Goal: Task Accomplishment & Management: Use online tool/utility

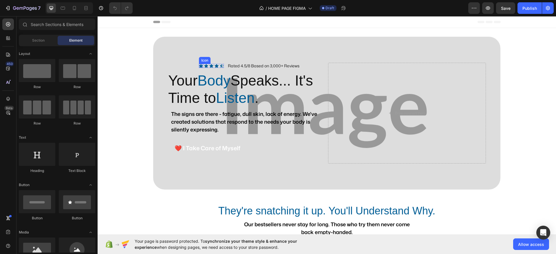
click at [199, 64] on icon at bounding box center [201, 66] width 4 height 4
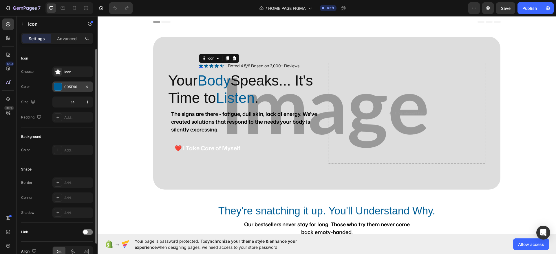
click at [65, 85] on div "005E96" at bounding box center [72, 87] width 17 height 5
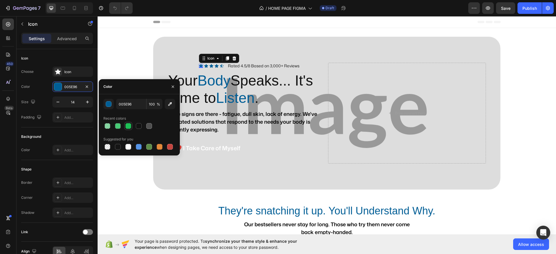
click at [130, 127] on div at bounding box center [128, 126] width 6 height 6
type input "1FBF57"
click at [204, 65] on icon at bounding box center [206, 66] width 4 height 4
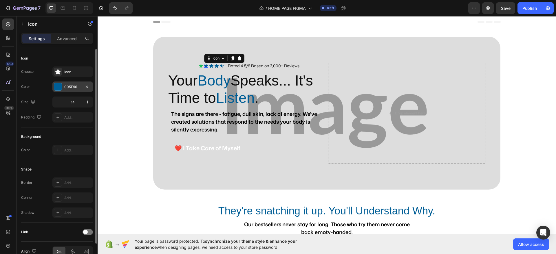
click at [71, 88] on div "005E96" at bounding box center [72, 87] width 17 height 5
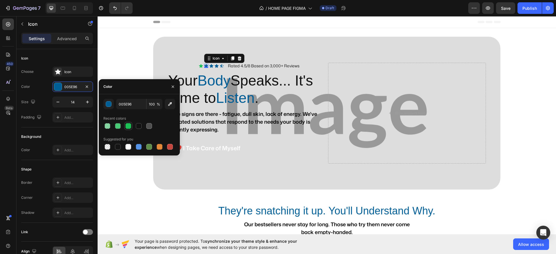
click at [131, 127] on div at bounding box center [128, 126] width 7 height 7
type input "1FBF57"
click at [209, 66] on icon at bounding box center [211, 66] width 4 height 4
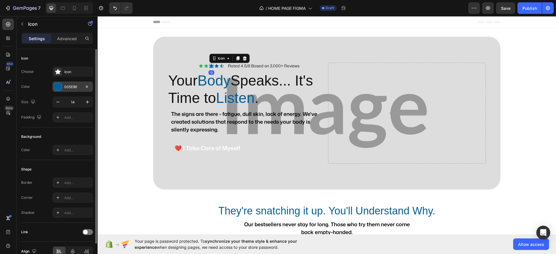
click at [62, 85] on div "005E96" at bounding box center [72, 87] width 41 height 10
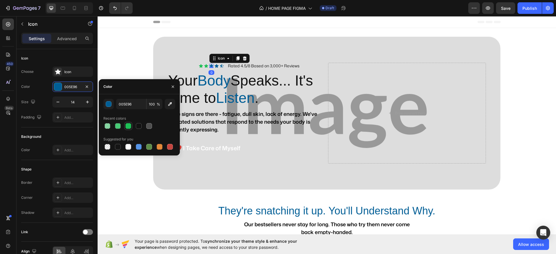
click at [126, 126] on div at bounding box center [128, 126] width 6 height 6
type input "1FBF57"
drag, startPoint x: 215, startPoint y: 67, endPoint x: 181, endPoint y: 67, distance: 33.9
click at [215, 66] on icon at bounding box center [217, 66] width 4 height 4
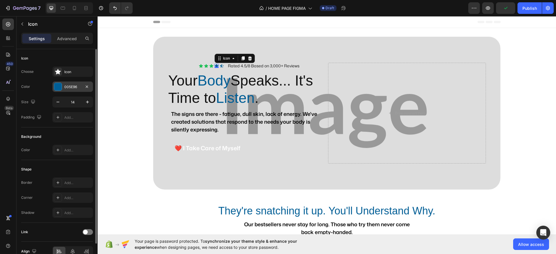
click at [73, 86] on div "005E96" at bounding box center [72, 87] width 17 height 5
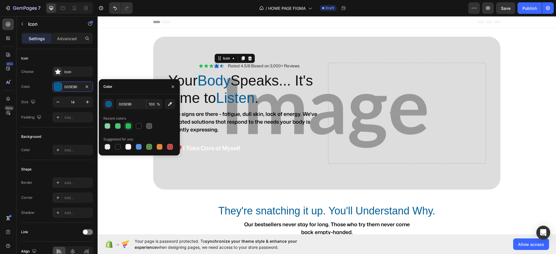
click at [129, 124] on div at bounding box center [128, 126] width 6 height 6
type input "1FBF57"
click at [220, 65] on icon at bounding box center [221, 65] width 3 height 3
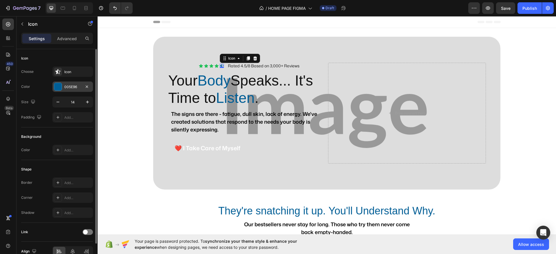
click at [71, 88] on div "005E96" at bounding box center [72, 87] width 17 height 5
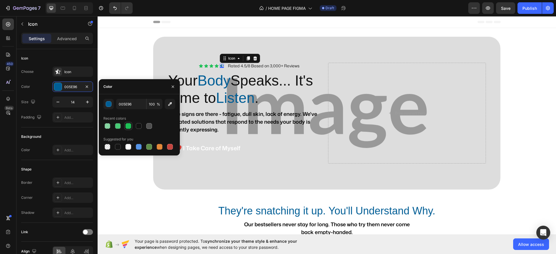
click at [127, 126] on div at bounding box center [128, 126] width 6 height 6
type input "1FBF57"
click at [175, 87] on button "button" at bounding box center [172, 86] width 9 height 9
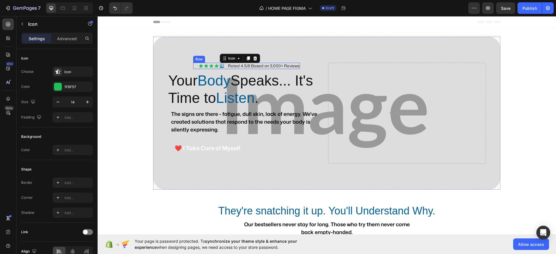
click at [194, 64] on div "Icon Icon Icon Icon Icon 0 Icon List Rated 4.5/8 Based on 3,000+ Reviews Text B…" at bounding box center [246, 66] width 107 height 6
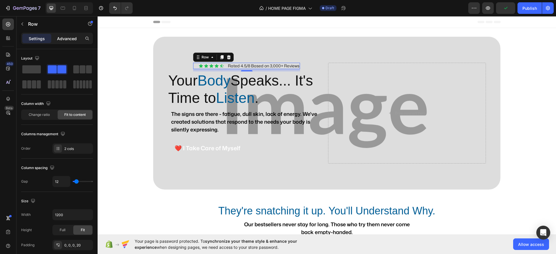
click at [77, 42] on div "Advanced" at bounding box center [66, 38] width 29 height 9
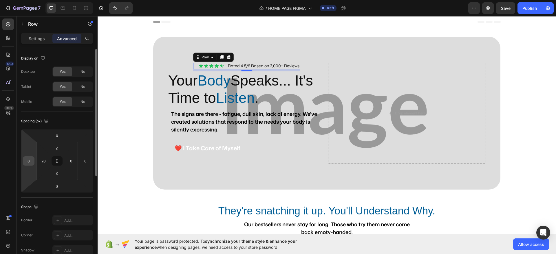
click at [31, 159] on input "0" at bounding box center [28, 161] width 9 height 9
type input "-1"
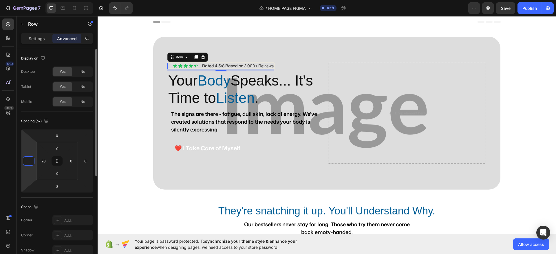
type input "0"
click at [168, 81] on h2 "Your Body Speaks... It's Time to Listen ." at bounding box center [247, 90] width 158 height 36
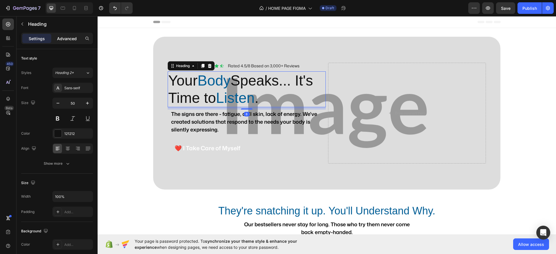
click at [74, 33] on div "Settings Advanced" at bounding box center [57, 39] width 72 height 12
click at [67, 40] on p "Advanced" at bounding box center [67, 39] width 20 height 6
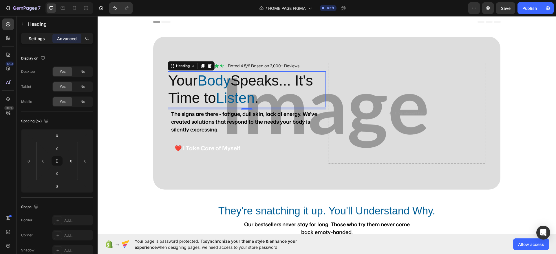
click at [39, 36] on p "Settings" at bounding box center [37, 39] width 16 height 6
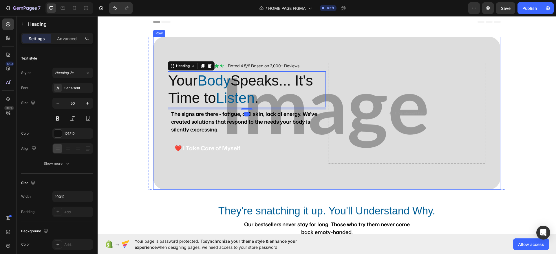
click at [221, 57] on div "Icon Icon Icon Icon Icon Icon List Rated 4.5/8 Based on 3,000+ Reviews Text Blo…" at bounding box center [326, 113] width 347 height 153
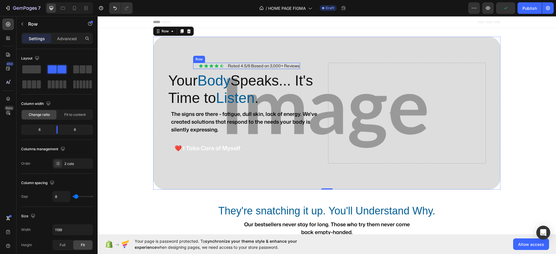
click at [224, 65] on div "Icon Icon Icon Icon Icon Icon List Rated 4.5/8 Based on 3,000+ Reviews Text Blo…" at bounding box center [246, 66] width 107 height 6
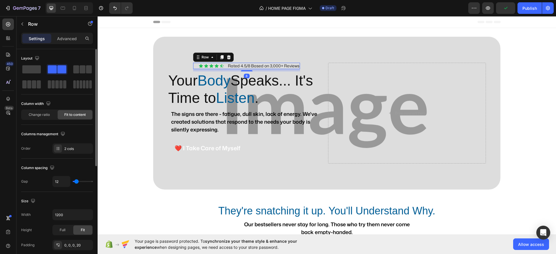
click at [65, 38] on p "Advanced" at bounding box center [67, 39] width 20 height 6
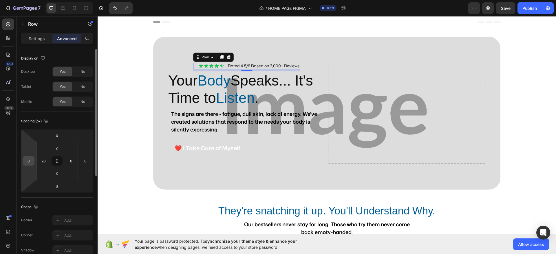
click at [32, 161] on input "0" at bounding box center [28, 161] width 9 height 9
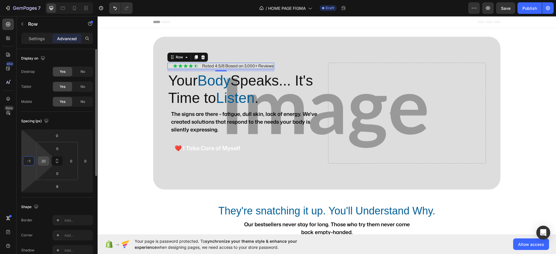
type input "-1"
click at [46, 159] on input "20" at bounding box center [43, 161] width 9 height 9
type input "1"
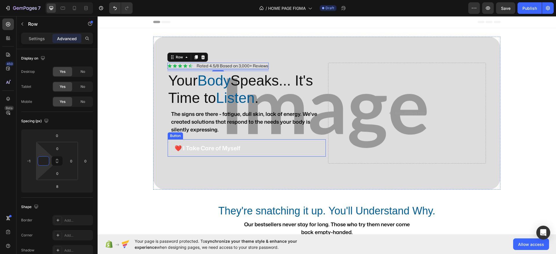
click at [263, 148] on div "❤️ I Take Care of Myself Button" at bounding box center [247, 148] width 158 height 17
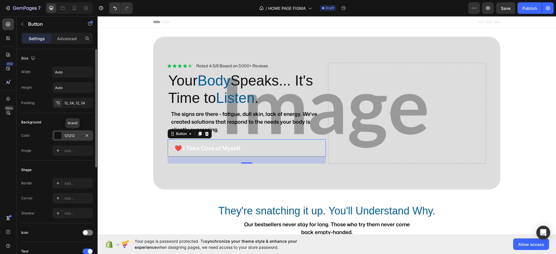
click at [75, 136] on div "121212" at bounding box center [72, 135] width 17 height 5
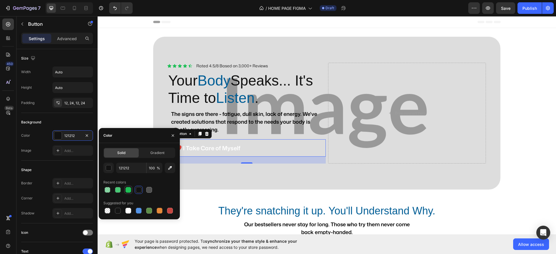
click at [129, 187] on div at bounding box center [128, 190] width 7 height 7
type input "1FBF57"
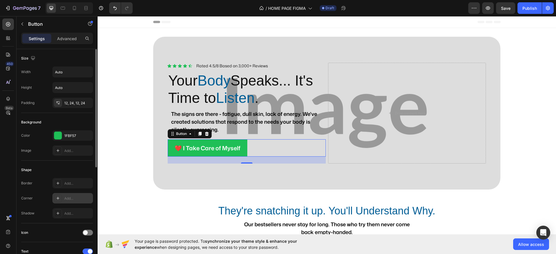
click at [75, 199] on div "Add..." at bounding box center [77, 198] width 27 height 5
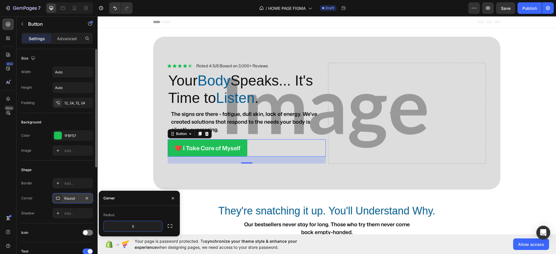
type input "50"
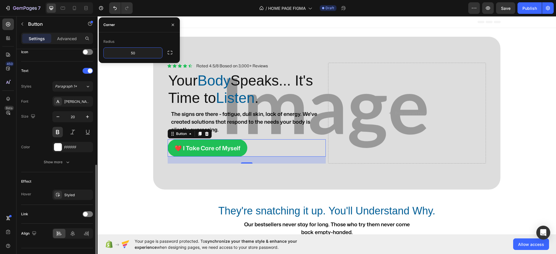
scroll to position [193, 0]
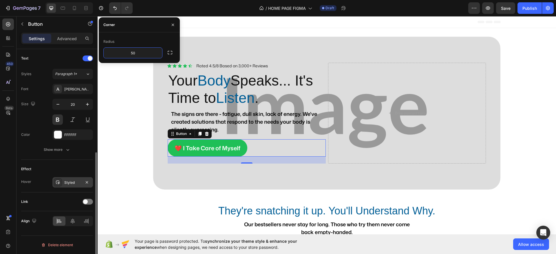
click at [75, 183] on div "Styled" at bounding box center [72, 182] width 17 height 5
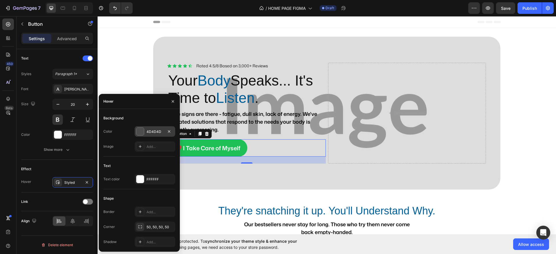
click at [155, 130] on div "4D4D4D" at bounding box center [154, 131] width 17 height 5
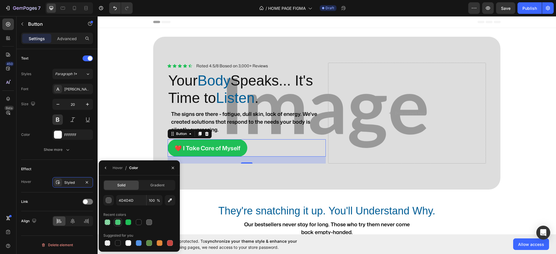
click at [118, 222] on div at bounding box center [118, 223] width 6 height 6
type input "1FBF57"
type input "80"
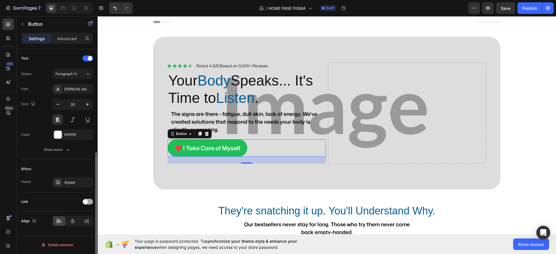
click at [90, 202] on div at bounding box center [88, 202] width 10 height 6
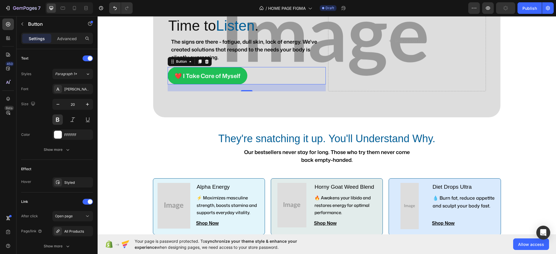
scroll to position [109, 0]
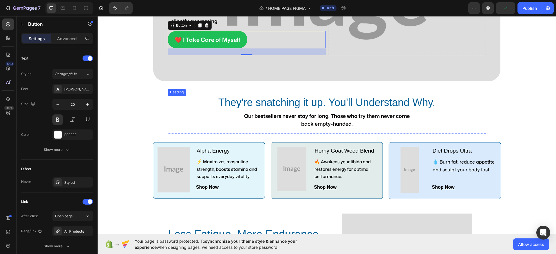
click at [219, 104] on h2 "They're snatching it up. You'll Understand Why." at bounding box center [327, 103] width 318 height 14
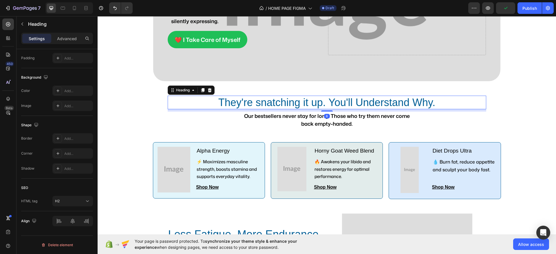
scroll to position [0, 0]
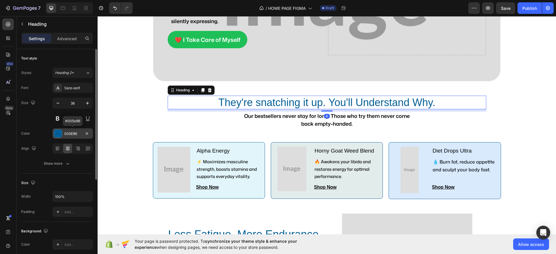
click at [54, 133] on div at bounding box center [58, 134] width 8 height 8
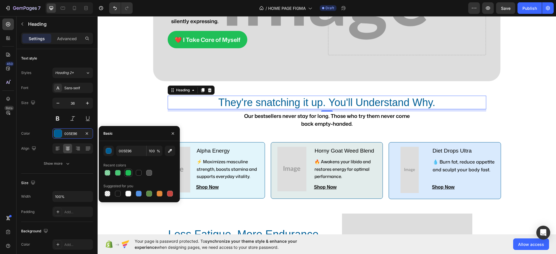
click at [127, 172] on div at bounding box center [128, 173] width 6 height 6
type input "1FBF57"
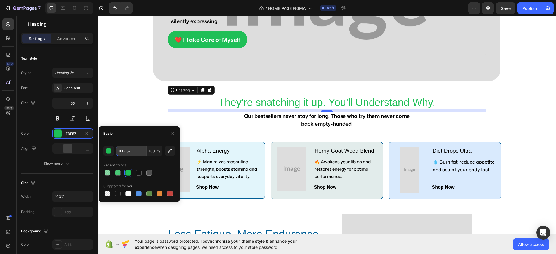
click at [134, 152] on input "1FBF57" at bounding box center [131, 151] width 30 height 10
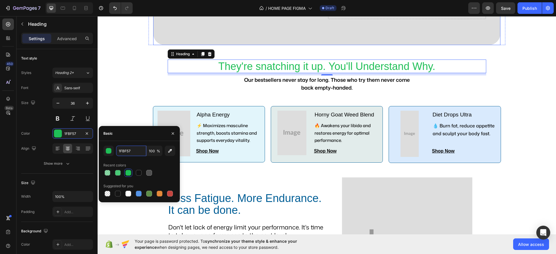
scroll to position [181, 0]
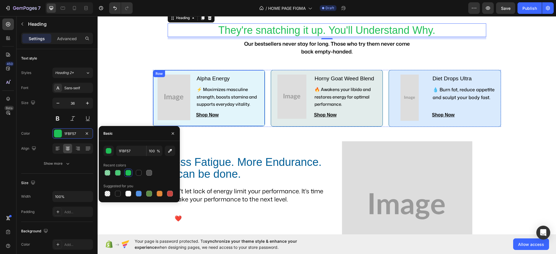
click at [159, 122] on div "Image Alpha Energy Text Block ⚡ Maximizes masculine strength, boosts stamina an…" at bounding box center [209, 98] width 112 height 56
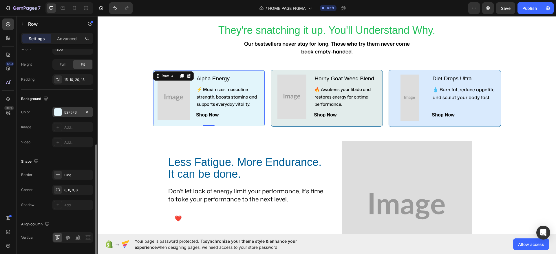
click at [61, 109] on div at bounding box center [58, 112] width 8 height 8
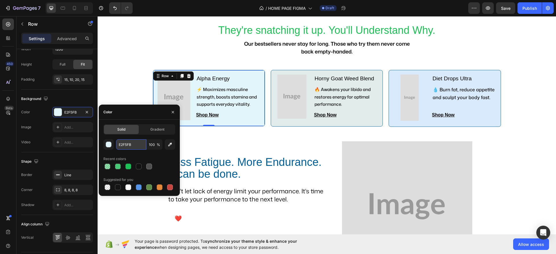
click at [139, 147] on input "E2F5FB" at bounding box center [131, 145] width 30 height 10
paste input "#60BF78"
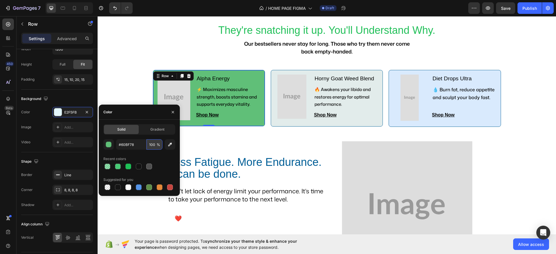
click at [155, 144] on input "100" at bounding box center [154, 145] width 16 height 10
type input "60BF78"
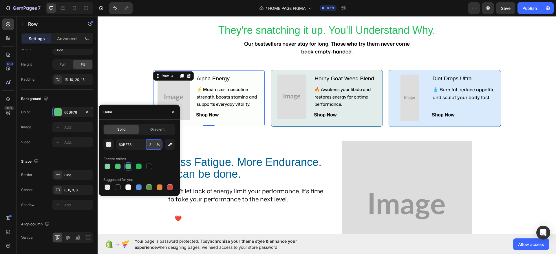
type input "20"
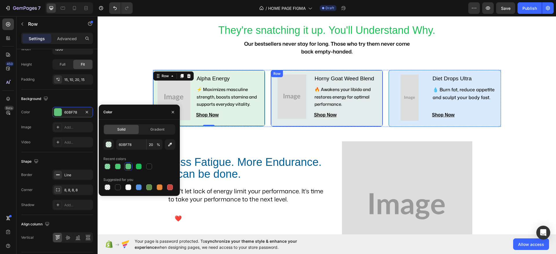
click at [275, 124] on div "Image Horny Goat Weed Blend Text Block 🔥 Awakens your libido and restores energ…" at bounding box center [327, 98] width 112 height 57
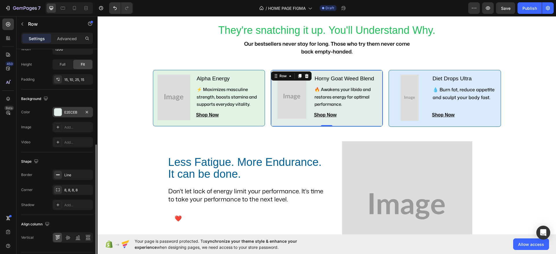
click at [72, 113] on div "E2ECEB" at bounding box center [72, 112] width 17 height 5
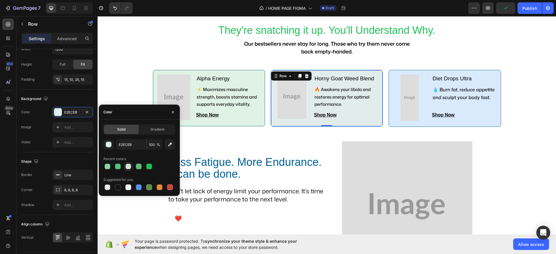
click at [125, 164] on div at bounding box center [128, 166] width 7 height 7
type input "60BF78"
type input "20"
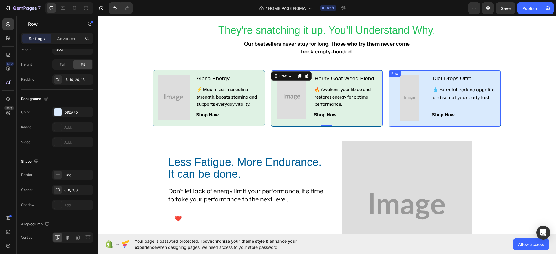
click at [390, 125] on div "Image Diet Drops Ultra Text Block 💧 Burn fat, reduce appetite and sculpt your b…" at bounding box center [445, 98] width 112 height 57
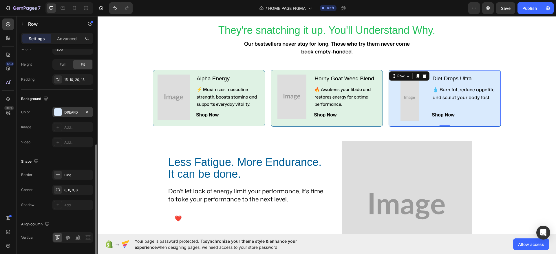
click at [75, 113] on div "D9EAFD" at bounding box center [72, 112] width 17 height 5
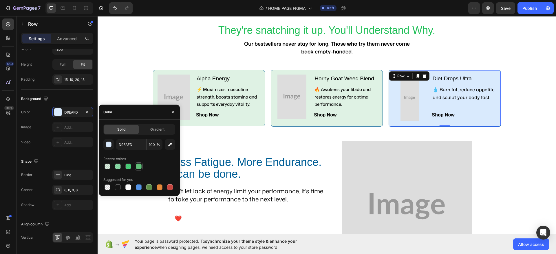
click at [139, 167] on div at bounding box center [139, 167] width 6 height 6
type input "60BF78"
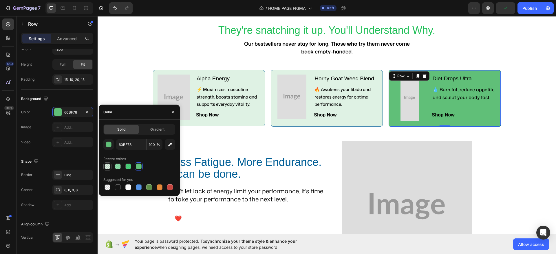
click at [105, 168] on div at bounding box center [108, 167] width 6 height 6
type input "20"
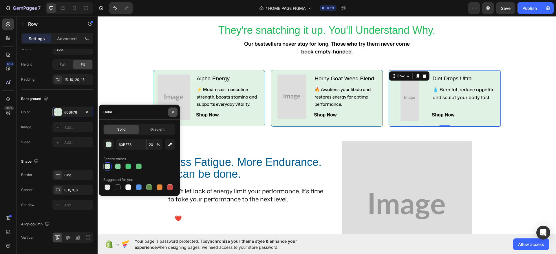
click at [175, 109] on button "button" at bounding box center [172, 112] width 9 height 9
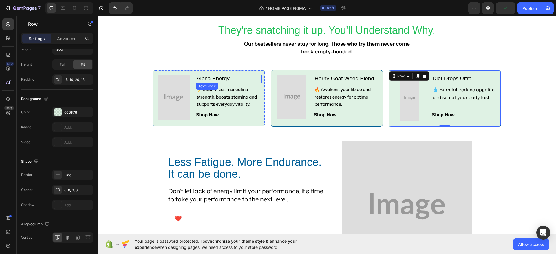
click at [212, 79] on p "Alpha Energy" at bounding box center [229, 78] width 65 height 7
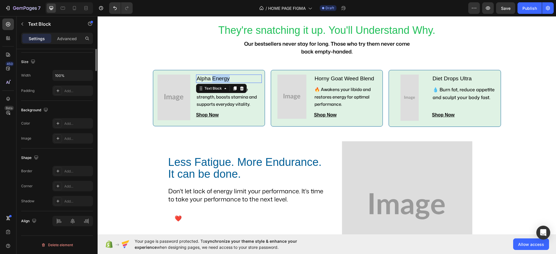
scroll to position [0, 0]
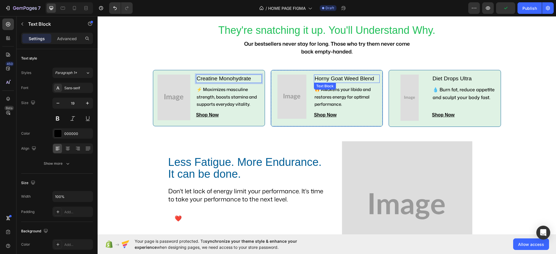
click at [336, 79] on p "Horny Goat Weed Blend" at bounding box center [346, 78] width 65 height 7
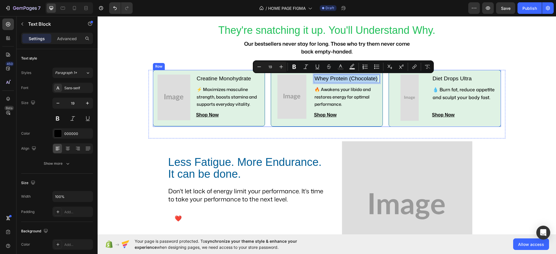
copy p "Whey Protein (Chocolate)"
click at [446, 79] on p "Diet Drops Ultra" at bounding box center [465, 78] width 65 height 7
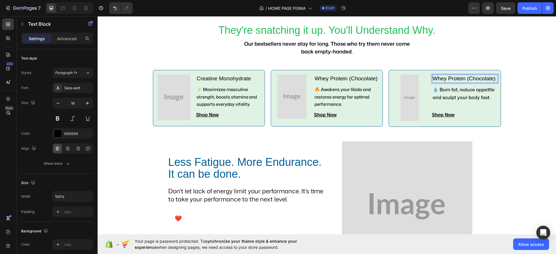
click at [473, 76] on p "Whey Protein (Chocolate)" at bounding box center [465, 78] width 65 height 7
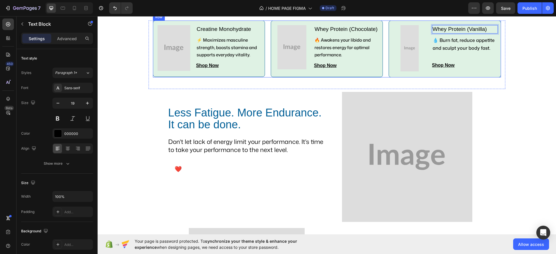
scroll to position [243, 0]
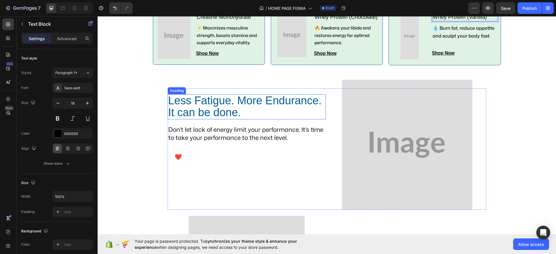
click at [243, 100] on h2 "Less Fatigue. More Endurance. It can be done." at bounding box center [247, 106] width 158 height 25
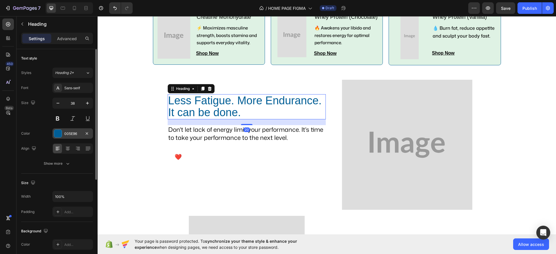
click at [79, 131] on div "005E96" at bounding box center [72, 134] width 41 height 10
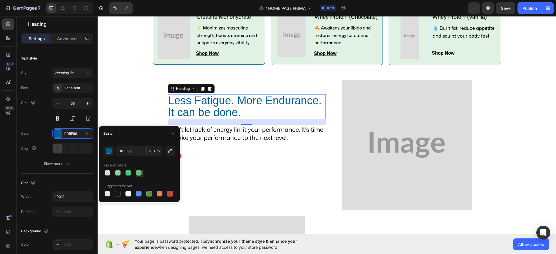
drag, startPoint x: 135, startPoint y: 171, endPoint x: 84, endPoint y: 130, distance: 65.4
click at [135, 171] on div at bounding box center [139, 173] width 8 height 8
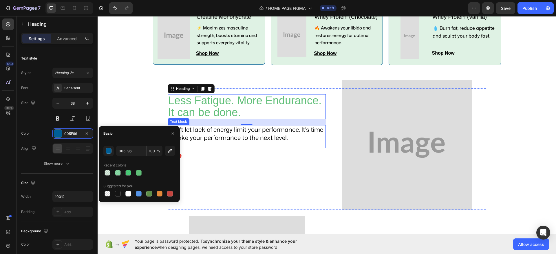
type input "60BF78"
click at [222, 157] on p "❤️ I Take Care of Myself" at bounding box center [208, 157] width 66 height 10
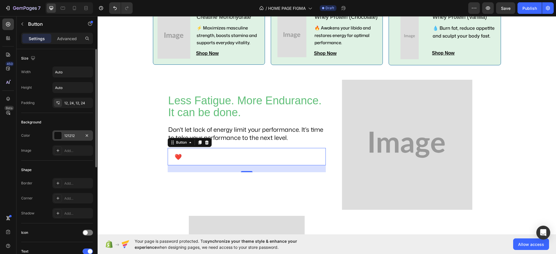
click at [74, 133] on div "121212" at bounding box center [72, 135] width 17 height 5
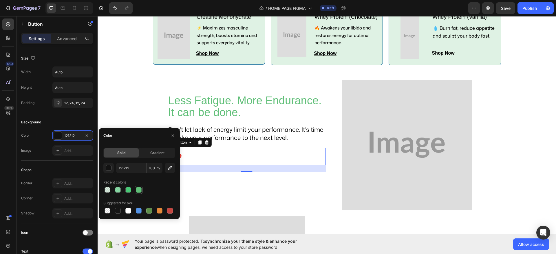
click at [135, 188] on div at bounding box center [139, 190] width 8 height 8
type input "60BF78"
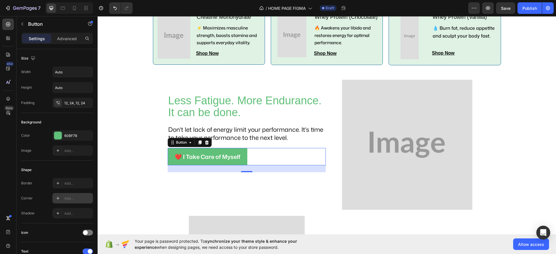
click at [68, 196] on div "Add..." at bounding box center [77, 198] width 27 height 5
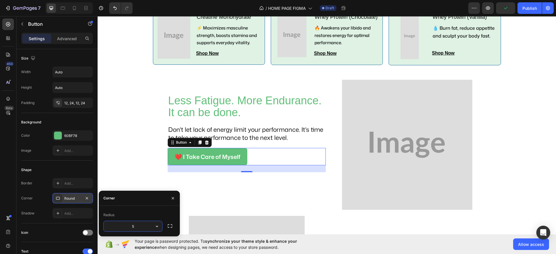
type input "50"
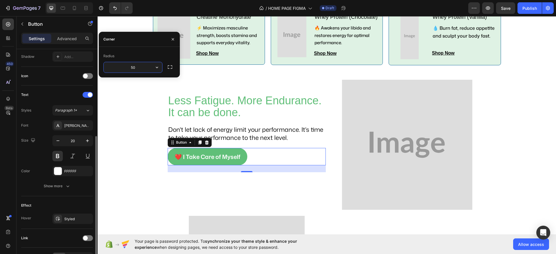
scroll to position [174, 0]
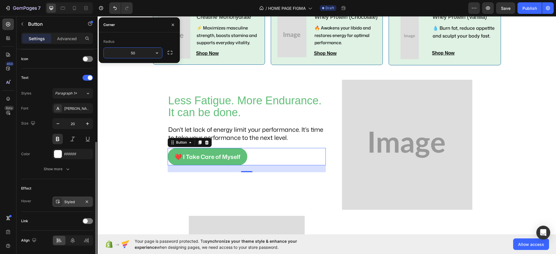
click at [74, 200] on div "Styled" at bounding box center [72, 202] width 17 height 5
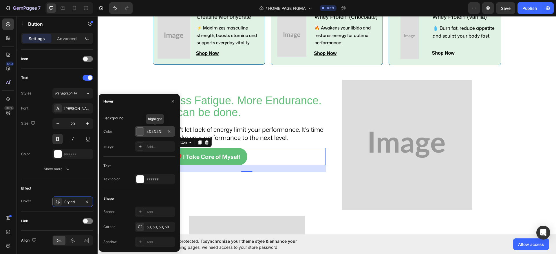
click at [151, 131] on div "4D4D4D" at bounding box center [154, 131] width 17 height 5
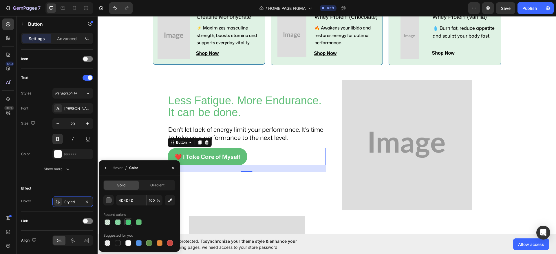
click at [127, 220] on div at bounding box center [128, 223] width 6 height 6
type input "1FBF57"
type input "80"
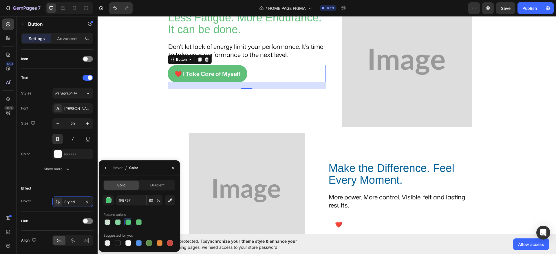
scroll to position [331, 0]
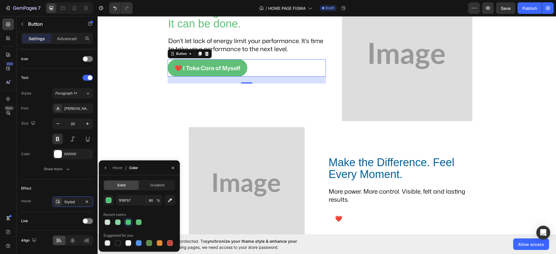
click at [351, 156] on h2 "Make the Difference. Feel Every Moment." at bounding box center [407, 168] width 158 height 25
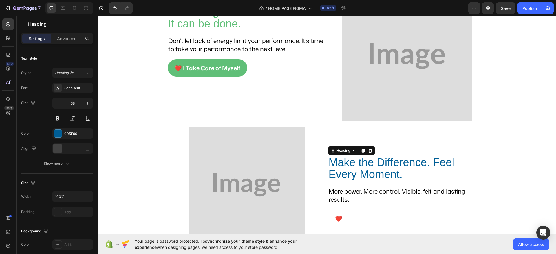
scroll to position [375, 0]
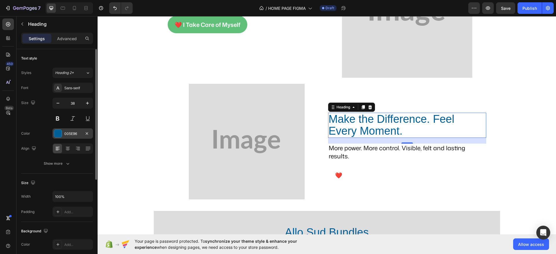
click at [76, 134] on div "005E96" at bounding box center [72, 133] width 17 height 5
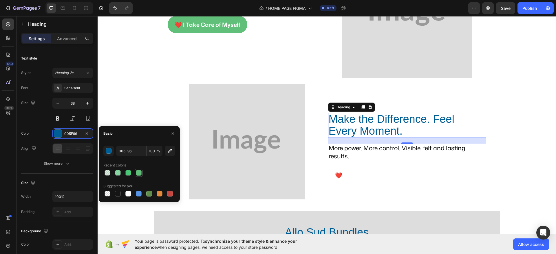
drag, startPoint x: 138, startPoint y: 172, endPoint x: 223, endPoint y: 157, distance: 85.8
click at [138, 172] on div at bounding box center [139, 173] width 6 height 6
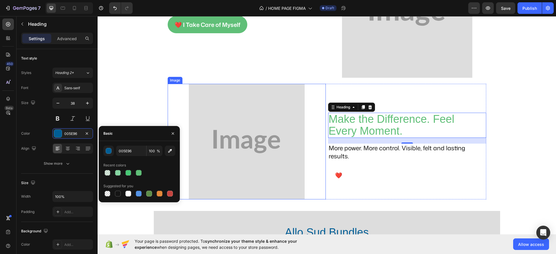
type input "60BF78"
click at [371, 173] on p "❤️ I Take Care of Myself" at bounding box center [368, 175] width 66 height 10
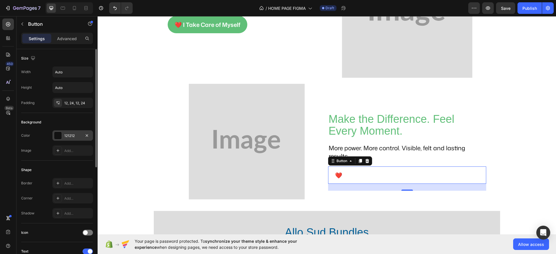
click at [67, 135] on div "121212" at bounding box center [72, 135] width 17 height 5
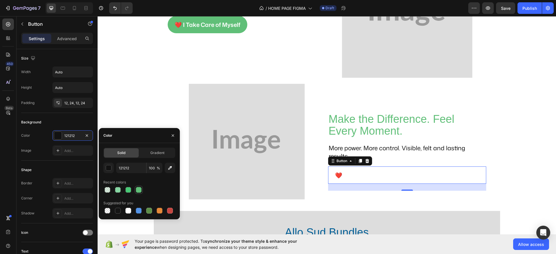
click at [137, 191] on div at bounding box center [139, 190] width 6 height 6
type input "60BF78"
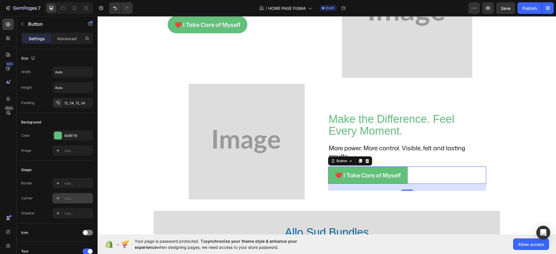
click at [74, 201] on div "Add..." at bounding box center [72, 198] width 41 height 10
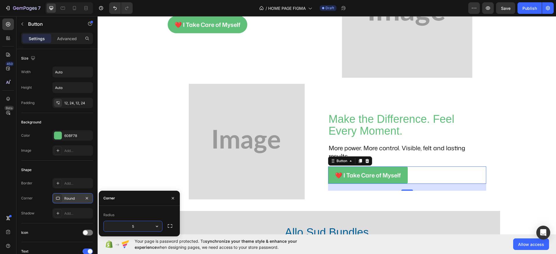
type input "50"
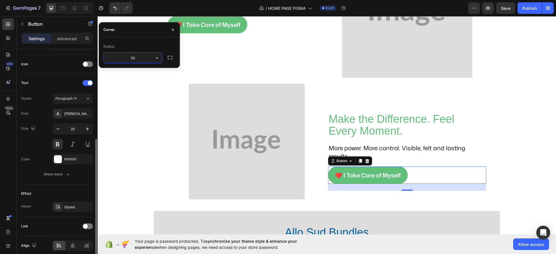
scroll to position [172, 0]
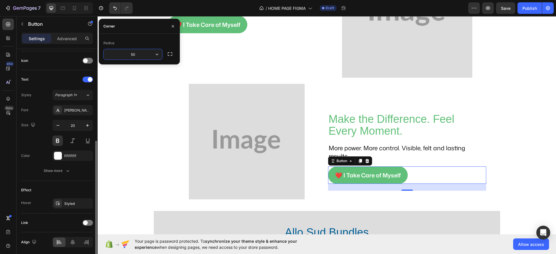
click at [74, 202] on div "Styled" at bounding box center [77, 204] width 27 height 5
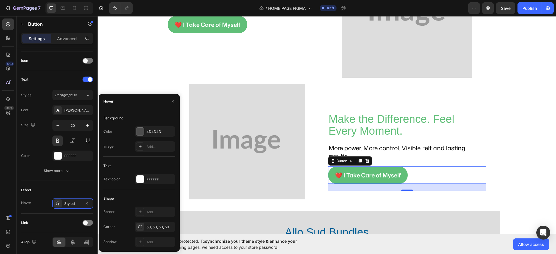
click at [74, 202] on div "Styled" at bounding box center [72, 204] width 17 height 5
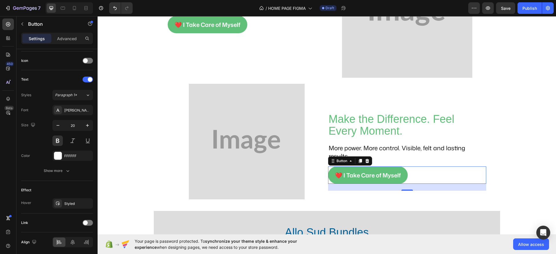
click at [74, 202] on div "Styled" at bounding box center [77, 204] width 27 height 5
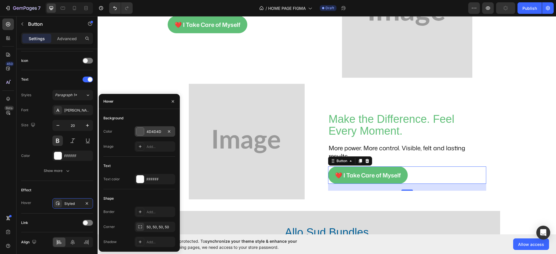
click at [146, 130] on div "4D4D4D" at bounding box center [155, 132] width 41 height 10
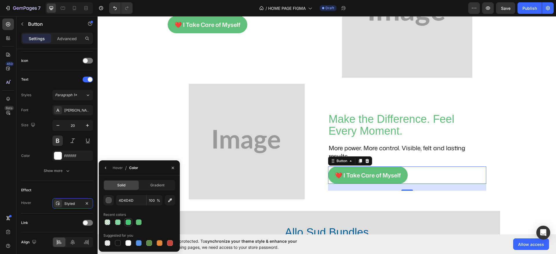
click at [128, 222] on div at bounding box center [128, 223] width 6 height 6
type input "1FBF57"
type input "80"
click at [88, 224] on div at bounding box center [88, 223] width 10 height 6
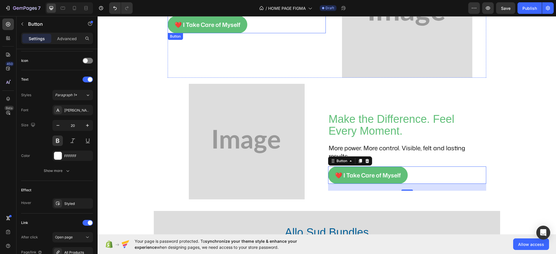
click at [243, 23] on button "❤️ I Take Care of Myself" at bounding box center [208, 24] width 80 height 17
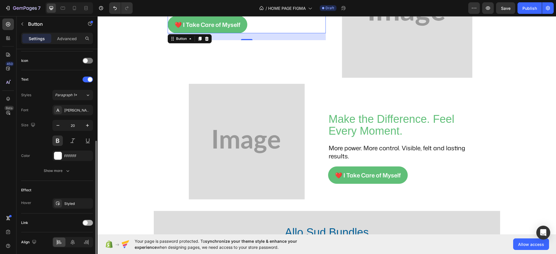
click at [88, 224] on div at bounding box center [88, 223] width 10 height 6
click at [74, 203] on div "Styled" at bounding box center [72, 204] width 17 height 5
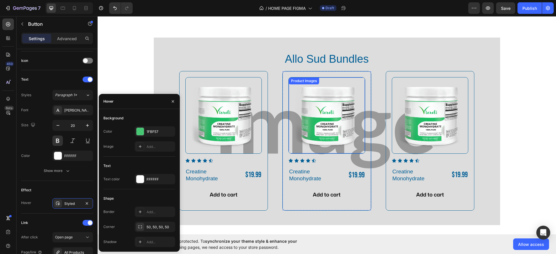
scroll to position [569, 0]
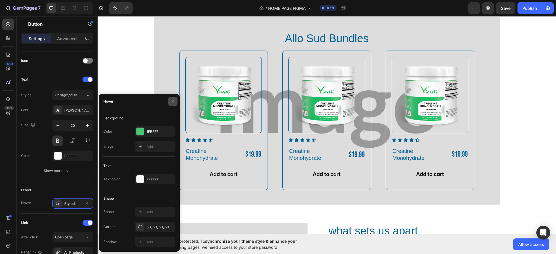
click at [171, 102] on icon "button" at bounding box center [173, 101] width 5 height 5
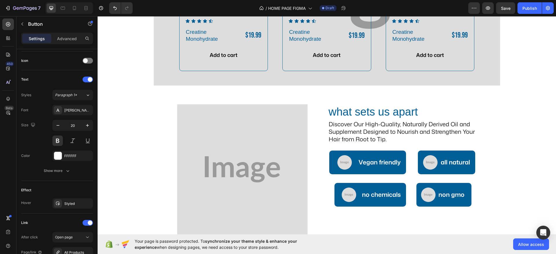
scroll to position [691, 0]
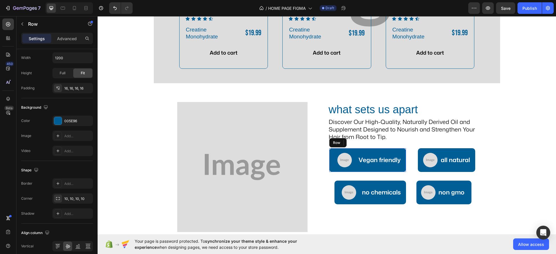
click at [329, 152] on div "Image Vegan friendly Text Block Row" at bounding box center [367, 161] width 77 height 24
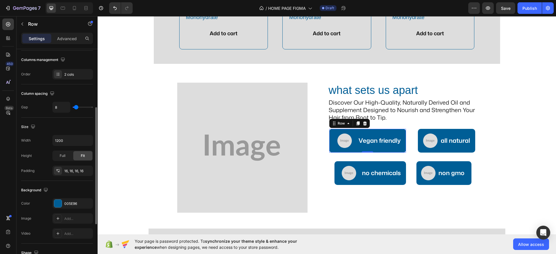
scroll to position [128, 0]
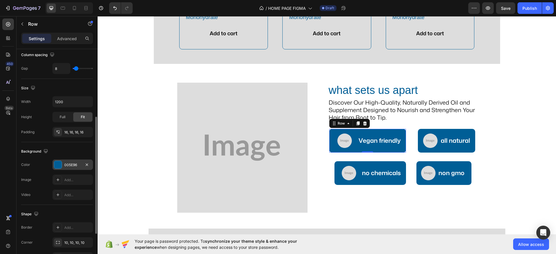
click at [75, 166] on div "005E96" at bounding box center [72, 165] width 17 height 5
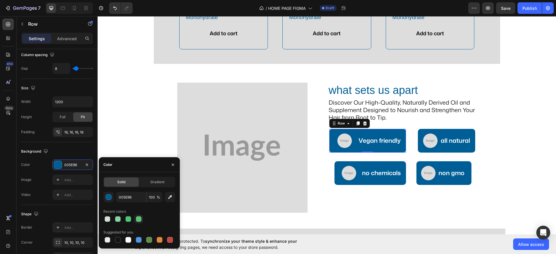
drag, startPoint x: 137, startPoint y: 218, endPoint x: 134, endPoint y: 176, distance: 41.8
click at [137, 218] on div at bounding box center [139, 220] width 6 height 6
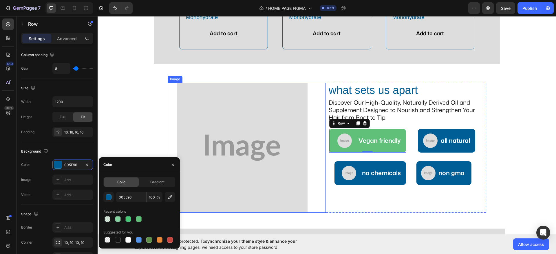
type input "60BF78"
click at [418, 149] on div "Image all natural Text Block Row" at bounding box center [446, 141] width 57 height 24
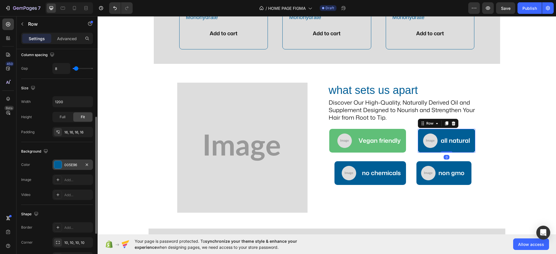
click at [76, 166] on div "005E96" at bounding box center [72, 165] width 17 height 5
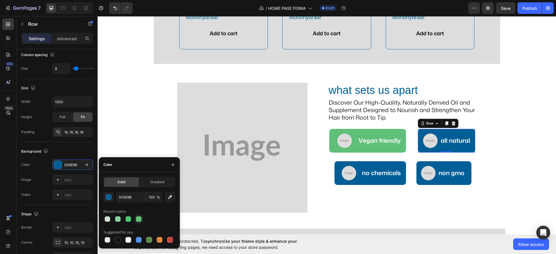
drag, startPoint x: 139, startPoint y: 219, endPoint x: 263, endPoint y: 146, distance: 143.9
click at [139, 219] on div at bounding box center [139, 220] width 6 height 6
type input "60BF78"
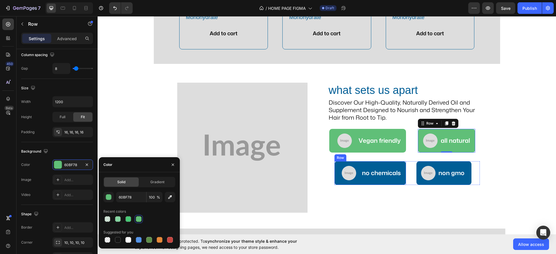
click at [334, 180] on div "Image no chemicals Text Block Row" at bounding box center [370, 174] width 72 height 24
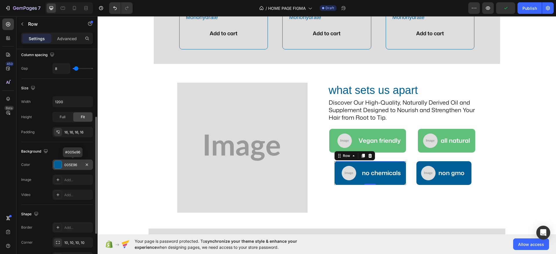
click at [75, 163] on div "005E96" at bounding box center [72, 165] width 17 height 5
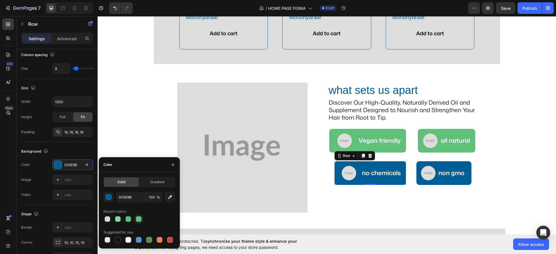
click at [138, 218] on div at bounding box center [139, 220] width 6 height 6
type input "60BF78"
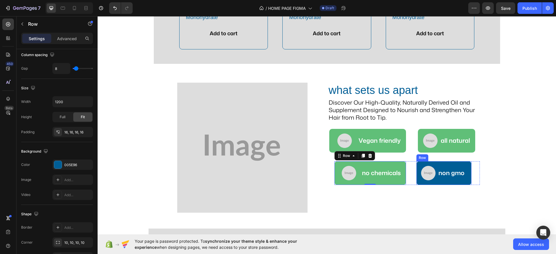
click at [420, 183] on div "Image non gmo Text Block Row" at bounding box center [443, 174] width 55 height 24
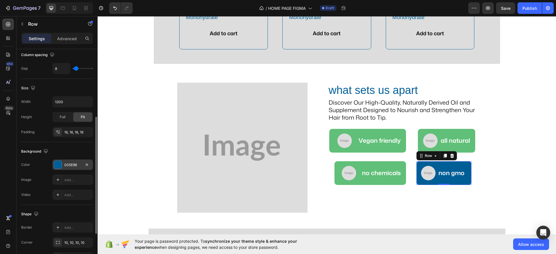
click at [69, 168] on div "005E96" at bounding box center [72, 165] width 41 height 10
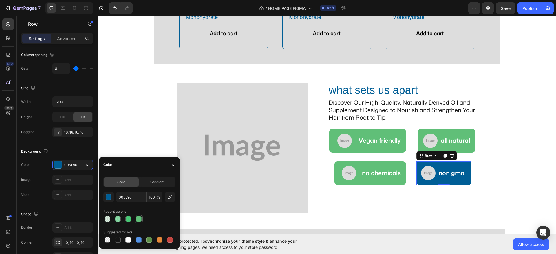
click at [141, 219] on div at bounding box center [139, 220] width 6 height 6
type input "60BF78"
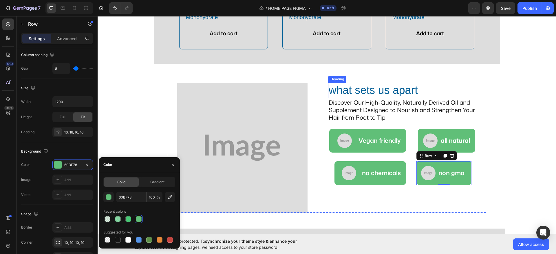
click at [398, 86] on h2 "what sets us apart" at bounding box center [407, 90] width 158 height 15
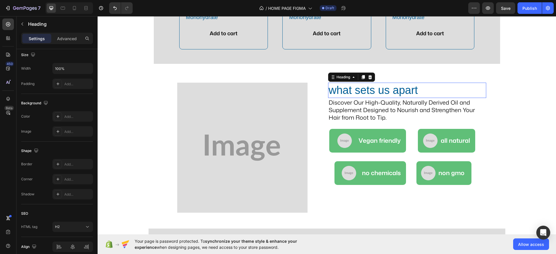
scroll to position [0, 0]
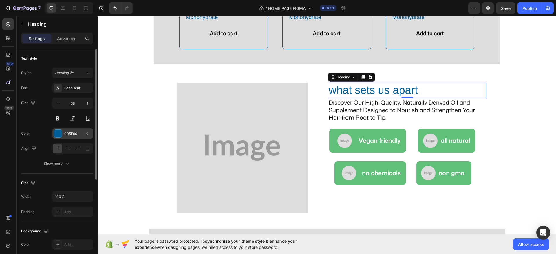
click at [78, 136] on div "005E96" at bounding box center [72, 133] width 17 height 5
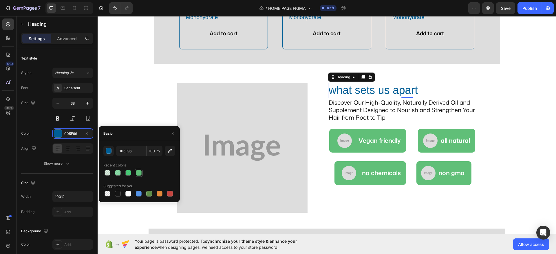
click at [139, 172] on div at bounding box center [139, 173] width 6 height 6
type input "60BF78"
click at [175, 135] on button "button" at bounding box center [172, 133] width 9 height 9
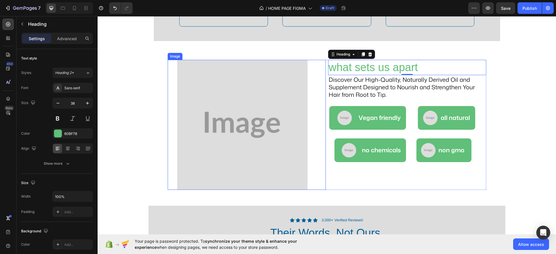
scroll to position [750, 0]
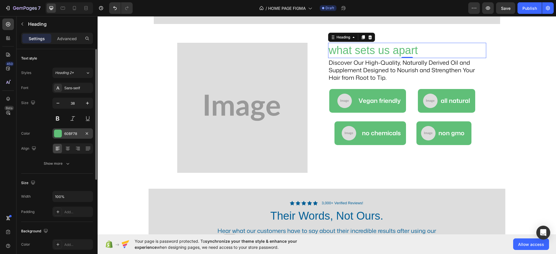
click at [70, 133] on div "60BF78" at bounding box center [72, 133] width 17 height 5
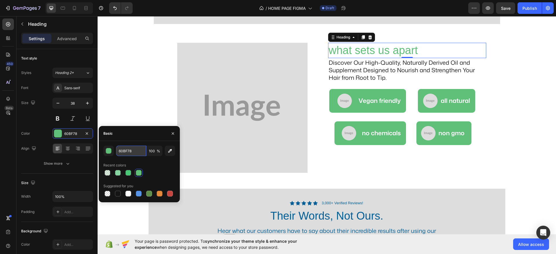
click at [131, 149] on input "60BF78" at bounding box center [131, 151] width 30 height 10
click at [343, 98] on img at bounding box center [344, 101] width 14 height 14
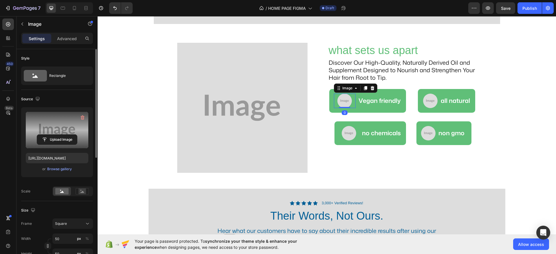
click at [43, 129] on label at bounding box center [57, 130] width 63 height 36
click at [43, 135] on input "file" at bounding box center [57, 140] width 40 height 10
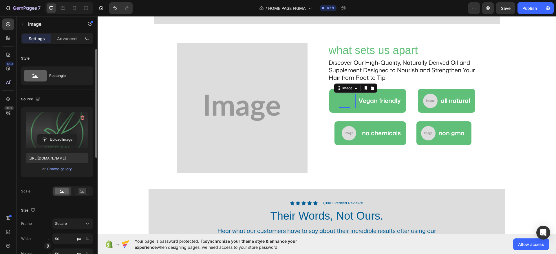
type input "https://cdn.shopify.com/s/files/1/0953/5393/0017/files/gempages_581881832878900…"
click at [362, 111] on div "Image 0 Vegan friendly Text Block Row" at bounding box center [367, 101] width 77 height 24
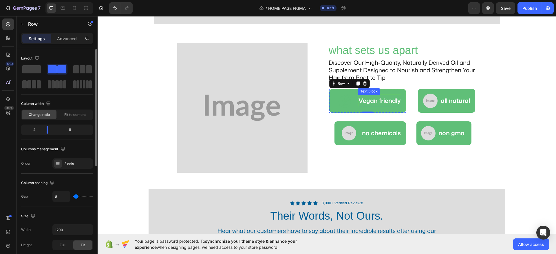
click at [375, 99] on p "Vegan friendly" at bounding box center [379, 101] width 42 height 11
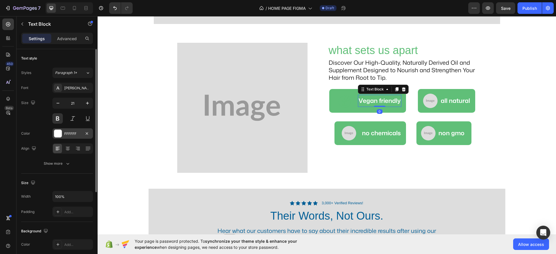
click at [65, 130] on div "FFFFFF" at bounding box center [72, 134] width 41 height 10
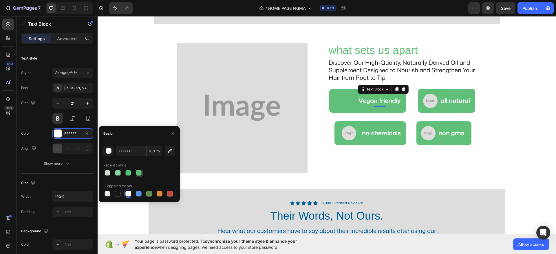
drag, startPoint x: 139, startPoint y: 173, endPoint x: 281, endPoint y: 107, distance: 155.8
click at [139, 173] on div at bounding box center [139, 173] width 6 height 6
type input "60BF78"
click at [380, 131] on p "no chemicals" at bounding box center [381, 133] width 39 height 11
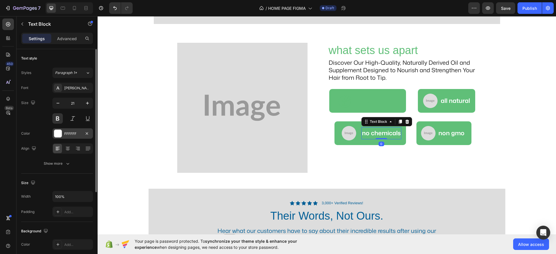
click at [69, 130] on div "FFFFFF" at bounding box center [72, 134] width 41 height 10
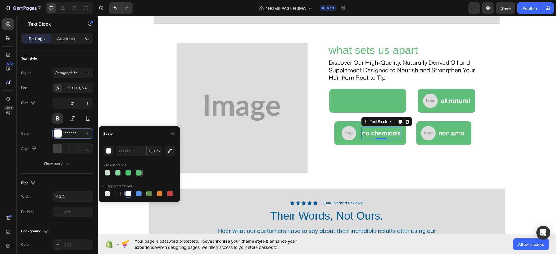
click at [139, 173] on div at bounding box center [139, 173] width 6 height 6
type input "60BF78"
click at [448, 101] on p "all natural" at bounding box center [455, 101] width 29 height 11
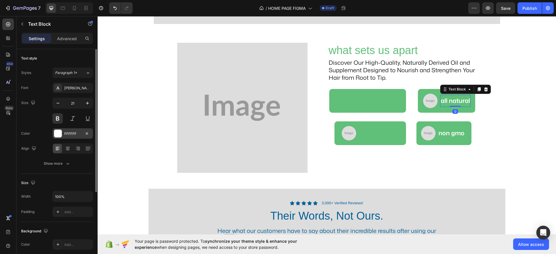
click at [68, 133] on div "FFFFFF" at bounding box center [72, 133] width 17 height 5
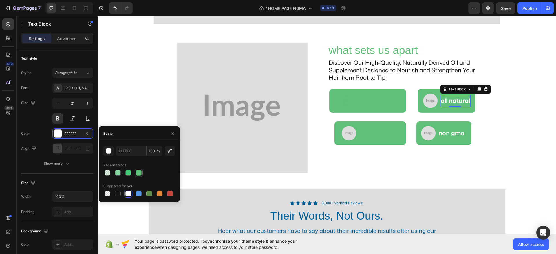
click at [136, 174] on div at bounding box center [139, 173] width 6 height 6
type input "60BF78"
click at [457, 123] on div "Image non gmo Text Block Row" at bounding box center [443, 134] width 55 height 24
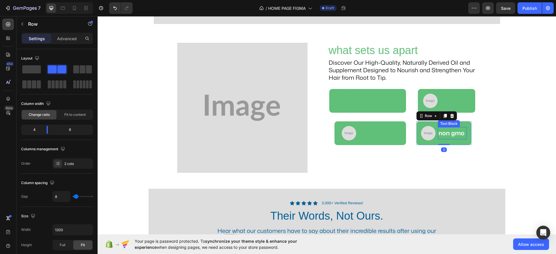
click at [449, 131] on p "non gmo" at bounding box center [452, 133] width 28 height 11
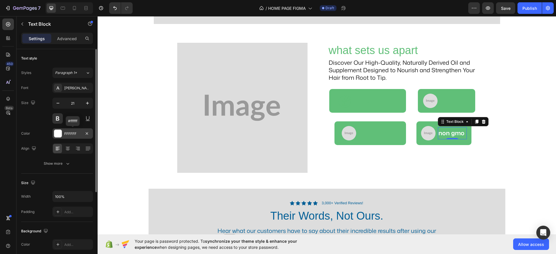
click at [76, 137] on div "FFFFFF" at bounding box center [72, 134] width 41 height 10
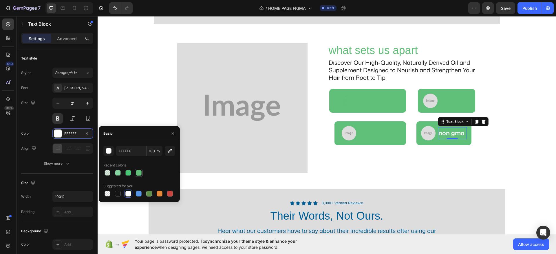
click at [140, 169] on div at bounding box center [139, 173] width 8 height 8
type input "60BF78"
click at [426, 131] on img at bounding box center [428, 133] width 14 height 14
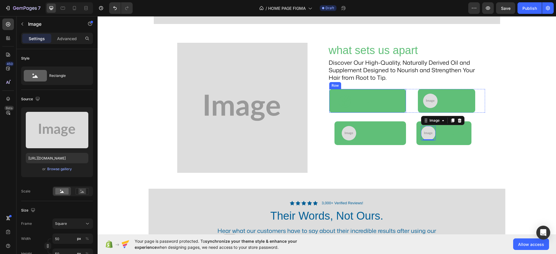
click at [398, 109] on div "Image Vegan friendly Text Block Row" at bounding box center [367, 101] width 77 height 24
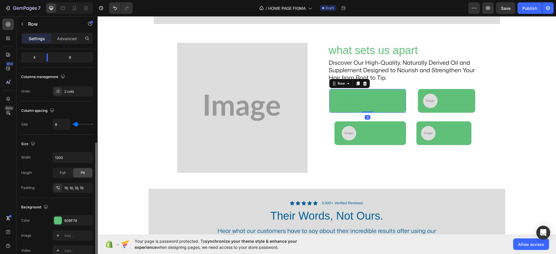
scroll to position [109, 0]
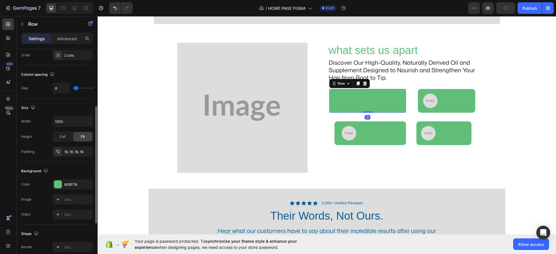
click at [71, 189] on div "60BF78" at bounding box center [72, 185] width 41 height 10
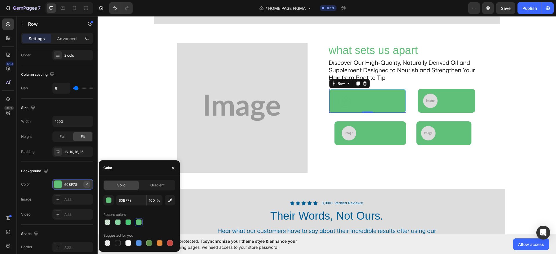
click at [86, 185] on icon "button" at bounding box center [87, 184] width 2 height 2
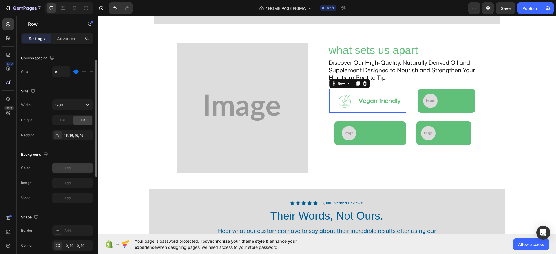
scroll to position [53, 0]
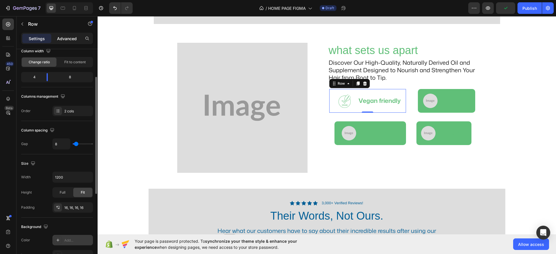
click at [68, 37] on p "Advanced" at bounding box center [67, 39] width 20 height 6
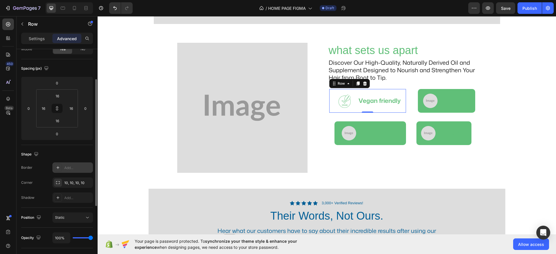
click at [71, 166] on div "Add..." at bounding box center [77, 168] width 27 height 5
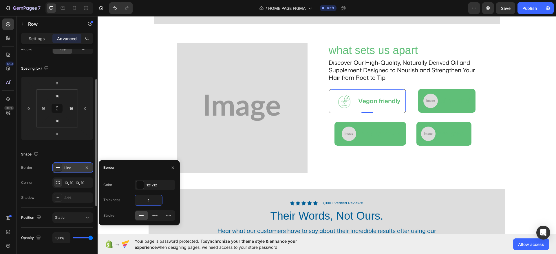
click at [152, 200] on input "1" at bounding box center [148, 200] width 27 height 10
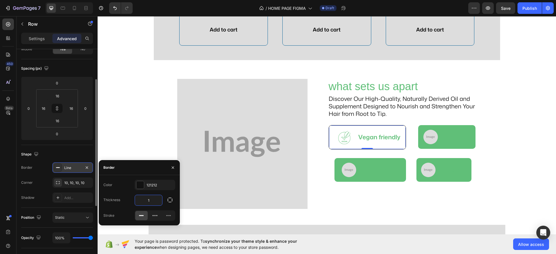
type input "2"
click at [152, 188] on div "121212" at bounding box center [155, 185] width 41 height 10
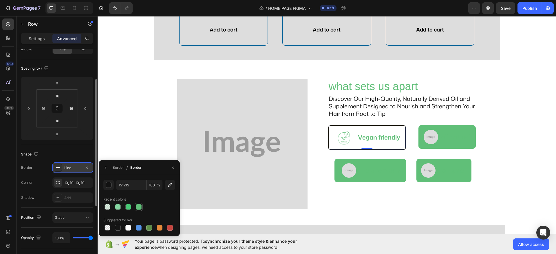
click at [137, 208] on div at bounding box center [139, 207] width 6 height 6
type input "60BF78"
click at [428, 147] on div "Image all natural Text Block Row" at bounding box center [446, 137] width 57 height 24
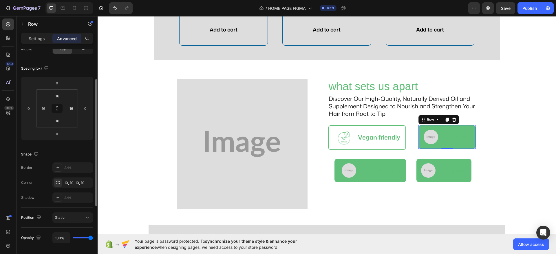
click at [434, 144] on div "Image all natural Text Block Row 0" at bounding box center [446, 137] width 57 height 24
drag, startPoint x: 71, startPoint y: 171, endPoint x: 90, endPoint y: 157, distance: 23.2
click at [71, 170] on div "Add..." at bounding box center [77, 168] width 27 height 5
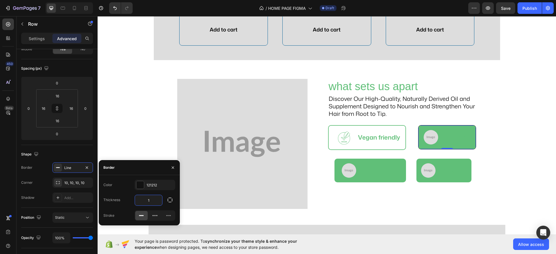
click at [152, 197] on input "1" at bounding box center [148, 200] width 27 height 10
type input "2"
click at [150, 182] on div "121212" at bounding box center [155, 185] width 41 height 10
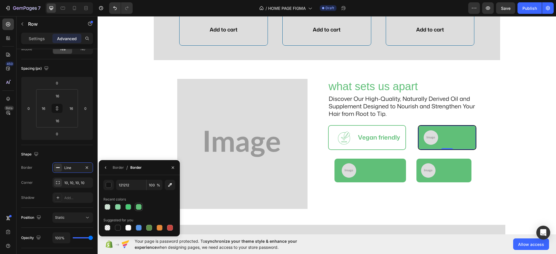
click at [140, 203] on div at bounding box center [139, 207] width 8 height 8
type input "60BF78"
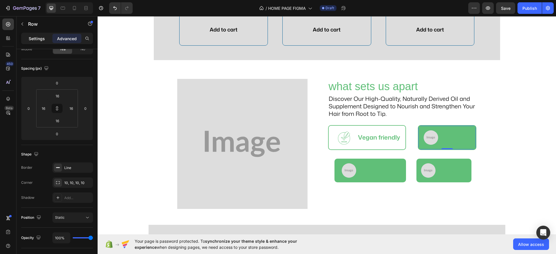
click at [41, 39] on p "Settings" at bounding box center [37, 39] width 16 height 6
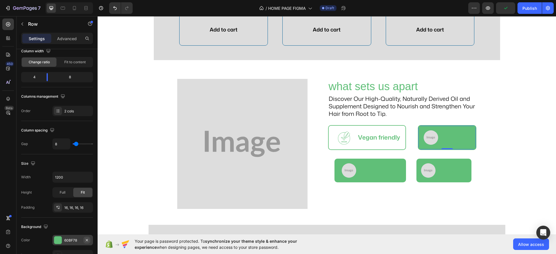
click at [88, 238] on icon "button" at bounding box center [87, 240] width 5 height 5
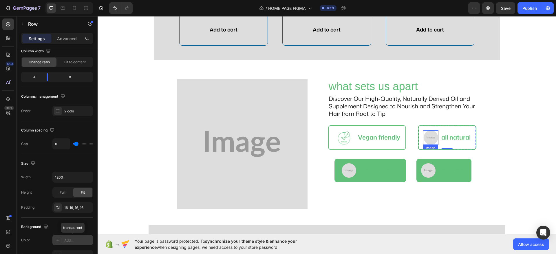
click at [425, 139] on img at bounding box center [431, 138] width 14 height 14
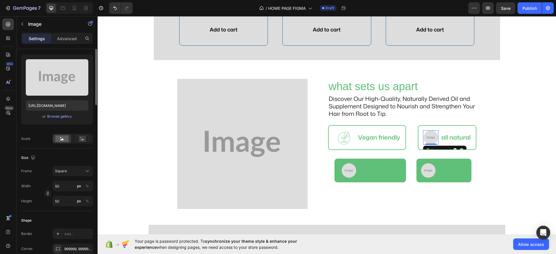
scroll to position [0, 0]
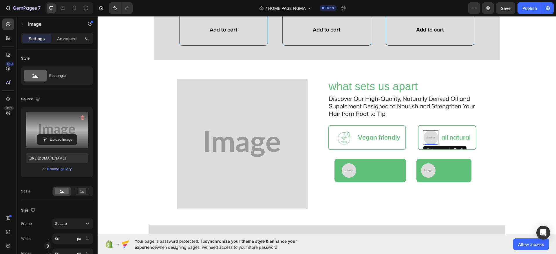
click at [56, 122] on label at bounding box center [57, 130] width 63 height 36
click at [56, 135] on input "file" at bounding box center [57, 140] width 40 height 10
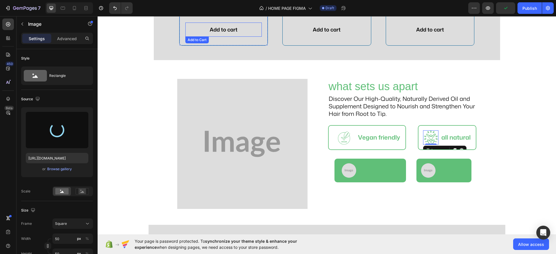
type input "https://cdn.shopify.com/s/files/1/0953/5393/0017/files/gempages_581881832878900…"
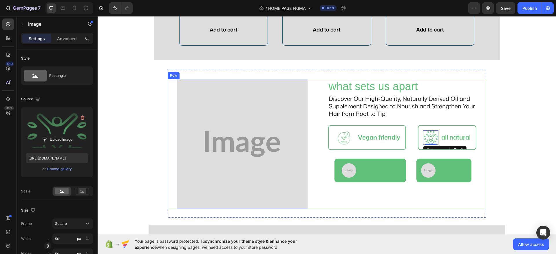
click at [328, 197] on div "what sets us apart Heading Discover Our High-Quality, Naturally Derived Oil and…" at bounding box center [407, 144] width 158 height 130
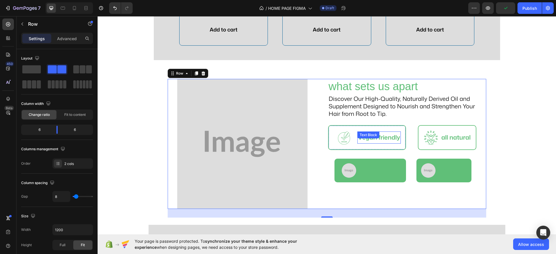
click at [358, 143] on p "Vegan friendly" at bounding box center [379, 137] width 42 height 11
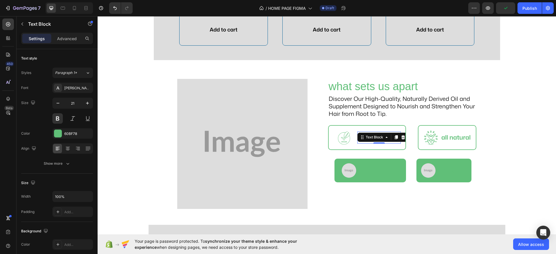
click at [358, 143] on p "Vegan friendly" at bounding box center [379, 137] width 42 height 11
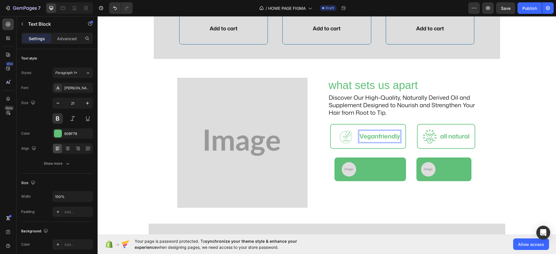
scroll to position [714, 0]
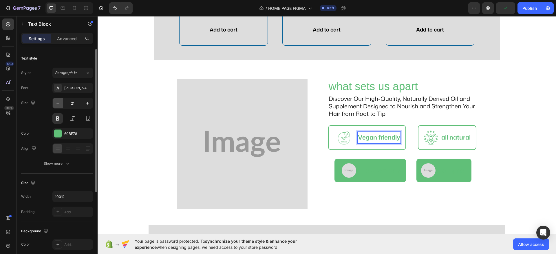
click at [57, 101] on icon "button" at bounding box center [58, 103] width 6 height 6
type input "20"
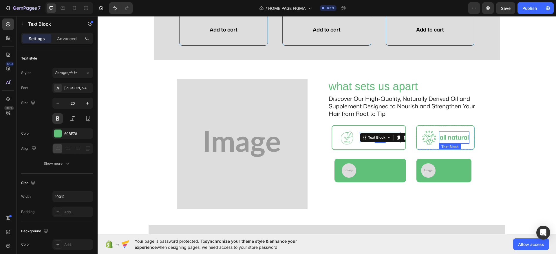
click at [457, 142] on p "all natural" at bounding box center [453, 137] width 29 height 11
click at [389, 179] on div "Image no chemicals Text Block Row" at bounding box center [370, 171] width 72 height 24
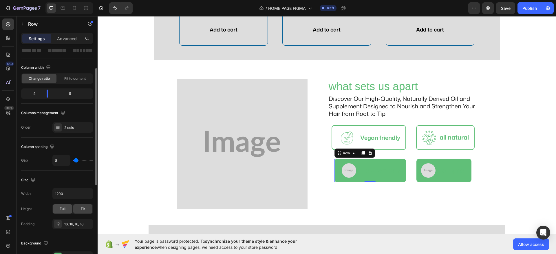
scroll to position [109, 0]
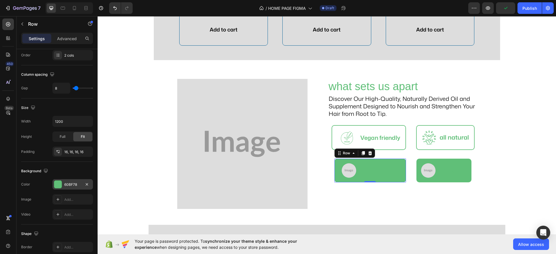
drag, startPoint x: 88, startPoint y: 182, endPoint x: 257, endPoint y: 166, distance: 169.3
click at [88, 182] on icon "button" at bounding box center [87, 184] width 5 height 5
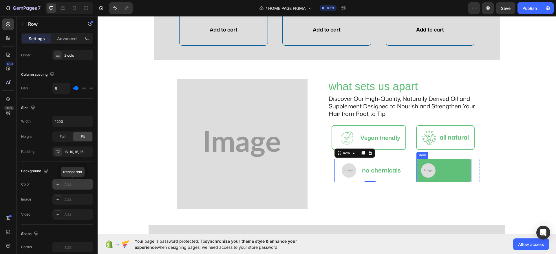
click at [420, 179] on div "Image non gmo Text Block Row" at bounding box center [443, 171] width 55 height 24
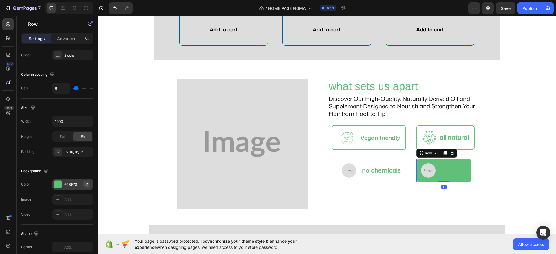
click at [88, 187] on button "button" at bounding box center [86, 184] width 7 height 7
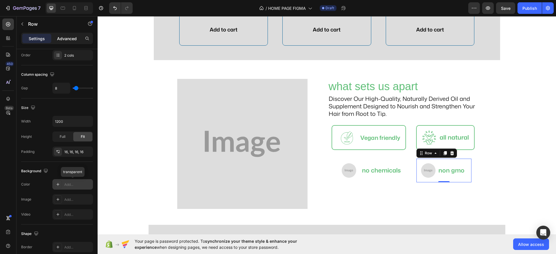
click at [70, 41] on p "Advanced" at bounding box center [67, 39] width 20 height 6
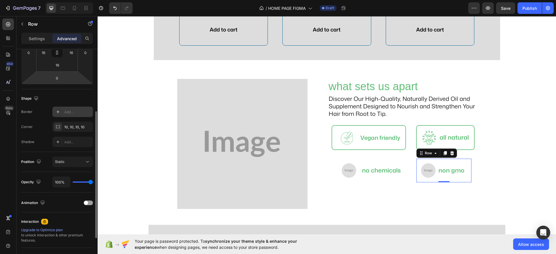
click at [70, 113] on div "Add..." at bounding box center [77, 112] width 27 height 5
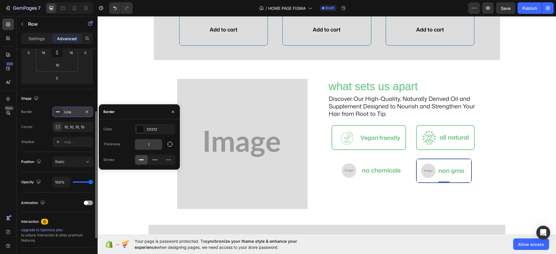
click at [152, 142] on input "1" at bounding box center [148, 145] width 27 height 10
type input "2"
click at [155, 128] on div "121212" at bounding box center [154, 129] width 17 height 5
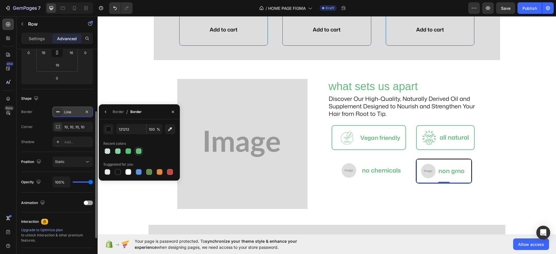
click at [140, 152] on div at bounding box center [139, 152] width 6 height 6
type input "60BF78"
click at [390, 179] on div "Image no chemicals Text Block Row" at bounding box center [370, 171] width 72 height 24
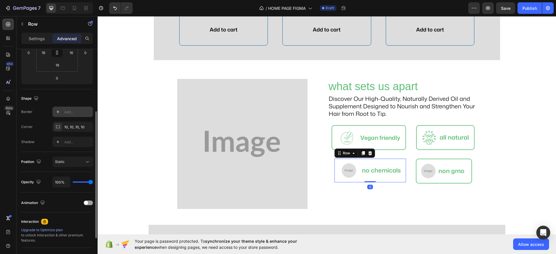
click at [67, 110] on div "Add..." at bounding box center [77, 112] width 27 height 5
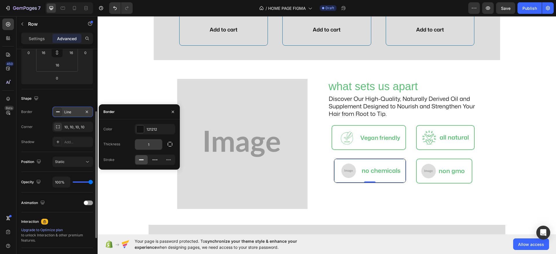
click at [150, 145] on input "1" at bounding box center [148, 145] width 27 height 10
type input "2"
click at [148, 126] on div "121212" at bounding box center [155, 129] width 41 height 10
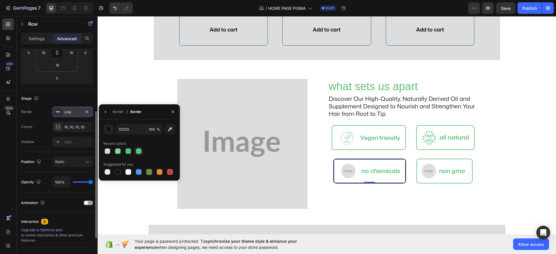
click at [138, 151] on div at bounding box center [139, 152] width 6 height 6
type input "60BF78"
click at [346, 169] on img at bounding box center [348, 171] width 14 height 14
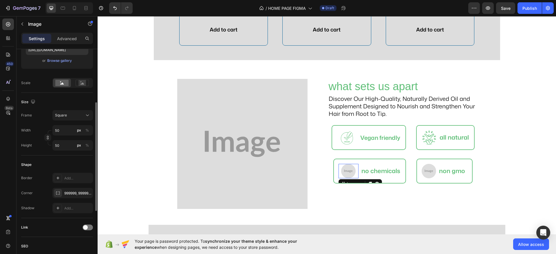
scroll to position [0, 0]
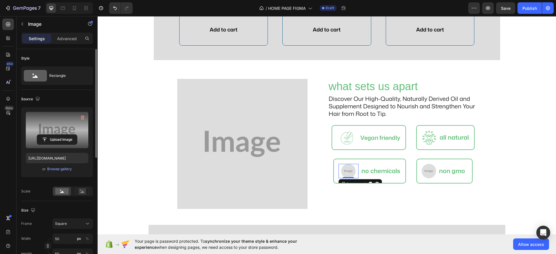
click at [45, 122] on label at bounding box center [57, 130] width 63 height 36
click at [45, 135] on input "file" at bounding box center [57, 140] width 40 height 10
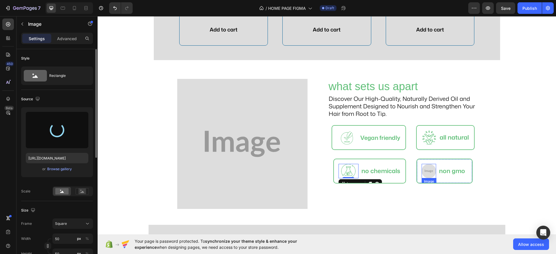
type input "https://cdn.shopify.com/s/files/1/0953/5393/0017/files/gempages_581881832878900…"
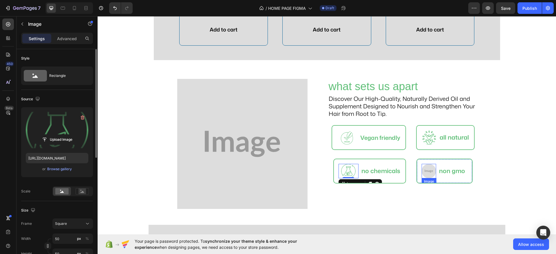
click at [426, 167] on img at bounding box center [429, 171] width 14 height 14
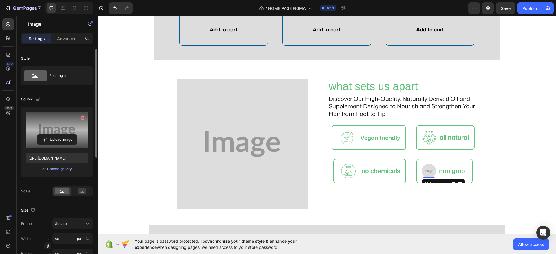
click at [63, 125] on label at bounding box center [57, 130] width 63 height 36
click at [63, 135] on input "file" at bounding box center [57, 140] width 40 height 10
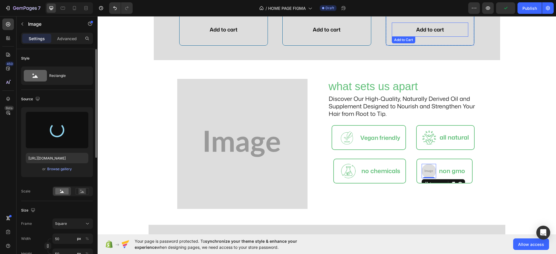
type input "https://cdn.shopify.com/s/files/1/0953/5393/0017/files/gempages_581881832878900…"
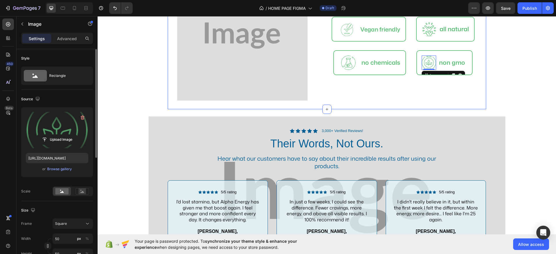
scroll to position [859, 0]
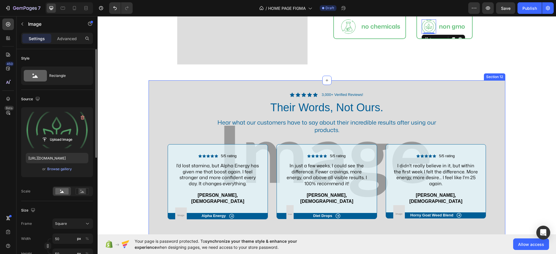
click at [149, 89] on div "Icon Icon Icon Icon Icon Icon List 3,000+ Verified Reviews! Text Block Row Thei…" at bounding box center [327, 161] width 357 height 163
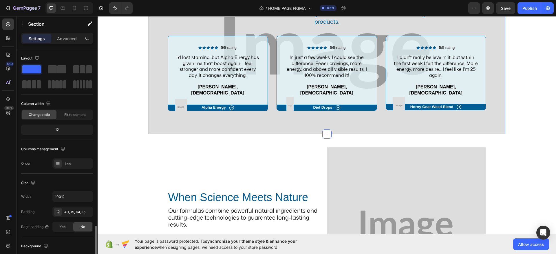
scroll to position [109, 0]
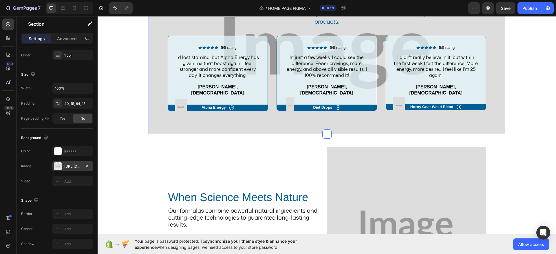
click at [68, 169] on div "[URL][DOMAIN_NAME]" at bounding box center [72, 166] width 17 height 5
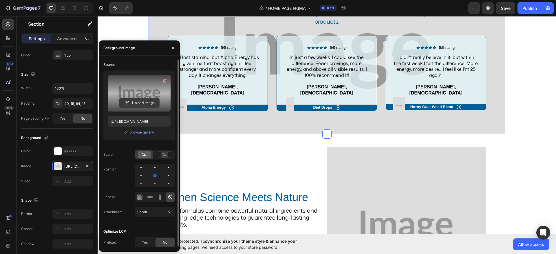
click at [136, 100] on input "file" at bounding box center [139, 103] width 40 height 10
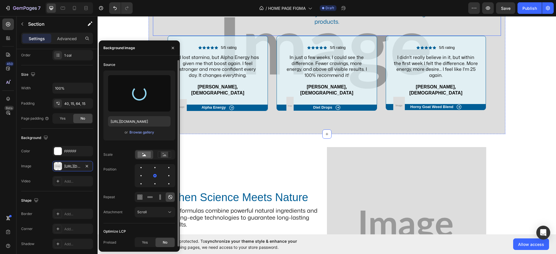
type input "[URL][DOMAIN_NAME]"
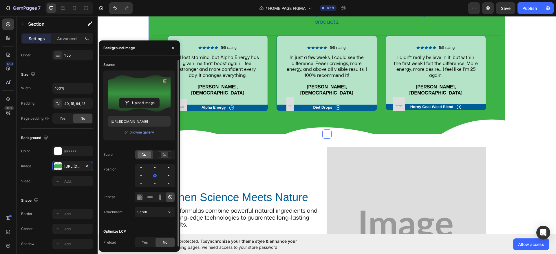
scroll to position [895, 0]
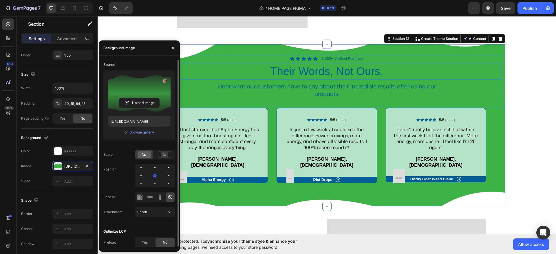
click at [311, 74] on h2 "Their Words, Not Ours." at bounding box center [327, 71] width 348 height 15
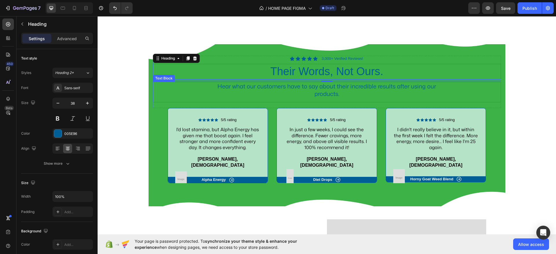
scroll to position [931, 0]
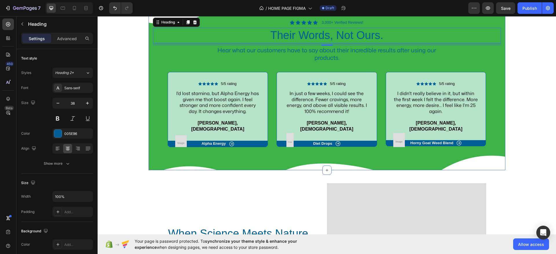
click at [153, 149] on div "Icon Icon Icon Icon Icon Icon List 3,000+ Verified Reviews! Text Block Row Thei…" at bounding box center [327, 89] width 357 height 163
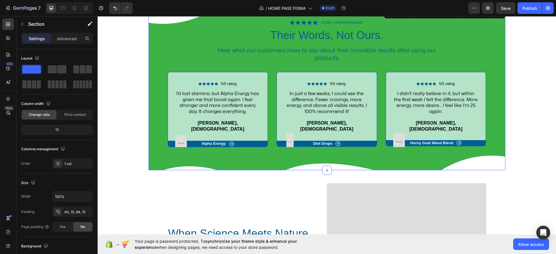
scroll to position [131, 0]
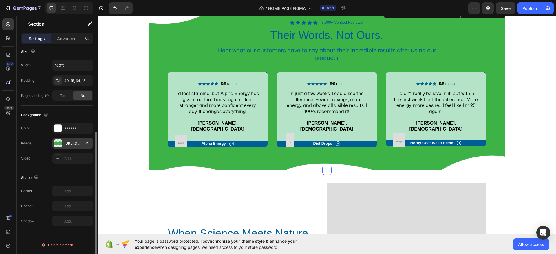
click at [76, 143] on div "[URL][DOMAIN_NAME]" at bounding box center [72, 143] width 17 height 5
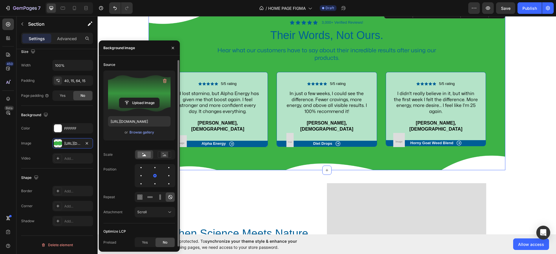
click at [161, 90] on label at bounding box center [139, 93] width 63 height 36
click at [159, 98] on input "file" at bounding box center [139, 103] width 40 height 10
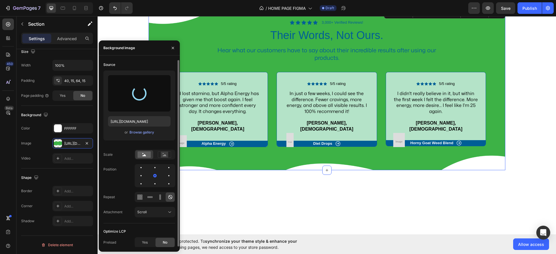
scroll to position [859, 0]
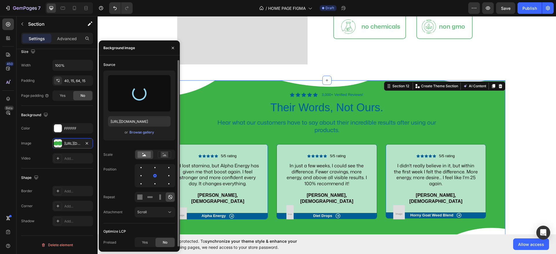
type input "[URL][DOMAIN_NAME]"
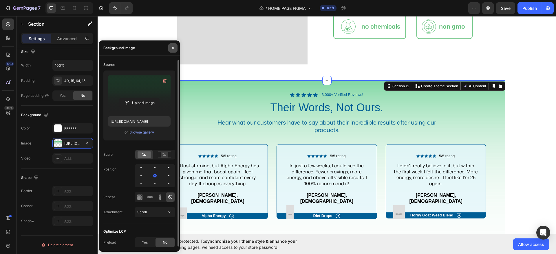
click at [174, 49] on icon "button" at bounding box center [173, 48] width 5 height 5
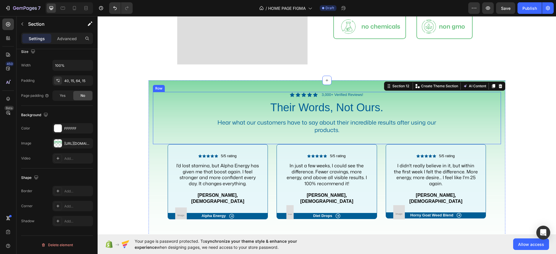
scroll to position [895, 0]
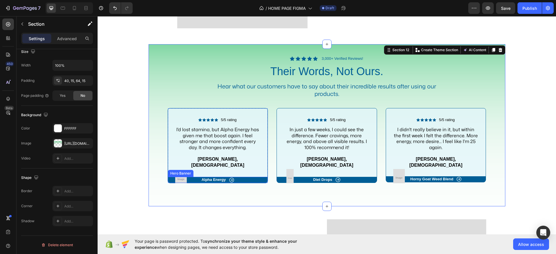
click at [250, 177] on div "Icon Alpha Energy Text Block Row" at bounding box center [218, 180] width 100 height 6
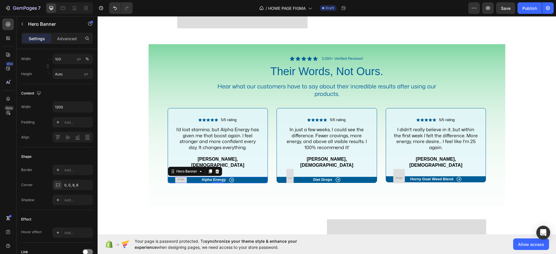
scroll to position [0, 0]
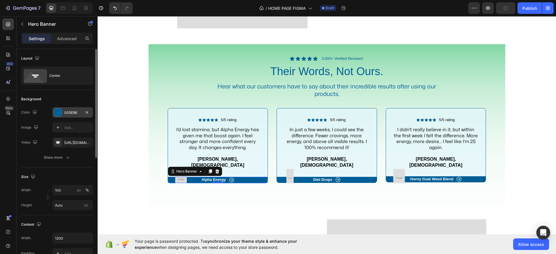
click at [61, 109] on div at bounding box center [58, 113] width 8 height 8
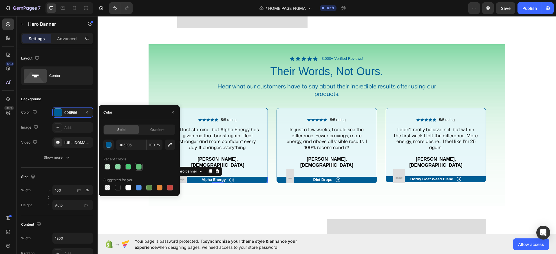
click at [140, 166] on div at bounding box center [139, 167] width 6 height 6
type input "60BF78"
click at [277, 177] on div "Icon Diet Drops Text Block Row" at bounding box center [327, 180] width 100 height 6
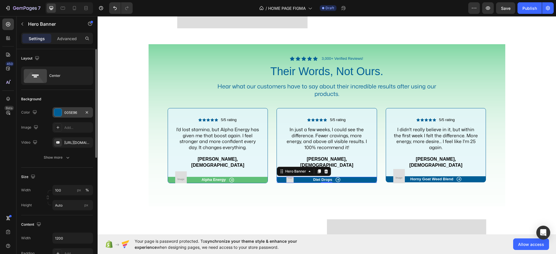
click at [64, 109] on div "005E96" at bounding box center [72, 112] width 41 height 10
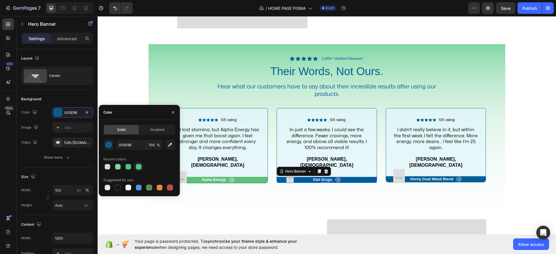
click at [140, 165] on div at bounding box center [139, 167] width 6 height 6
type input "60BF78"
click at [479, 177] on div "Icon Horny Goat Weed Blend Text Block Row" at bounding box center [436, 180] width 100 height 6
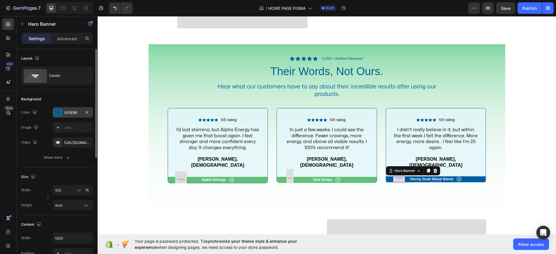
click at [73, 118] on div "005E96" at bounding box center [72, 112] width 41 height 10
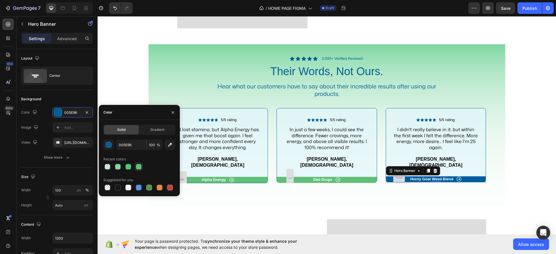
click at [137, 166] on div at bounding box center [139, 167] width 6 height 6
type input "60BF78"
click at [365, 113] on div "Icon Icon Icon Icon Icon Icon List 5/5 rating Text Block Row In just a few week…" at bounding box center [326, 145] width 100 height 75
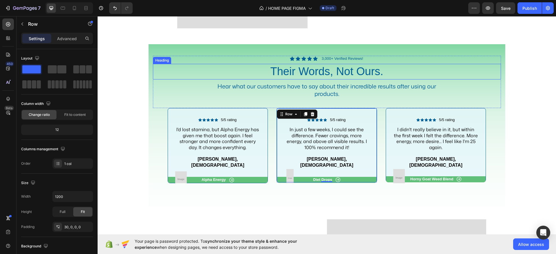
click at [305, 68] on h2 "Their Words, Not Ours." at bounding box center [327, 71] width 348 height 15
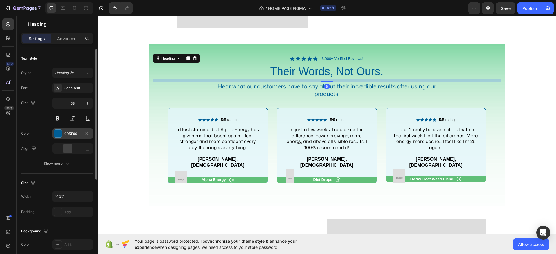
click at [70, 131] on div "005E96" at bounding box center [72, 133] width 17 height 5
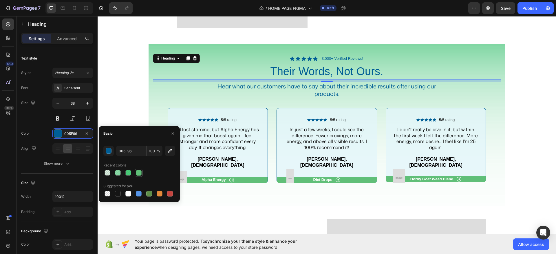
drag, startPoint x: 137, startPoint y: 172, endPoint x: 141, endPoint y: 69, distance: 103.4
click at [137, 172] on div at bounding box center [139, 173] width 6 height 6
click at [125, 190] on div at bounding box center [128, 194] width 8 height 8
type input "FFFFFF"
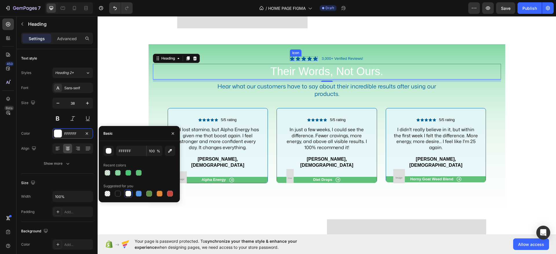
click at [290, 60] on icon at bounding box center [292, 58] width 5 height 4
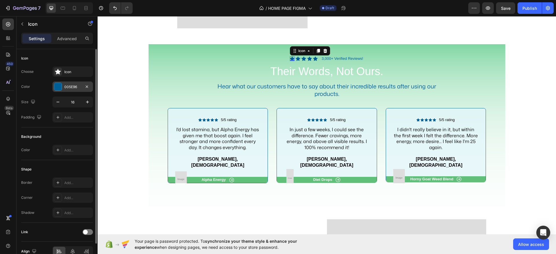
click at [63, 87] on div "005E96" at bounding box center [72, 87] width 41 height 10
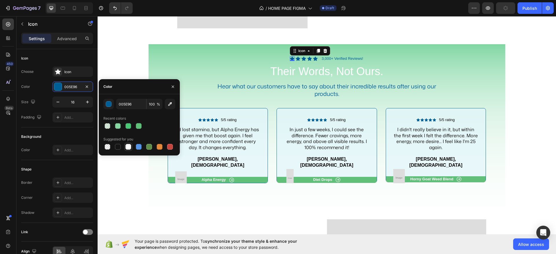
click at [130, 145] on div at bounding box center [128, 147] width 6 height 6
type input "FFFFFF"
click at [296, 59] on icon at bounding box center [298, 58] width 5 height 4
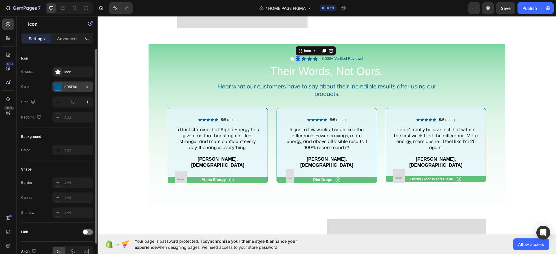
click at [69, 85] on div "005E96" at bounding box center [72, 87] width 17 height 5
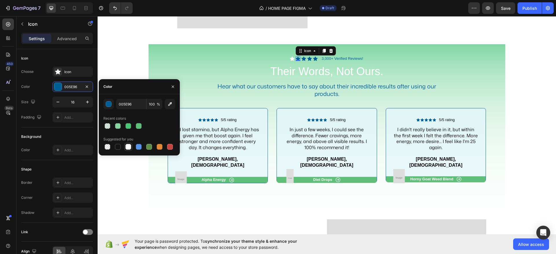
click at [129, 146] on div at bounding box center [128, 147] width 6 height 6
type input "FFFFFF"
click at [301, 59] on icon at bounding box center [303, 58] width 5 height 4
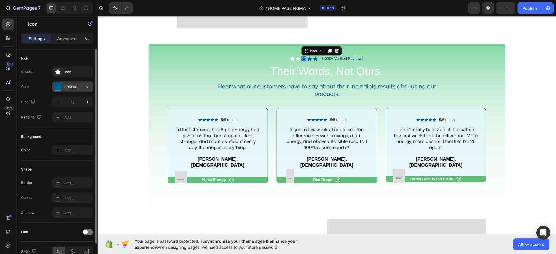
click at [61, 90] on div at bounding box center [58, 87] width 8 height 8
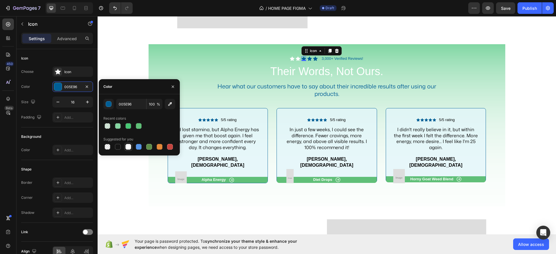
drag, startPoint x: 129, startPoint y: 146, endPoint x: 184, endPoint y: 51, distance: 110.2
click at [129, 146] on div at bounding box center [128, 147] width 6 height 6
type input "FFFFFF"
click at [307, 58] on icon at bounding box center [309, 58] width 5 height 4
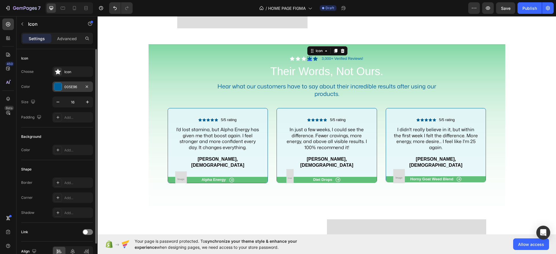
click at [70, 88] on div "005E96" at bounding box center [72, 87] width 17 height 5
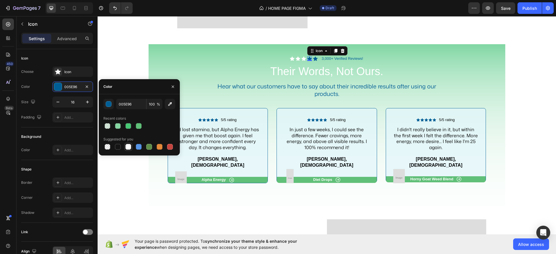
click at [126, 148] on div at bounding box center [128, 147] width 6 height 6
type input "FFFFFF"
click at [313, 58] on icon at bounding box center [315, 58] width 5 height 4
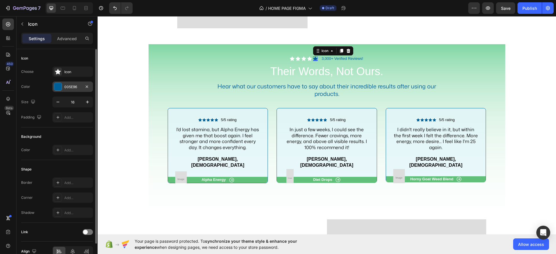
click at [62, 84] on div "005E96" at bounding box center [72, 87] width 41 height 10
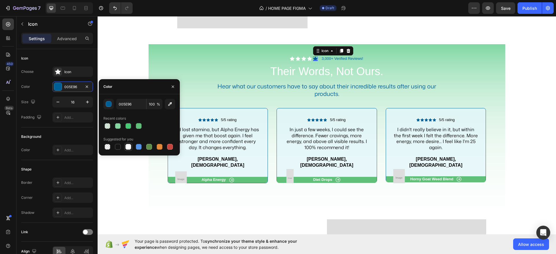
click at [127, 144] on div at bounding box center [128, 147] width 6 height 6
type input "FFFFFF"
click at [337, 58] on p "3,000+ Verified Reviews!" at bounding box center [342, 58] width 41 height 5
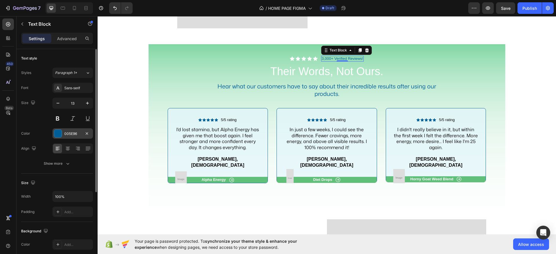
click at [69, 132] on div "005E96" at bounding box center [72, 133] width 17 height 5
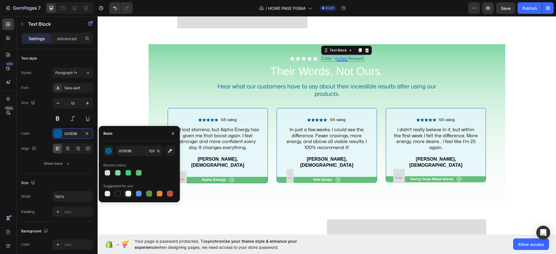
drag, startPoint x: 127, startPoint y: 196, endPoint x: 172, endPoint y: 102, distance: 104.0
click at [127, 196] on div at bounding box center [128, 194] width 6 height 6
type input "FFFFFF"
click at [172, 131] on button "button" at bounding box center [172, 133] width 9 height 9
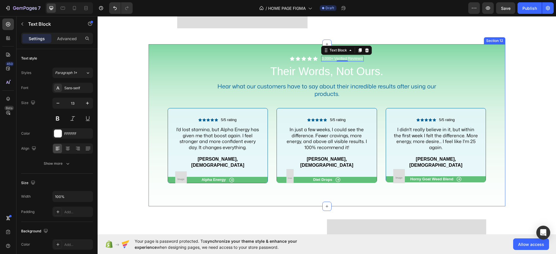
click at [457, 48] on div "Icon Icon Icon Icon Icon Icon List 3,000+ Verified Reviews! Text Block 0 Row Th…" at bounding box center [327, 125] width 357 height 163
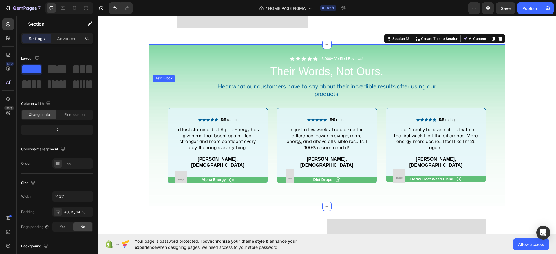
click at [322, 89] on p "Hear what our customers have to say about their incredible results after using …" at bounding box center [326, 90] width 231 height 15
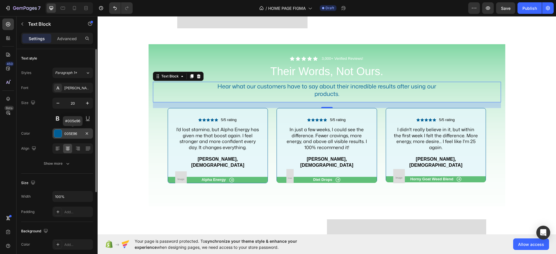
click at [64, 138] on div "005E96" at bounding box center [72, 134] width 41 height 10
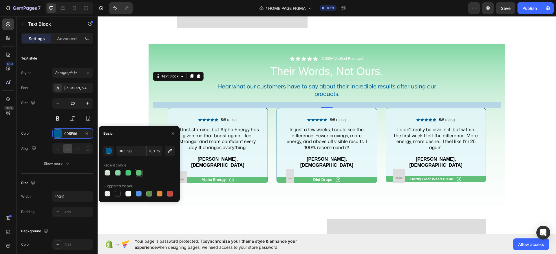
click at [139, 174] on div at bounding box center [139, 173] width 6 height 6
click at [127, 191] on div at bounding box center [128, 194] width 6 height 6
type input "FFFFFF"
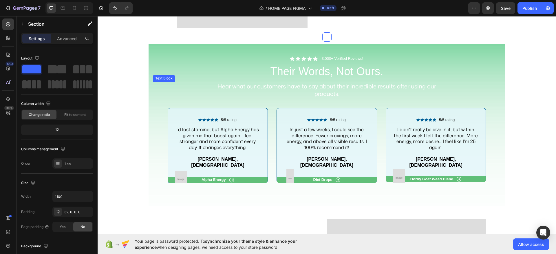
click at [337, 91] on p "Hear what our customers have to say about their incredible results after using …" at bounding box center [326, 90] width 231 height 15
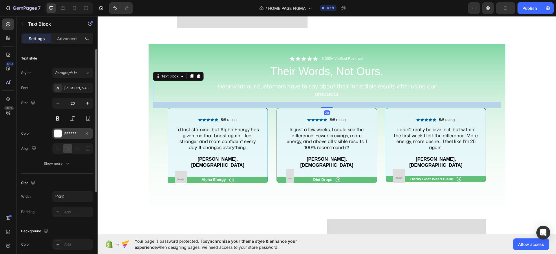
click at [79, 134] on div "FFFFFF" at bounding box center [72, 133] width 17 height 5
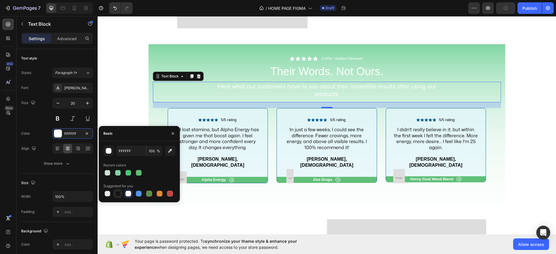
click at [115, 195] on div at bounding box center [118, 194] width 6 height 6
type input "151515"
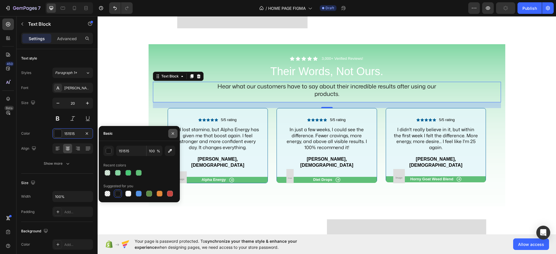
click at [169, 132] on button "button" at bounding box center [172, 133] width 9 height 9
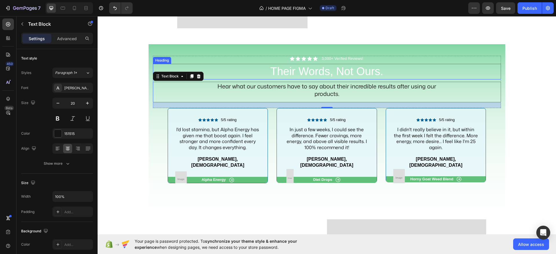
click at [270, 75] on h2 "Their Words, Not Ours." at bounding box center [327, 71] width 348 height 15
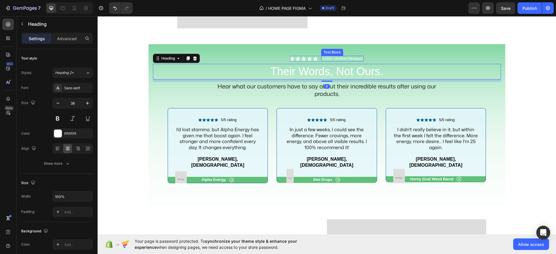
click at [359, 58] on p "3,000+ Verified Reviews!" at bounding box center [342, 58] width 41 height 5
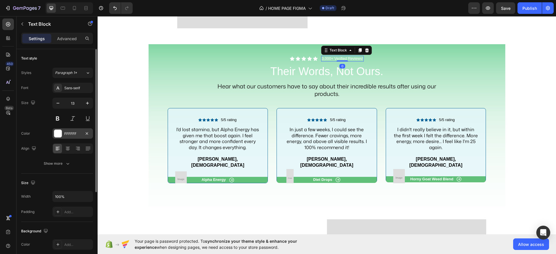
click at [72, 137] on div "FFFFFF" at bounding box center [72, 134] width 41 height 10
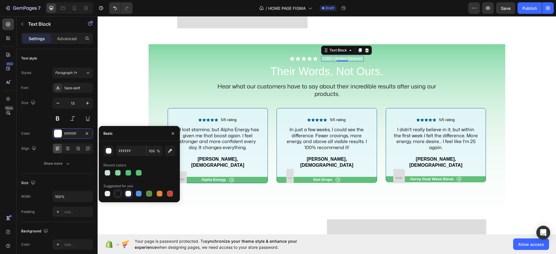
drag, startPoint x: 118, startPoint y: 191, endPoint x: 142, endPoint y: 85, distance: 109.3
click at [118, 191] on div at bounding box center [118, 194] width 6 height 6
type input "151515"
click at [287, 70] on h2 "Their Words, Not Ours." at bounding box center [327, 71] width 348 height 15
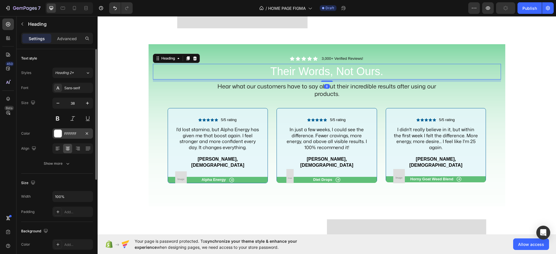
click at [62, 137] on div "FFFFFF" at bounding box center [72, 134] width 41 height 10
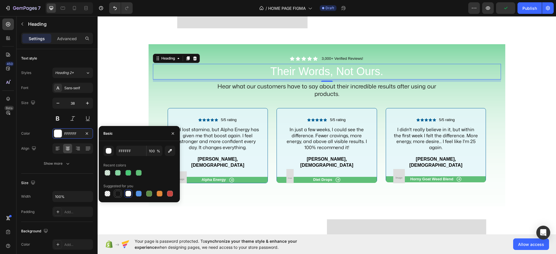
click at [116, 194] on div at bounding box center [118, 194] width 6 height 6
type input "151515"
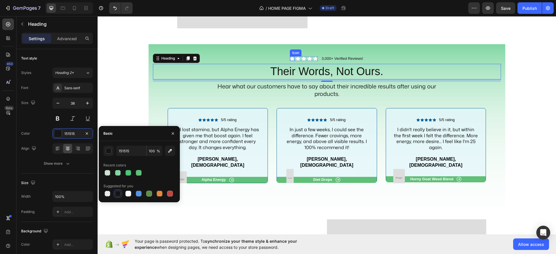
click at [290, 58] on icon at bounding box center [292, 58] width 5 height 4
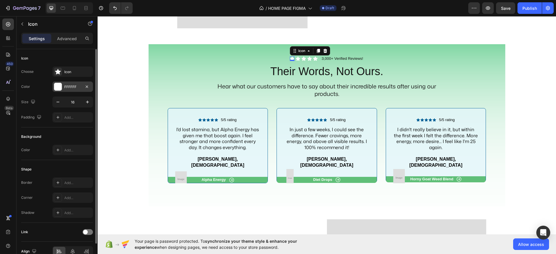
click at [70, 87] on div "FFFFFF" at bounding box center [72, 87] width 17 height 5
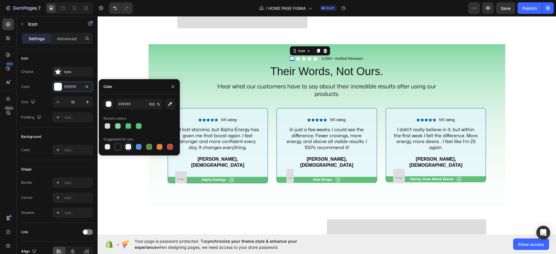
click at [118, 147] on div at bounding box center [118, 147] width 6 height 6
type input "151515"
click at [296, 57] on icon at bounding box center [298, 58] width 5 height 5
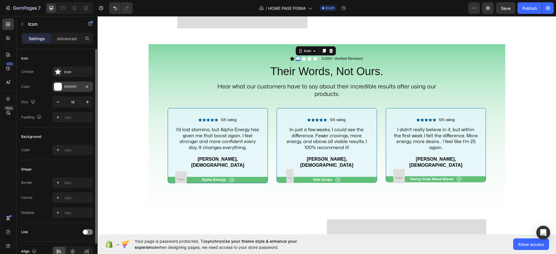
drag, startPoint x: 76, startPoint y: 87, endPoint x: 80, endPoint y: 90, distance: 5.7
click at [76, 87] on div "FFFFFF" at bounding box center [72, 87] width 17 height 5
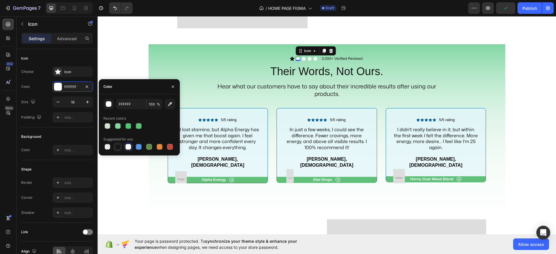
drag, startPoint x: 119, startPoint y: 146, endPoint x: 199, endPoint y: 41, distance: 132.2
click at [119, 146] on div at bounding box center [118, 147] width 6 height 6
type input "151515"
click at [301, 59] on icon at bounding box center [303, 58] width 5 height 4
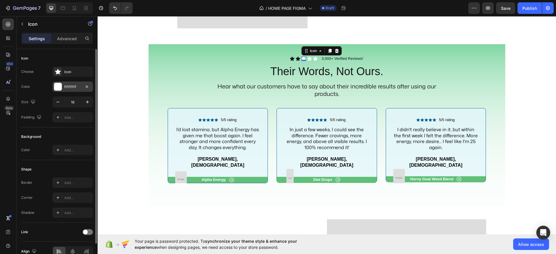
click at [66, 86] on div "FFFFFF" at bounding box center [72, 87] width 17 height 5
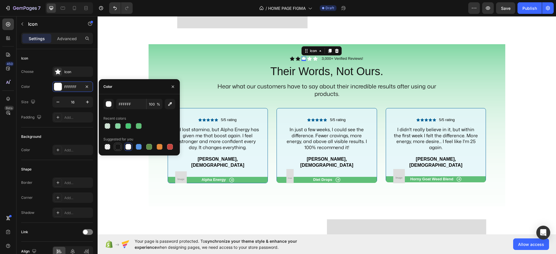
click at [120, 144] on div at bounding box center [118, 147] width 6 height 6
type input "151515"
click at [307, 58] on icon at bounding box center [309, 58] width 5 height 4
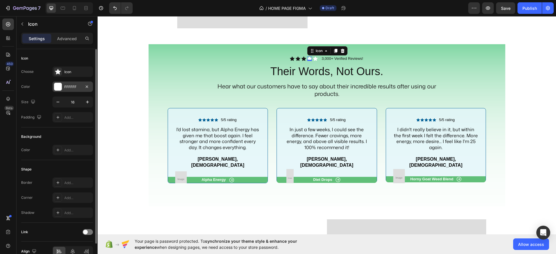
click at [67, 86] on div "FFFFFF" at bounding box center [72, 87] width 17 height 5
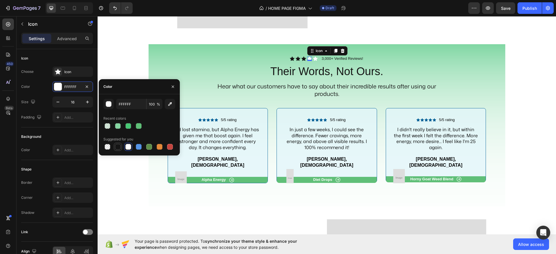
click at [120, 146] on div at bounding box center [118, 147] width 6 height 6
type input "151515"
click at [313, 57] on icon at bounding box center [315, 58] width 5 height 4
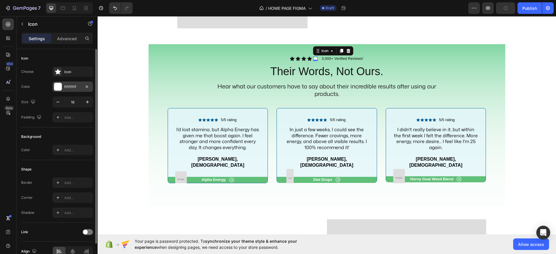
click at [63, 85] on div "FFFFFF" at bounding box center [72, 87] width 41 height 10
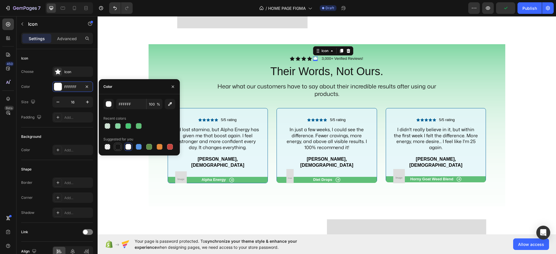
click at [119, 147] on div at bounding box center [118, 147] width 6 height 6
type input "151515"
click at [173, 83] on button "button" at bounding box center [172, 86] width 9 height 9
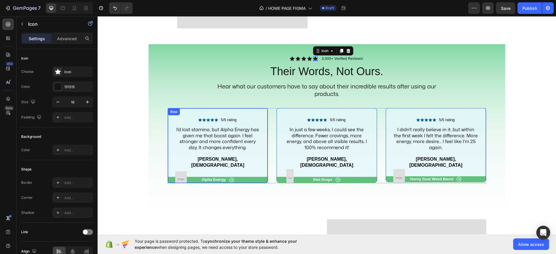
click at [180, 111] on div "Icon Icon Icon Icon Icon Icon List 5/5 rating Text Block Row I'd lost stamina, …" at bounding box center [218, 145] width 100 height 75
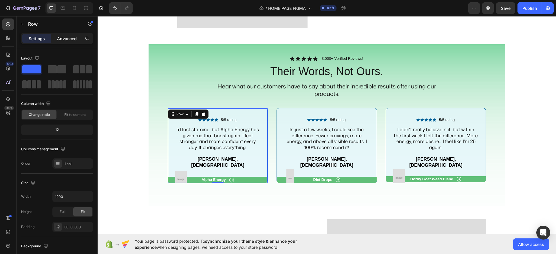
click at [56, 38] on div "Advanced" at bounding box center [66, 38] width 29 height 9
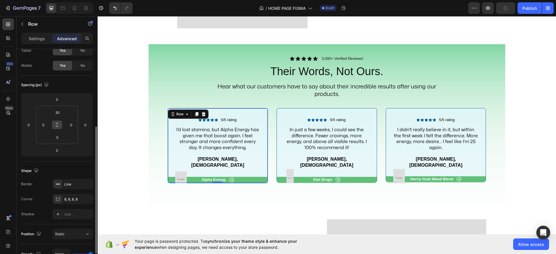
scroll to position [72, 0]
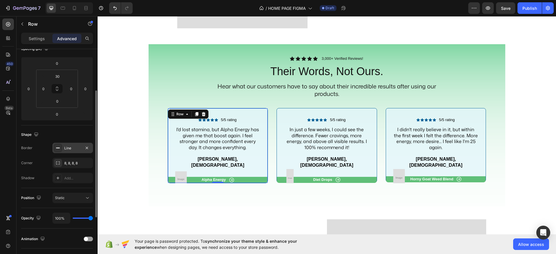
click at [65, 150] on div "Line" at bounding box center [72, 148] width 17 height 5
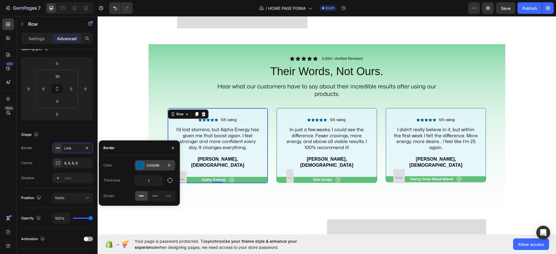
click at [157, 166] on div "005E96" at bounding box center [154, 165] width 17 height 5
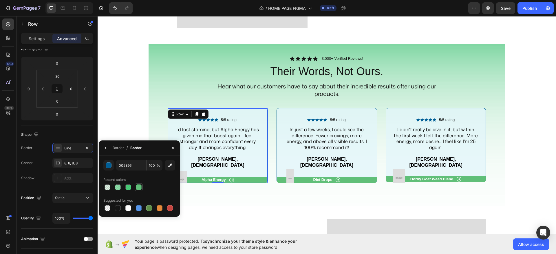
click at [138, 186] on div at bounding box center [139, 188] width 6 height 6
type input "60BF78"
click at [287, 113] on div "Icon Icon Icon Icon Icon Icon List 5/5 rating Text Block Row In just a few week…" at bounding box center [326, 145] width 100 height 75
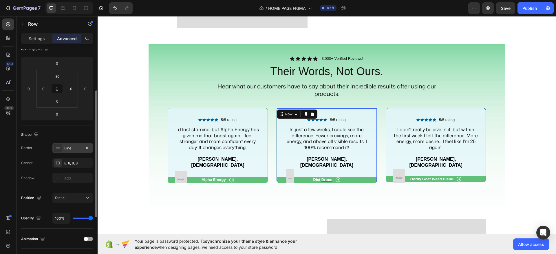
click at [69, 146] on div "Line" at bounding box center [72, 148] width 17 height 5
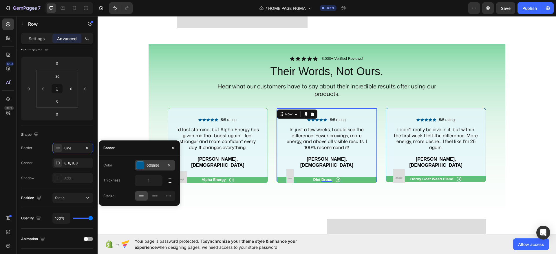
click at [151, 165] on div "005E96" at bounding box center [154, 165] width 17 height 5
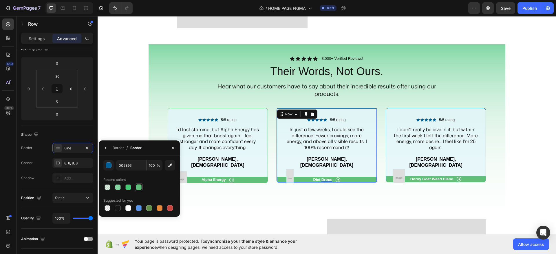
click at [135, 189] on div at bounding box center [138, 187] width 7 height 7
type input "60BF78"
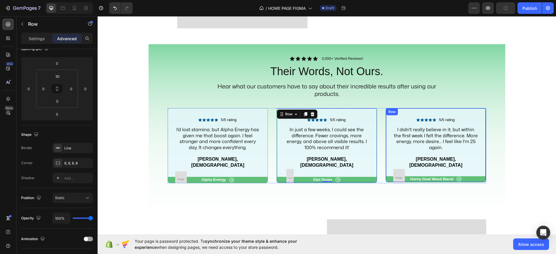
click at [399, 116] on div "Icon Icon Icon Icon Icon Icon List 5/5 rating Text Block Row I didn't really be…" at bounding box center [436, 145] width 100 height 74
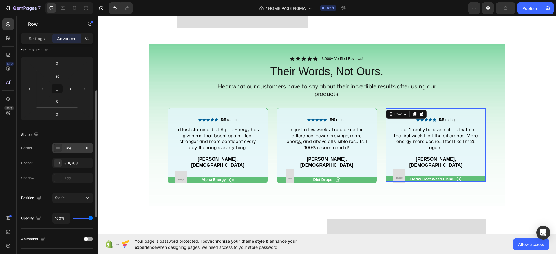
click at [73, 146] on div "Line" at bounding box center [72, 148] width 17 height 5
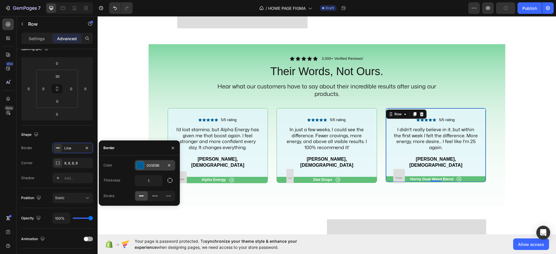
click at [155, 163] on div "005E96" at bounding box center [154, 165] width 17 height 5
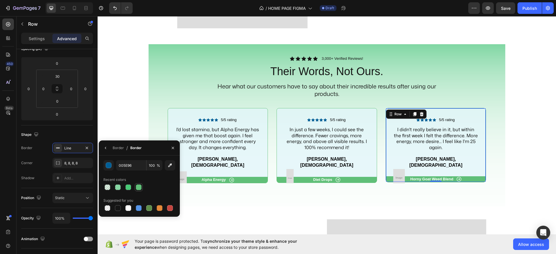
click at [141, 186] on div at bounding box center [139, 188] width 6 height 6
type input "60BF78"
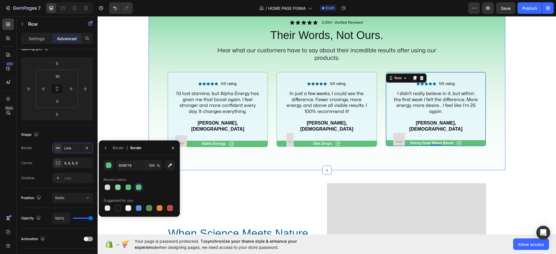
click at [313, 151] on div "Icon Icon Icon Icon Icon Icon List 3,000+ Verified Reviews! Text Block Row Thei…" at bounding box center [327, 89] width 357 height 163
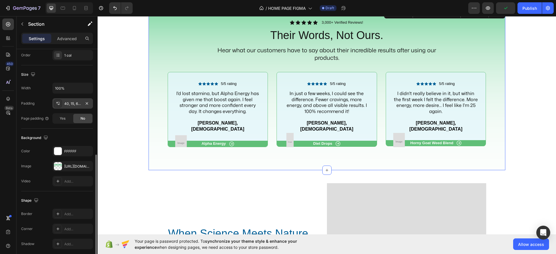
scroll to position [131, 0]
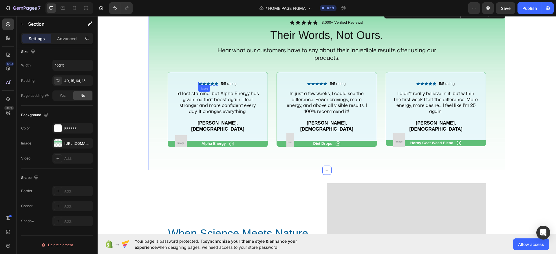
click at [198, 83] on icon at bounding box center [199, 84] width 3 height 3
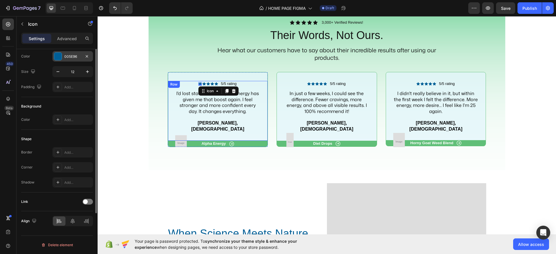
scroll to position [0, 0]
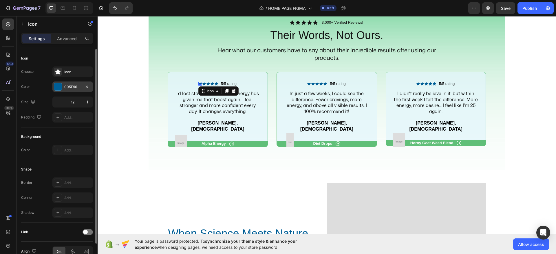
click at [70, 84] on div "005E96" at bounding box center [72, 87] width 41 height 10
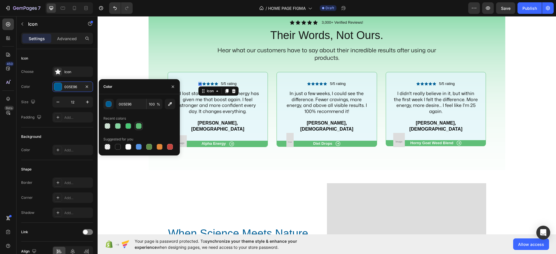
drag, startPoint x: 136, startPoint y: 124, endPoint x: 104, endPoint y: 62, distance: 70.1
click at [136, 124] on div at bounding box center [139, 126] width 6 height 6
type input "60BF78"
click at [202, 84] on icon at bounding box center [203, 84] width 3 height 3
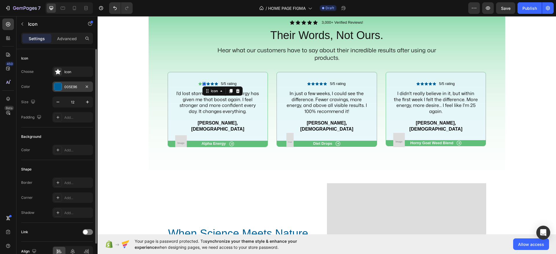
click at [70, 88] on div "005E96" at bounding box center [72, 87] width 17 height 5
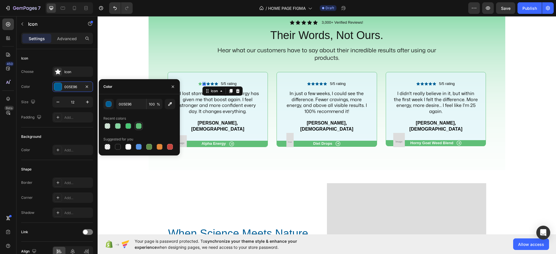
click at [140, 126] on div at bounding box center [139, 126] width 6 height 6
type input "60BF78"
click at [206, 83] on icon at bounding box center [207, 84] width 3 height 3
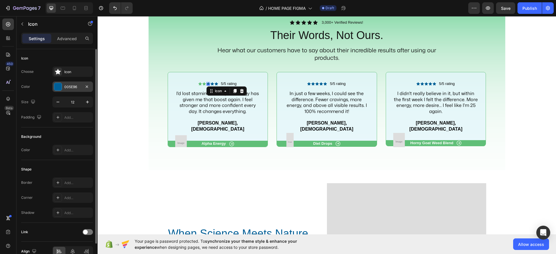
click at [68, 89] on div "005E96" at bounding box center [72, 87] width 41 height 10
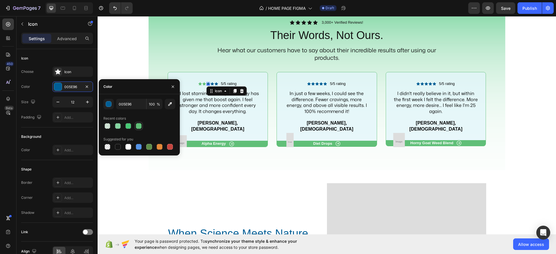
click at [137, 125] on div at bounding box center [139, 126] width 6 height 6
type input "60BF78"
click at [210, 84] on icon at bounding box center [211, 84] width 3 height 3
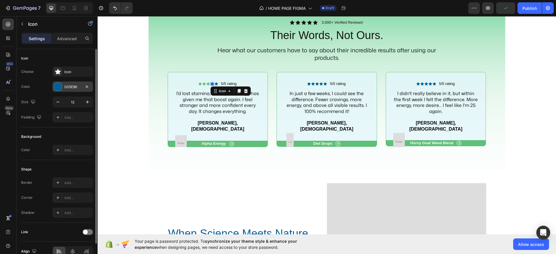
click at [75, 90] on div "005E96" at bounding box center [72, 87] width 41 height 10
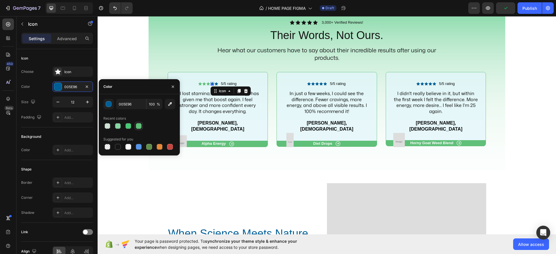
click at [137, 124] on div at bounding box center [139, 126] width 6 height 6
type input "60BF78"
click at [215, 83] on icon at bounding box center [216, 83] width 3 height 3
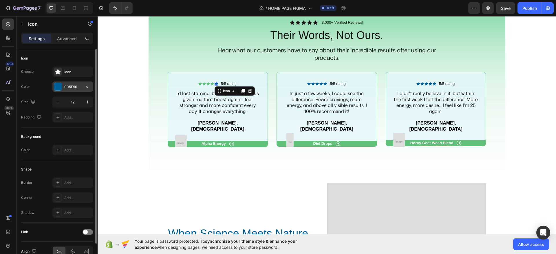
click at [76, 87] on div "005E96" at bounding box center [72, 87] width 17 height 5
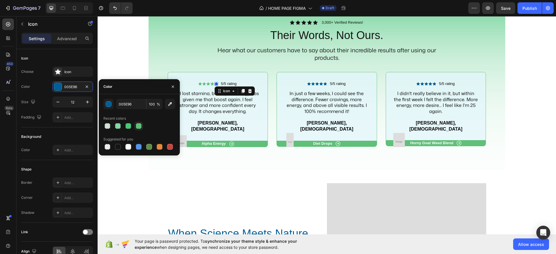
click at [137, 123] on div at bounding box center [138, 126] width 7 height 7
type input "60BF78"
click at [307, 84] on icon at bounding box center [308, 84] width 3 height 3
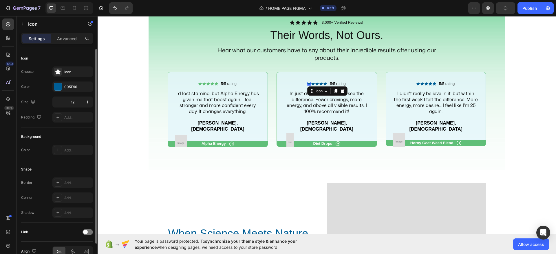
click at [71, 91] on div "005E96" at bounding box center [72, 87] width 41 height 10
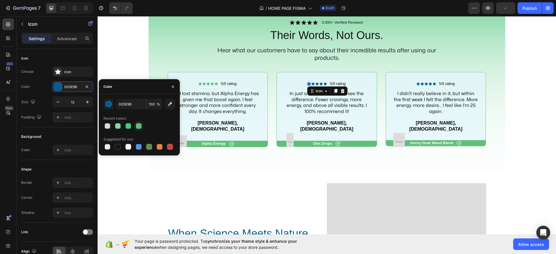
click at [136, 126] on div at bounding box center [139, 126] width 6 height 6
type input "60BF78"
click at [311, 85] on icon at bounding box center [312, 84] width 3 height 3
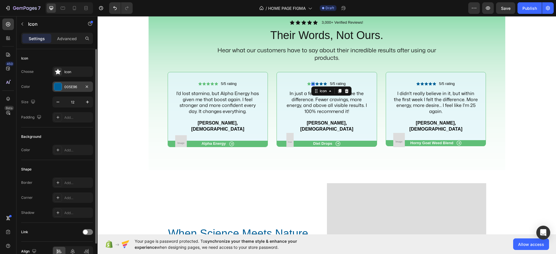
click at [63, 86] on div "005E96" at bounding box center [72, 87] width 41 height 10
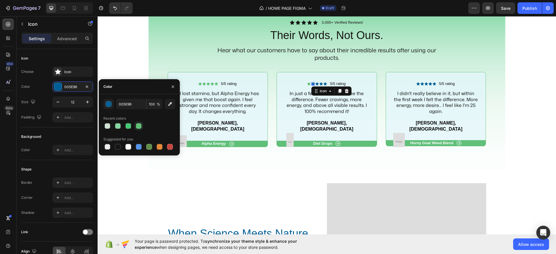
click at [135, 126] on div at bounding box center [139, 126] width 8 height 8
type input "60BF78"
click at [315, 83] on icon at bounding box center [316, 84] width 3 height 3
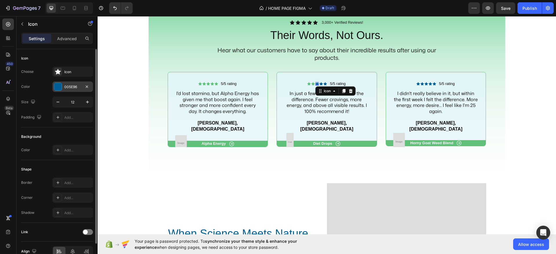
click at [74, 86] on div "005E96" at bounding box center [72, 87] width 17 height 5
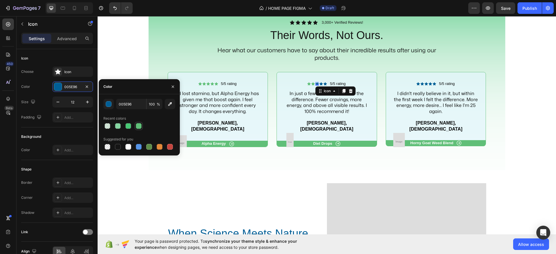
click at [136, 124] on div at bounding box center [139, 126] width 6 height 6
type input "60BF78"
click at [319, 82] on icon at bounding box center [320, 83] width 3 height 3
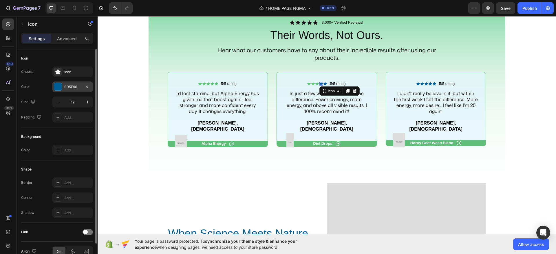
click at [68, 91] on div "005E96" at bounding box center [72, 87] width 41 height 10
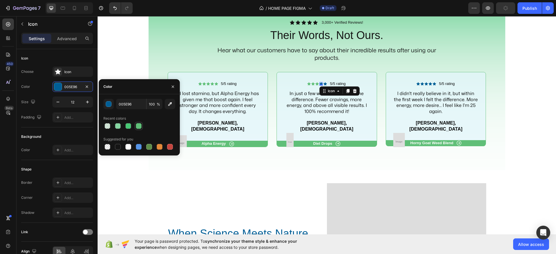
click at [137, 125] on div at bounding box center [139, 126] width 6 height 6
type input "60BF78"
click at [323, 84] on icon at bounding box center [324, 84] width 3 height 3
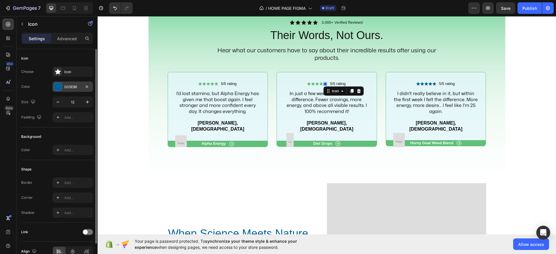
click at [69, 89] on div "005E96" at bounding box center [72, 87] width 41 height 10
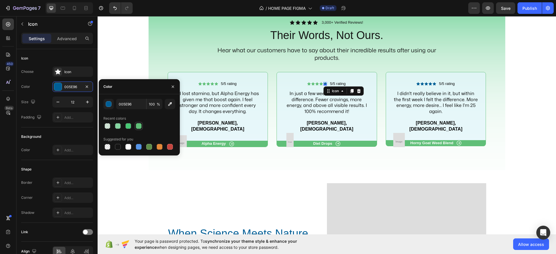
click at [139, 128] on div at bounding box center [139, 126] width 6 height 6
type input "60BF78"
click at [416, 83] on icon at bounding box center [417, 84] width 3 height 3
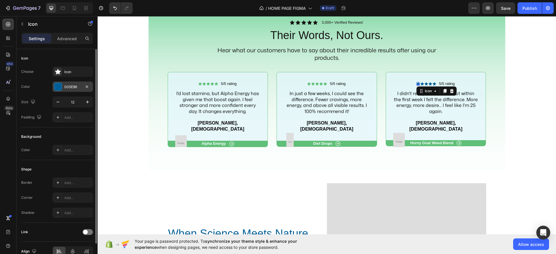
click at [68, 85] on div "005E96" at bounding box center [72, 87] width 17 height 5
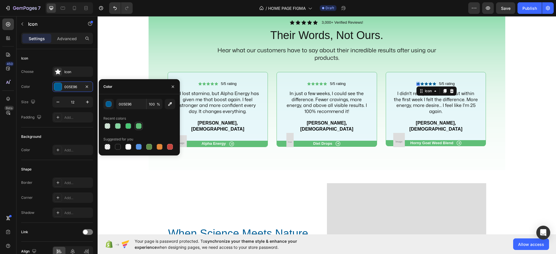
click at [139, 127] on div at bounding box center [139, 126] width 6 height 6
type input "60BF78"
click at [420, 83] on icon at bounding box center [421, 83] width 3 height 3
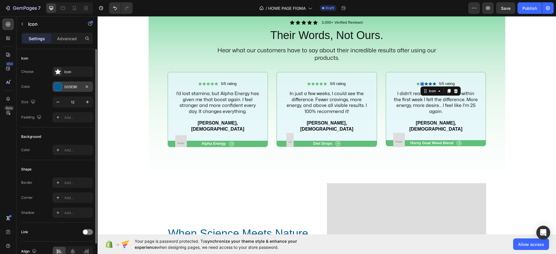
click at [75, 91] on div "005E96" at bounding box center [72, 87] width 41 height 10
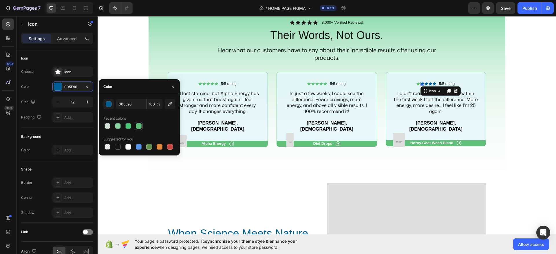
click at [135, 122] on div at bounding box center [139, 126] width 8 height 8
type input "60BF78"
click at [424, 84] on icon at bounding box center [425, 83] width 3 height 3
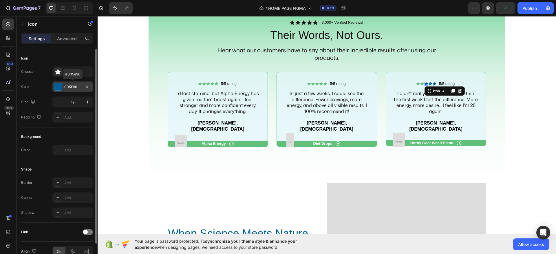
click at [80, 85] on div "005E96" at bounding box center [72, 87] width 17 height 5
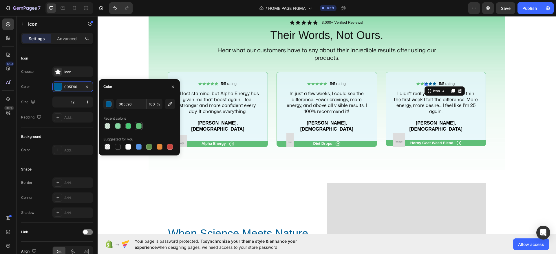
click at [138, 123] on div at bounding box center [138, 126] width 7 height 7
type input "60BF78"
click at [428, 85] on icon at bounding box center [429, 84] width 3 height 3
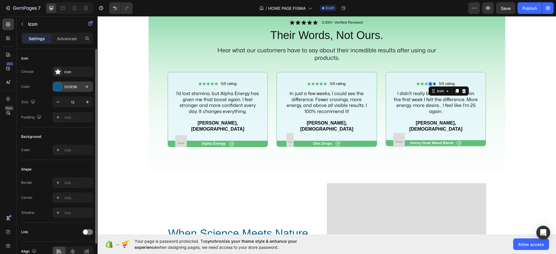
click at [63, 88] on div "005E96" at bounding box center [72, 87] width 41 height 10
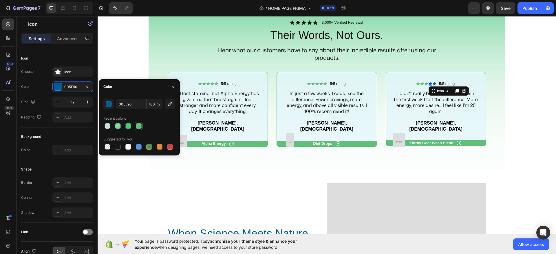
click at [139, 124] on div at bounding box center [139, 126] width 6 height 6
type input "60BF78"
click at [433, 85] on icon at bounding box center [434, 84] width 3 height 3
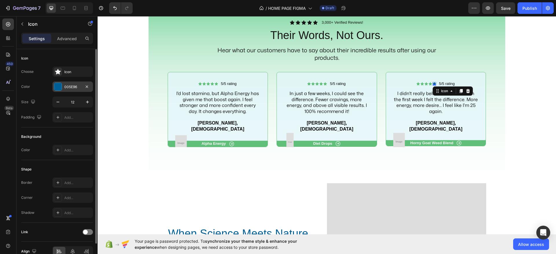
click at [65, 90] on div "005E96" at bounding box center [72, 87] width 41 height 10
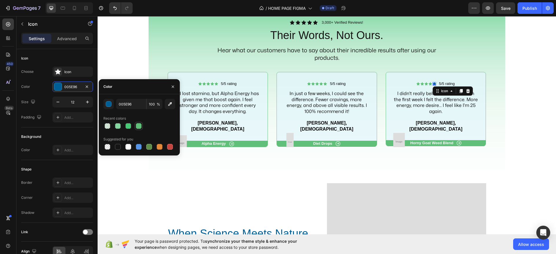
click at [137, 124] on div at bounding box center [139, 126] width 6 height 6
type input "60BF78"
click at [172, 89] on button "button" at bounding box center [172, 86] width 9 height 9
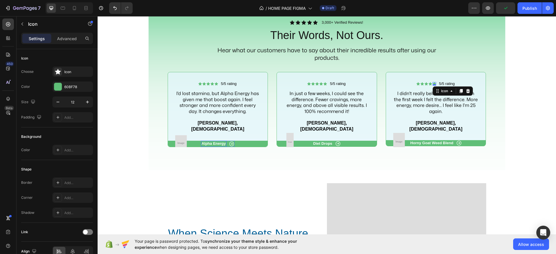
click at [209, 142] on p "Alpha Energy" at bounding box center [214, 144] width 24 height 5
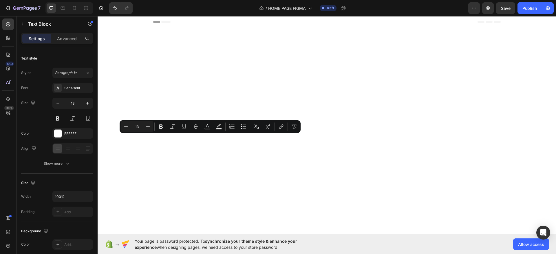
scroll to position [931, 0]
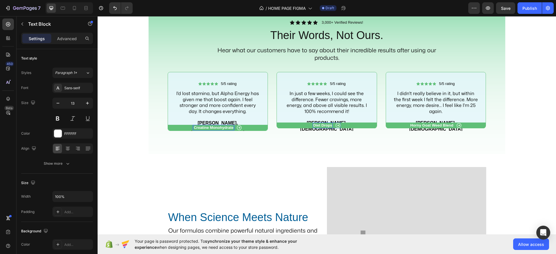
click at [315, 128] on p "Diet Drops" at bounding box center [322, 125] width 19 height 5
click at [421, 128] on p "Horny Goat Weed Blend" at bounding box center [431, 125] width 43 height 5
click at [213, 123] on p "Tayson, 45 years old" at bounding box center [217, 126] width 85 height 12
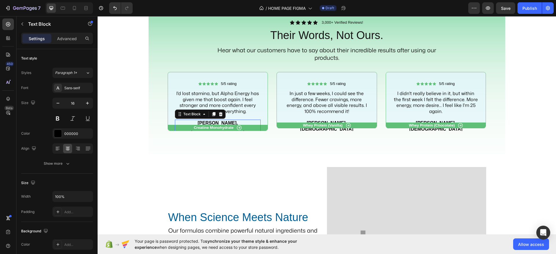
click at [215, 123] on p "Tayson, 45 years old" at bounding box center [217, 126] width 85 height 12
click at [213, 122] on p "Tayson, 45 years old" at bounding box center [217, 126] width 85 height 12
click at [323, 123] on p "Sophie, 34 years old" at bounding box center [326, 126] width 85 height 12
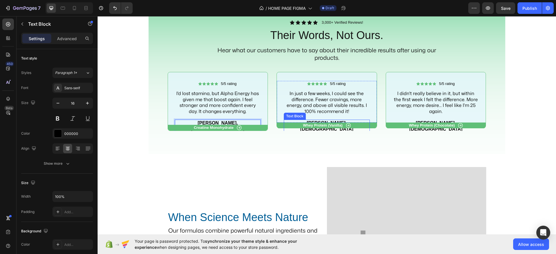
click at [323, 123] on p "Sophie, 34 years old" at bounding box center [326, 126] width 85 height 12
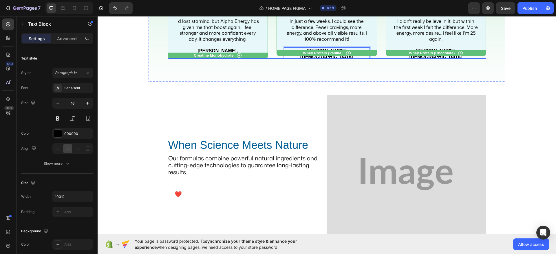
scroll to position [1040, 0]
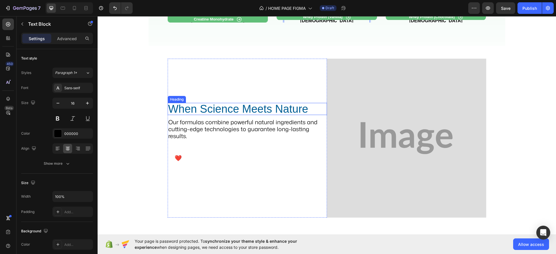
click at [248, 115] on h2 "When Science Meets Nature" at bounding box center [247, 109] width 159 height 12
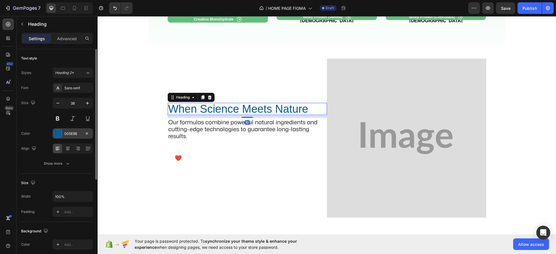
click at [66, 135] on div "005E96" at bounding box center [72, 133] width 17 height 5
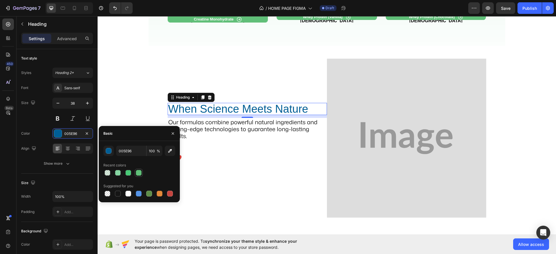
click at [136, 173] on div at bounding box center [139, 173] width 6 height 6
type input "60BF78"
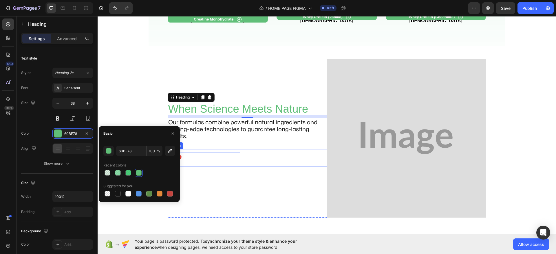
click at [230, 163] on p "❤️ I Take Care of Myself" at bounding box center [208, 158] width 66 height 10
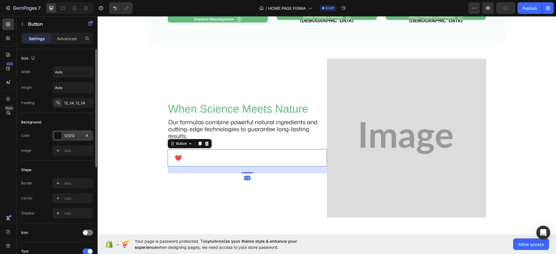
click at [70, 133] on div "121212" at bounding box center [72, 135] width 17 height 5
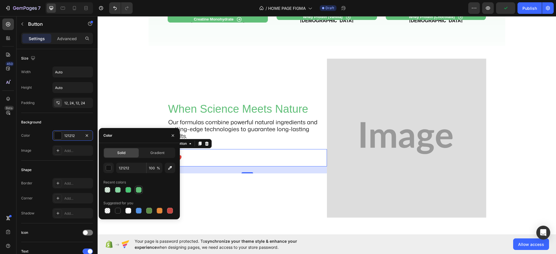
click at [136, 189] on div at bounding box center [139, 190] width 6 height 6
type input "60BF78"
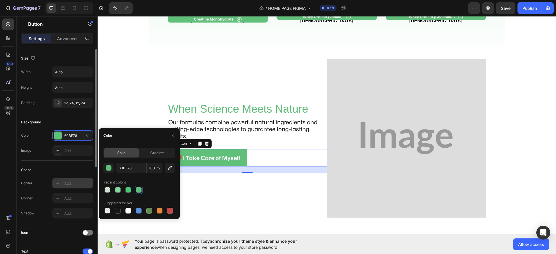
scroll to position [36, 0]
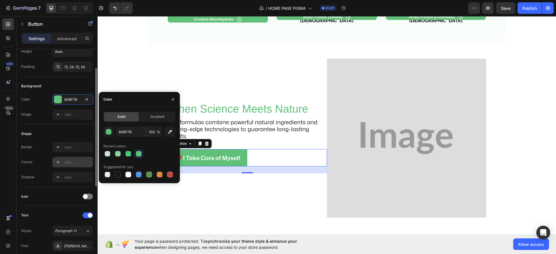
click at [70, 165] on div "Add..." at bounding box center [72, 162] width 41 height 10
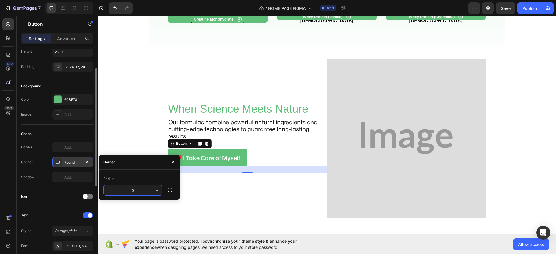
type input "50"
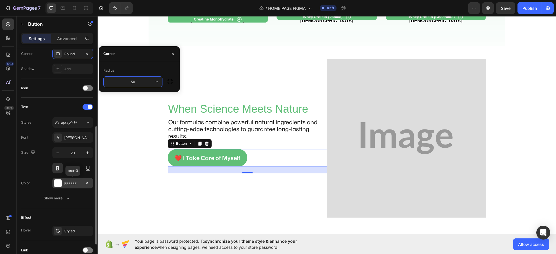
scroll to position [193, 0]
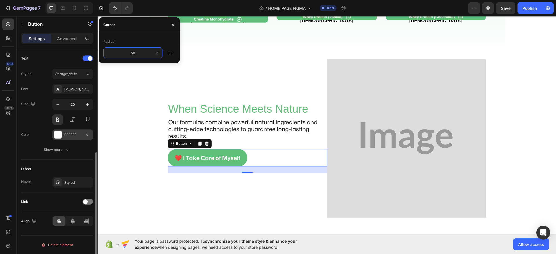
click at [70, 184] on div "Styled" at bounding box center [77, 182] width 27 height 5
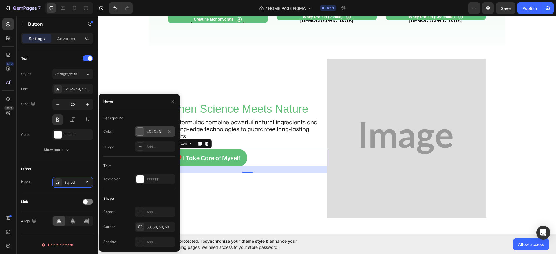
click at [154, 131] on div "4D4D4D" at bounding box center [154, 131] width 17 height 5
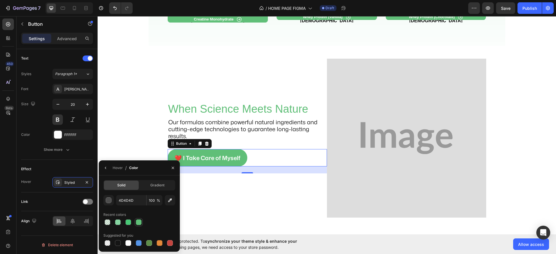
click at [137, 222] on div at bounding box center [139, 223] width 6 height 6
click at [129, 222] on div at bounding box center [128, 223] width 6 height 6
type input "1FBF57"
type input "80"
click at [89, 205] on div at bounding box center [88, 202] width 10 height 6
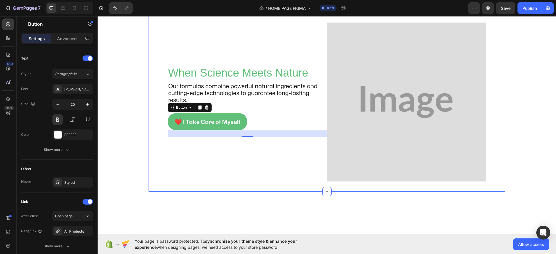
scroll to position [1003, 0]
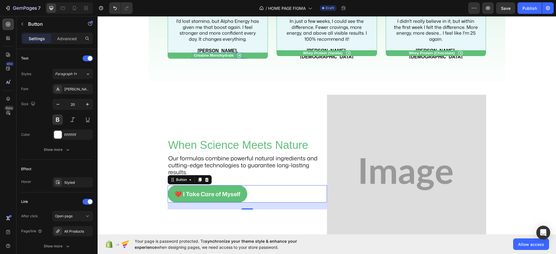
click at [236, 58] on icon at bounding box center [239, 56] width 6 height 6
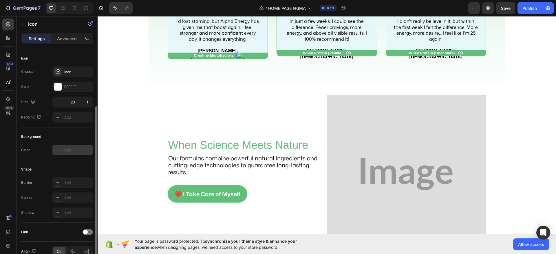
scroll to position [30, 0]
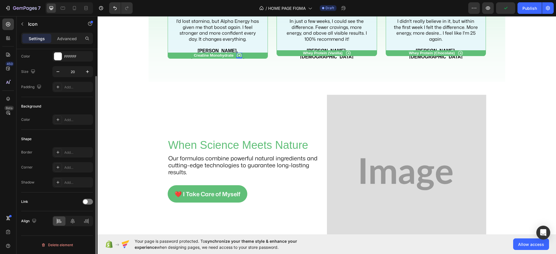
click at [88, 198] on div "Link" at bounding box center [57, 201] width 72 height 9
click at [86, 204] on span at bounding box center [85, 202] width 5 height 5
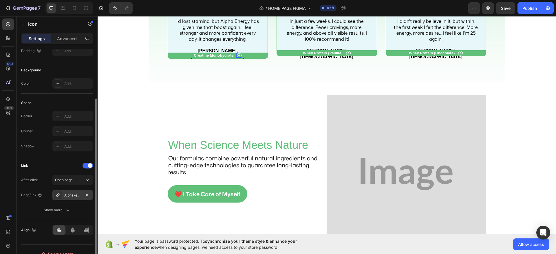
click at [73, 195] on div "Alpha-energy" at bounding box center [72, 195] width 17 height 5
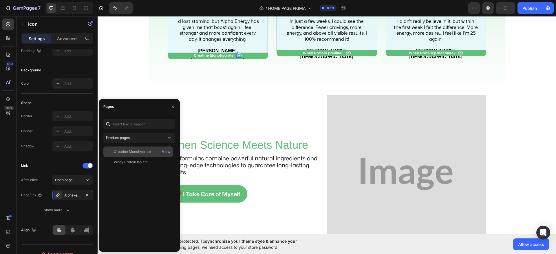
click at [142, 153] on div "Creatine Monohydrate" at bounding box center [132, 151] width 37 height 5
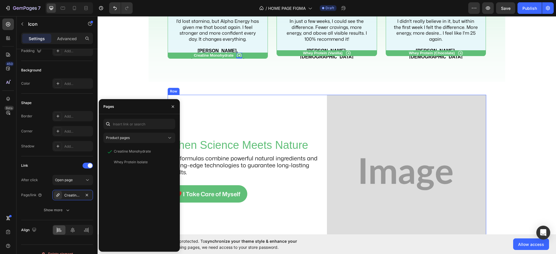
click at [252, 109] on div "Image When Science Meets Nature Heading Our formulas combine powerful natural i…" at bounding box center [247, 174] width 159 height 159
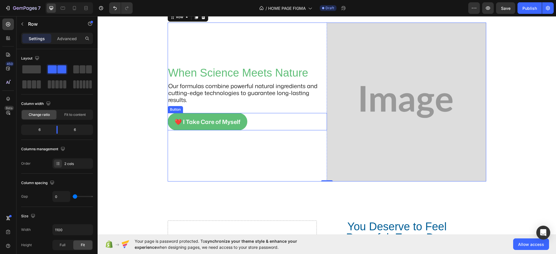
scroll to position [967, 0]
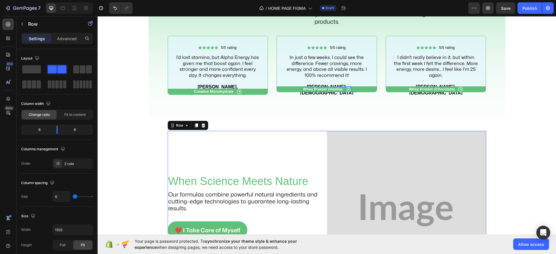
click at [345, 92] on icon at bounding box center [348, 90] width 6 height 6
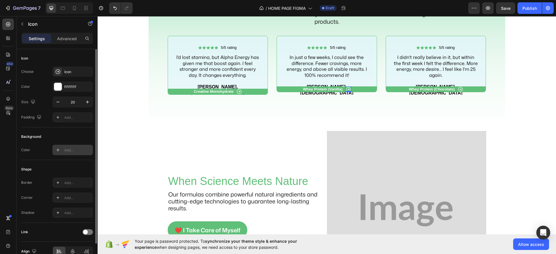
scroll to position [30, 0]
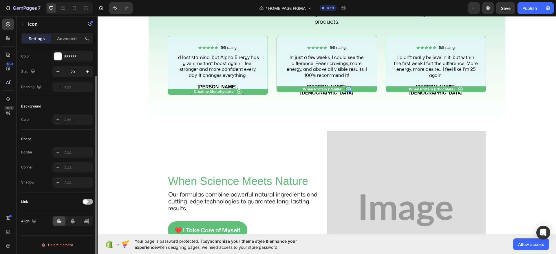
click at [84, 201] on span at bounding box center [85, 202] width 5 height 5
click at [78, 230] on div "Diet-drops-ultra-1-oz" at bounding box center [72, 231] width 17 height 5
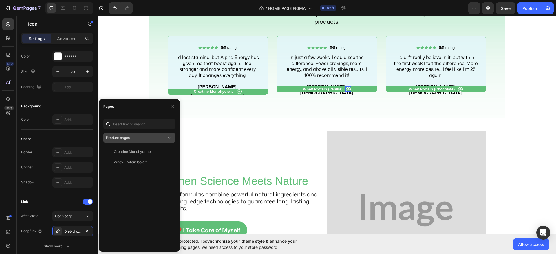
click at [150, 138] on div "Product pages" at bounding box center [136, 137] width 61 height 5
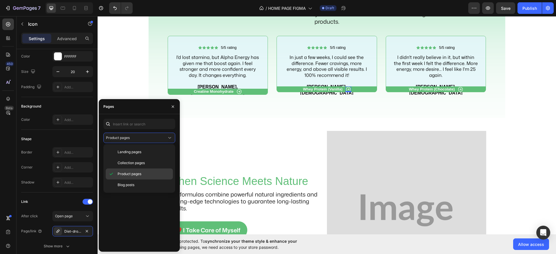
click at [135, 172] on span "Product pages" at bounding box center [130, 174] width 24 height 5
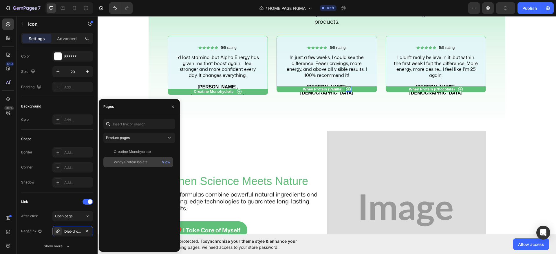
click at [136, 164] on div "Whey Protein Isolate" at bounding box center [131, 162] width 34 height 5
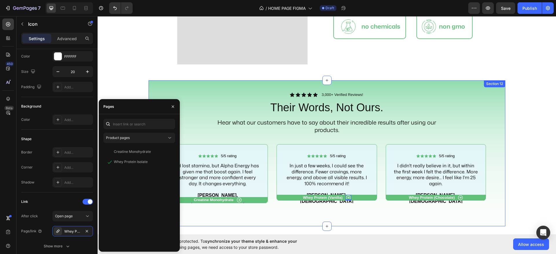
scroll to position [823, 0]
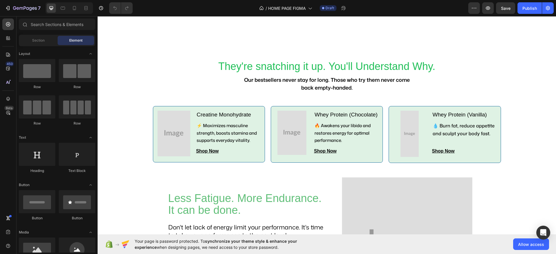
scroll to position [217, 0]
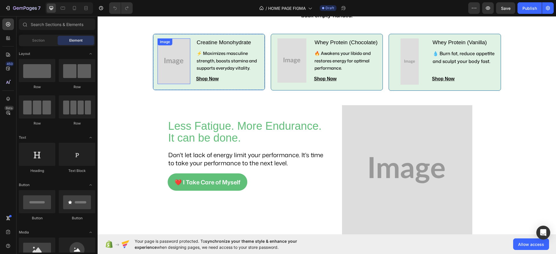
click at [174, 69] on img at bounding box center [173, 62] width 33 height 46
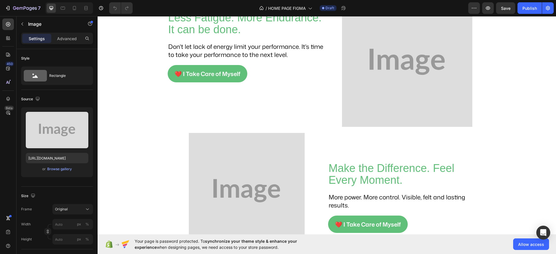
scroll to position [434, 0]
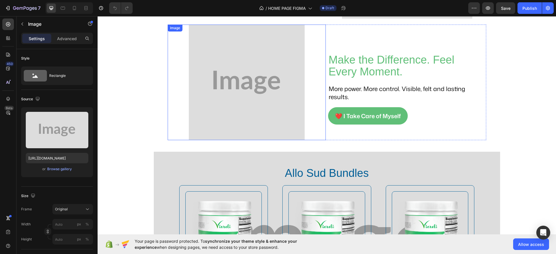
click at [255, 84] on img at bounding box center [247, 83] width 116 height 116
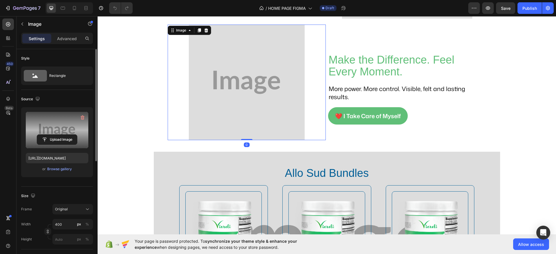
click at [60, 128] on label at bounding box center [57, 130] width 63 height 36
click at [60, 135] on input "file" at bounding box center [57, 140] width 40 height 10
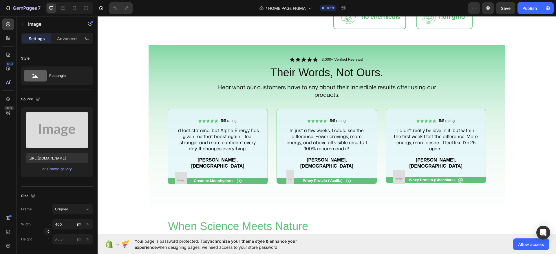
scroll to position [905, 0]
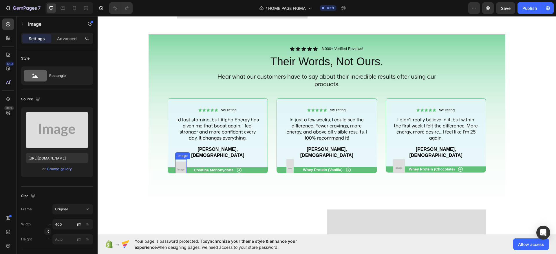
click at [178, 162] on img at bounding box center [181, 170] width 12 height 16
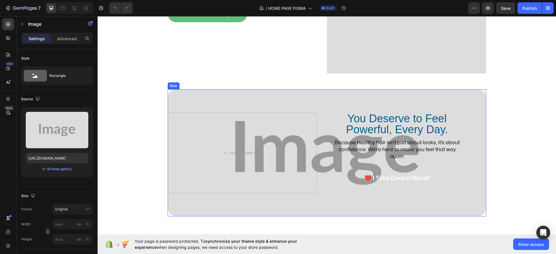
scroll to position [1158, 0]
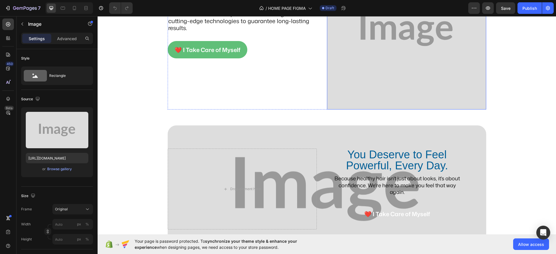
click at [350, 86] on img at bounding box center [406, 29] width 159 height 159
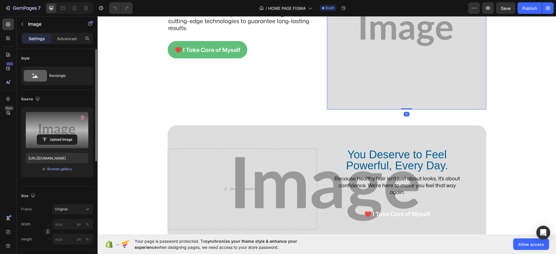
click at [44, 133] on label at bounding box center [57, 130] width 63 height 36
click at [44, 135] on input "file" at bounding box center [57, 140] width 40 height 10
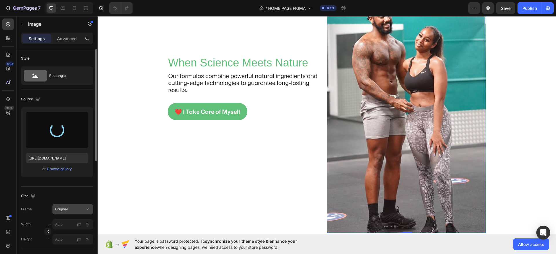
type input "[URL][DOMAIN_NAME]"
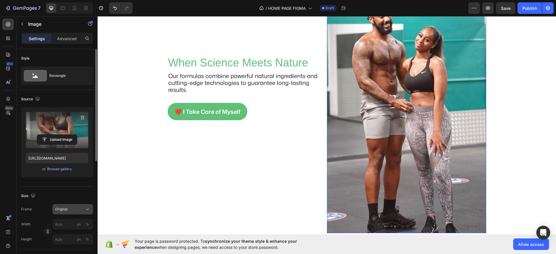
scroll to position [1220, 0]
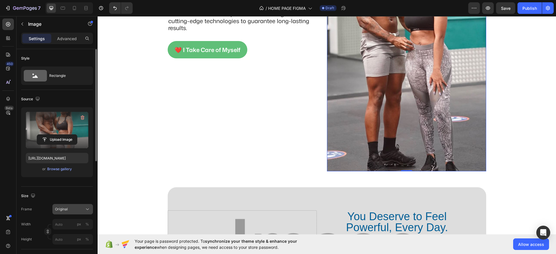
click at [71, 207] on div "Original" at bounding box center [69, 209] width 28 height 5
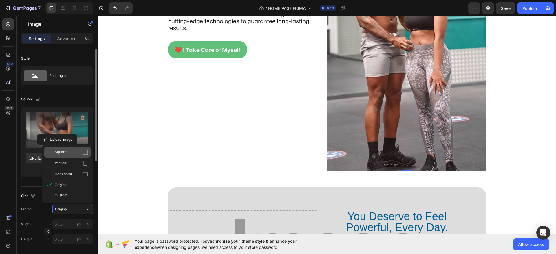
click at [76, 152] on div "Square" at bounding box center [72, 153] width 34 height 6
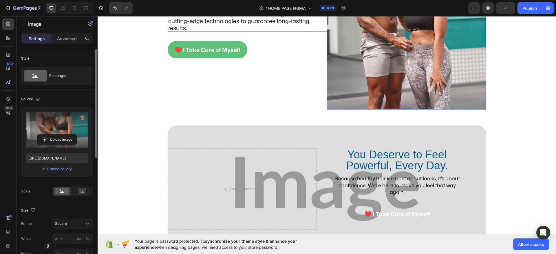
scroll to position [1194, 0]
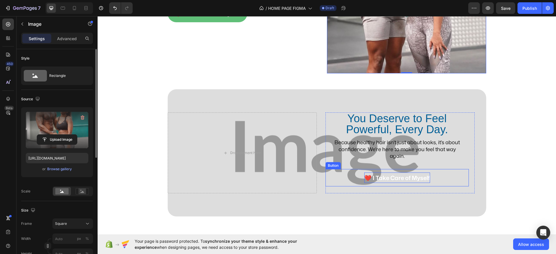
click at [406, 178] on p "❤️ I Take Care of Myself" at bounding box center [397, 178] width 66 height 10
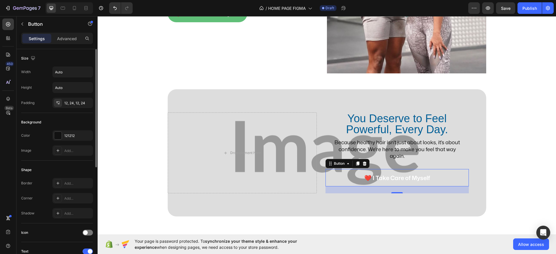
scroll to position [72, 0]
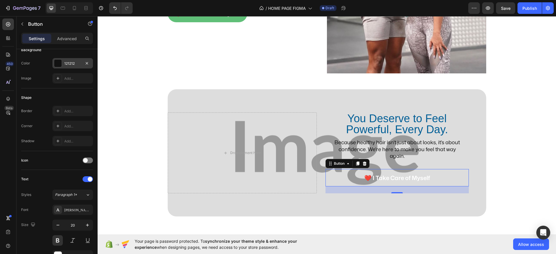
click at [69, 61] on div "121212" at bounding box center [72, 63] width 17 height 5
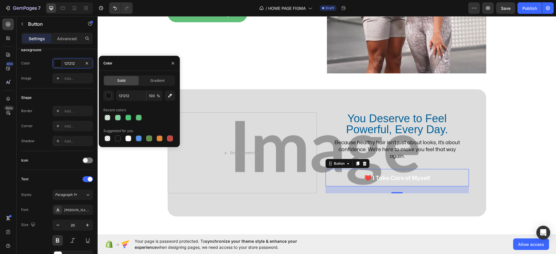
click at [140, 113] on div "Recent colors" at bounding box center [139, 110] width 72 height 9
click at [138, 114] on div at bounding box center [138, 117] width 7 height 7
type input "60BF78"
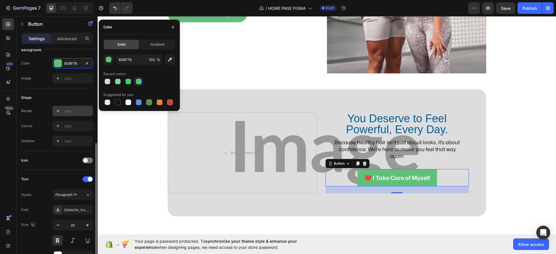
scroll to position [109, 0]
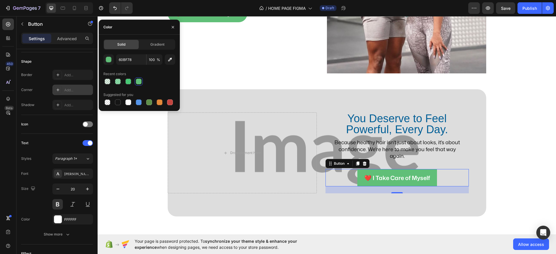
click at [76, 92] on div "Add..." at bounding box center [77, 90] width 27 height 5
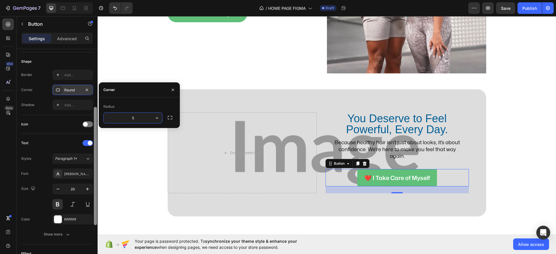
type input "50"
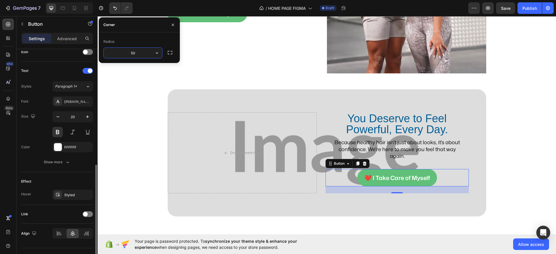
scroll to position [193, 0]
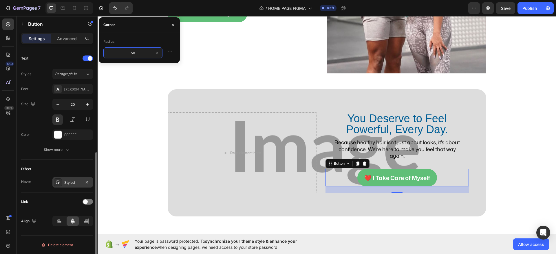
click at [72, 184] on div "Styled" at bounding box center [72, 182] width 17 height 5
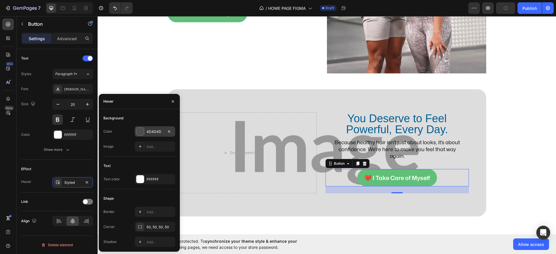
click at [146, 131] on div "4D4D4D" at bounding box center [155, 132] width 41 height 10
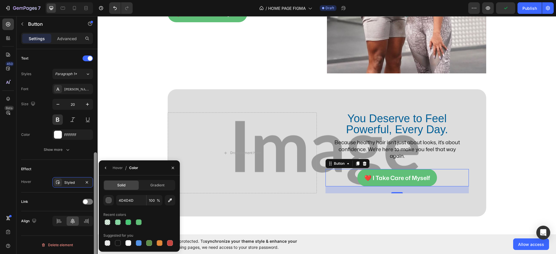
drag, startPoint x: 130, startPoint y: 223, endPoint x: 96, endPoint y: 199, distance: 41.6
click at [130, 223] on div at bounding box center [128, 223] width 6 height 6
type input "1FBF57"
type input "80"
click at [88, 199] on div at bounding box center [88, 202] width 10 height 6
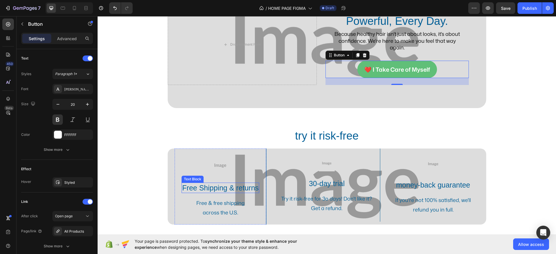
scroll to position [1339, 0]
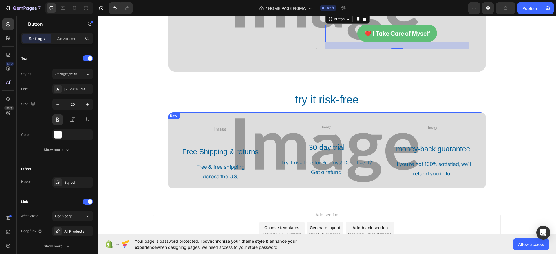
click at [168, 171] on div "Image Free Shipping & returns Text Block Free & free shipping across the U.S. T…" at bounding box center [221, 151] width 106 height 76
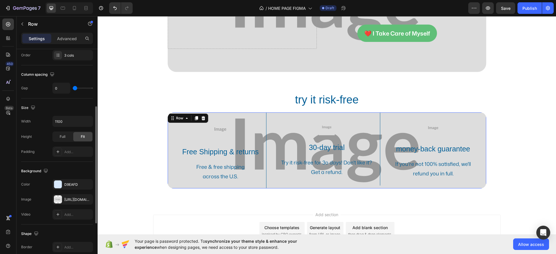
scroll to position [145, 0]
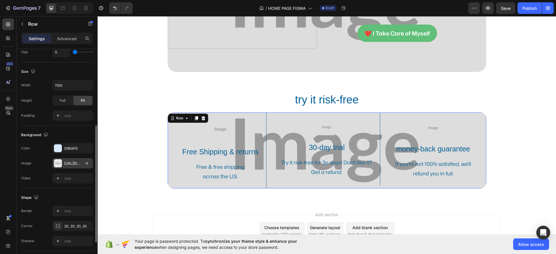
click at [72, 162] on div "[URL][DOMAIN_NAME]" at bounding box center [72, 163] width 17 height 5
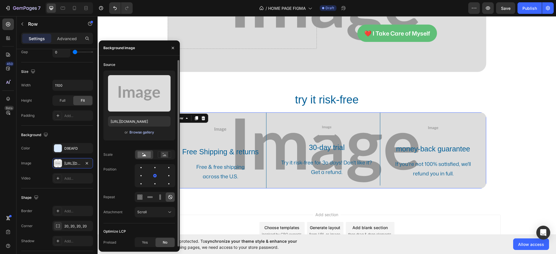
click at [148, 135] on div "Browse gallery" at bounding box center [141, 132] width 25 height 5
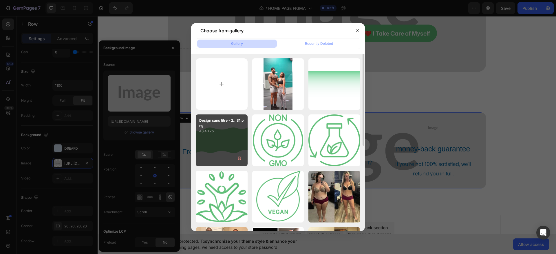
click at [219, 129] on p "46.43 kb" at bounding box center [221, 132] width 45 height 6
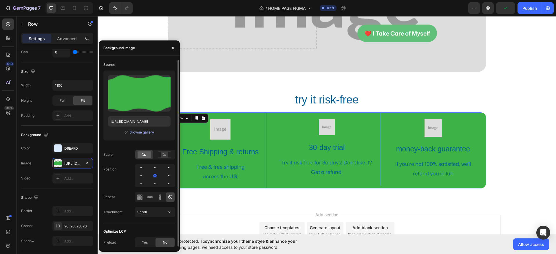
click at [135, 132] on div "Browse gallery" at bounding box center [141, 132] width 25 height 5
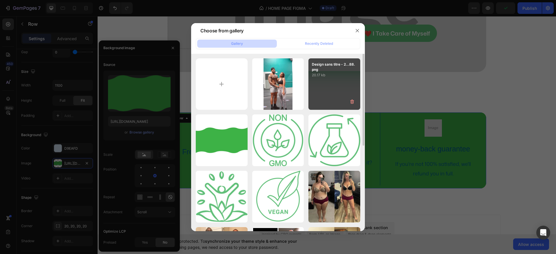
click at [330, 78] on p "20.17 kb" at bounding box center [334, 75] width 45 height 6
type input "[URL][DOMAIN_NAME]"
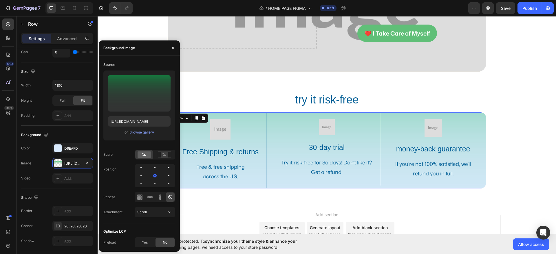
click at [210, 71] on div "You Deserve to Feel Powerful, Every Day. Heading Because healthy hair isn't jus…" at bounding box center [327, 8] width 318 height 127
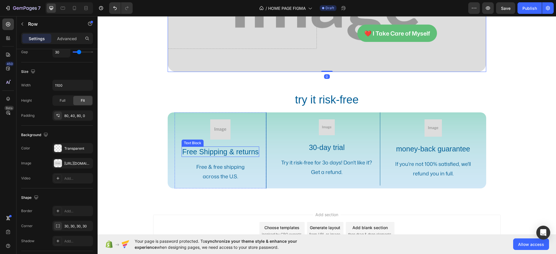
click at [217, 152] on p "Free Shipping & returns" at bounding box center [220, 152] width 76 height 10
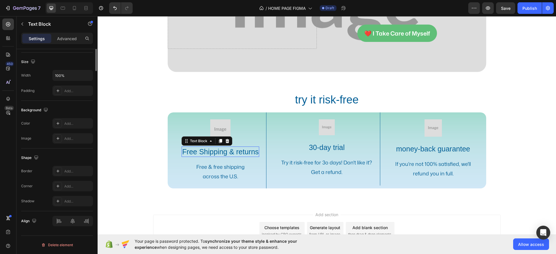
scroll to position [0, 0]
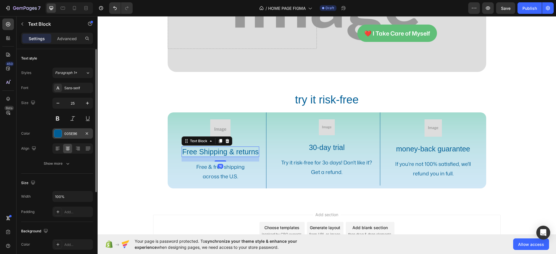
click at [76, 135] on div "005E96" at bounding box center [72, 133] width 17 height 5
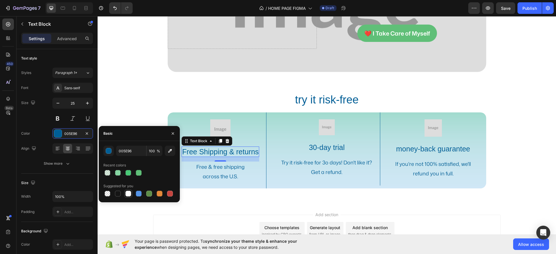
click at [128, 196] on div at bounding box center [128, 194] width 6 height 6
type input "FFFFFF"
click at [120, 194] on div at bounding box center [118, 194] width 6 height 6
click at [219, 167] on div "16" at bounding box center [220, 166] width 6 height 5
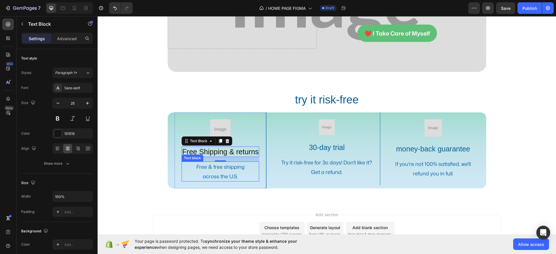
click at [233, 177] on p "across the U.S." at bounding box center [220, 176] width 76 height 9
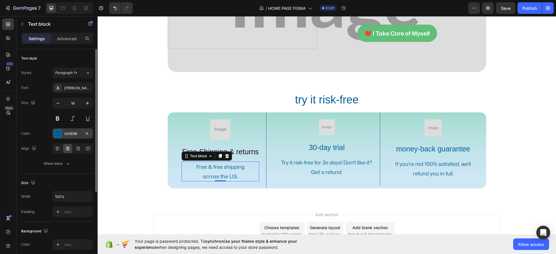
click at [78, 134] on div "005E96" at bounding box center [72, 133] width 17 height 5
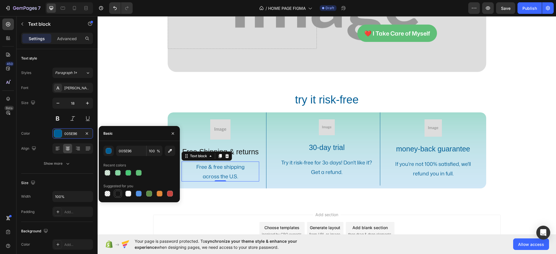
drag, startPoint x: 118, startPoint y: 192, endPoint x: 107, endPoint y: 176, distance: 19.2
click at [118, 192] on div at bounding box center [118, 194] width 6 height 6
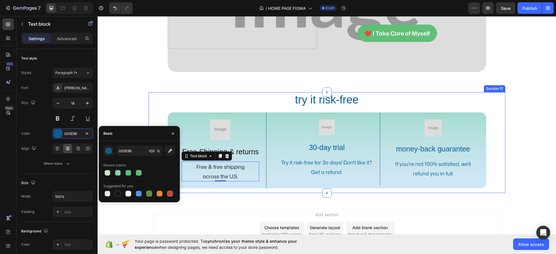
type input "151515"
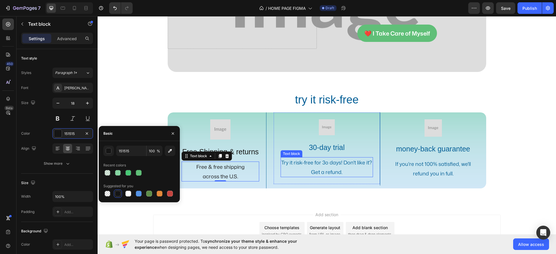
click at [319, 162] on p "Try it risk-free for 3o days! Don't like it? Get a refund." at bounding box center [326, 167] width 91 height 19
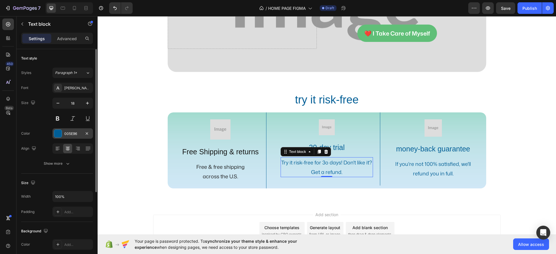
click at [68, 134] on div "005E96" at bounding box center [72, 133] width 17 height 5
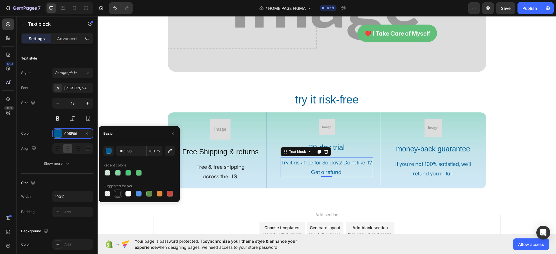
click at [118, 195] on div at bounding box center [118, 194] width 6 height 6
click at [345, 146] on p "30-day trial" at bounding box center [326, 148] width 91 height 10
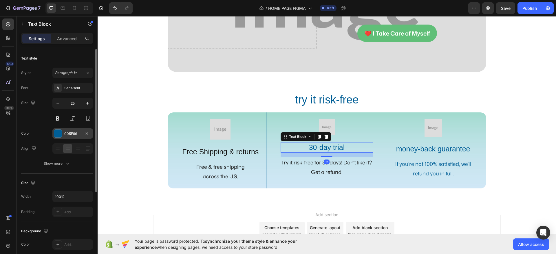
click at [67, 131] on div "005E96" at bounding box center [72, 133] width 17 height 5
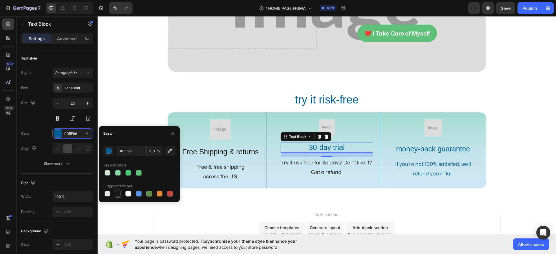
drag, startPoint x: 120, startPoint y: 190, endPoint x: 203, endPoint y: 149, distance: 92.6
click at [120, 190] on div at bounding box center [118, 194] width 8 height 8
type input "151515"
click at [417, 151] on p "money-back guarantee" at bounding box center [433, 149] width 91 height 10
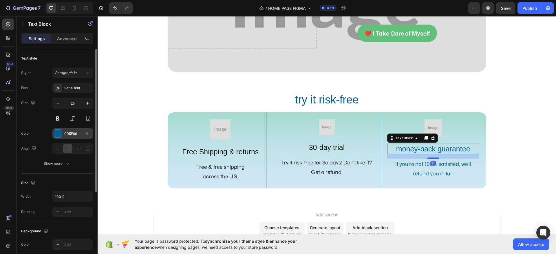
click at [69, 133] on div "005E96" at bounding box center [72, 133] width 17 height 5
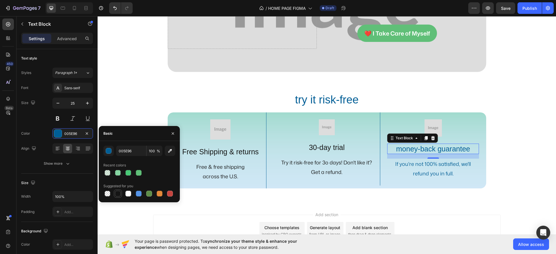
click at [120, 192] on div at bounding box center [118, 194] width 6 height 6
type input "151515"
click at [429, 175] on p "If you're not 100% satisfied, we'll refund you in full." at bounding box center [433, 169] width 91 height 19
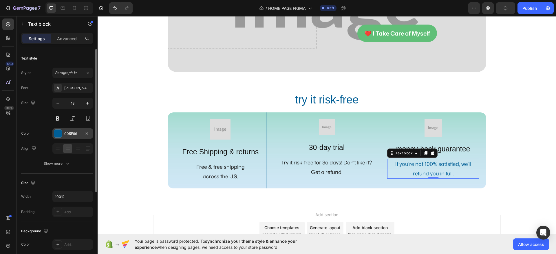
click at [68, 134] on div "005E96" at bounding box center [72, 133] width 17 height 5
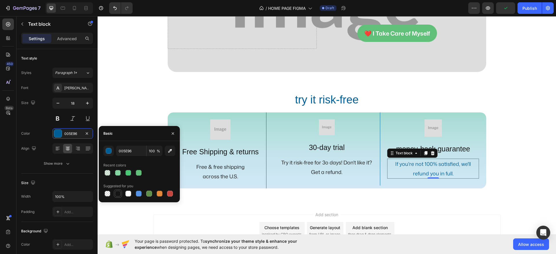
drag, startPoint x: 118, startPoint y: 194, endPoint x: 324, endPoint y: 114, distance: 220.7
click at [118, 194] on div at bounding box center [118, 194] width 6 height 6
type input "151515"
click at [439, 129] on img at bounding box center [432, 128] width 17 height 17
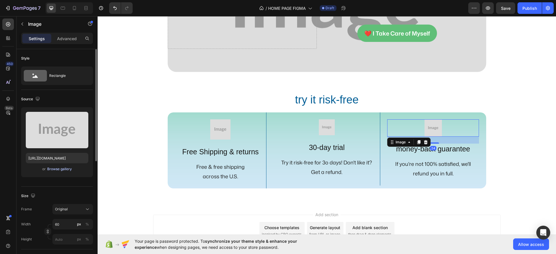
click at [61, 167] on div "Browse gallery" at bounding box center [59, 169] width 25 height 5
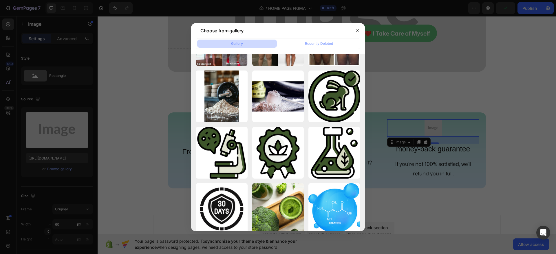
scroll to position [455, 0]
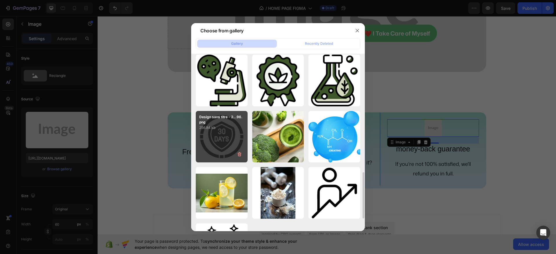
click at [227, 138] on div "Design sans titre - 2...96.png 256.84 kb" at bounding box center [222, 137] width 52 height 52
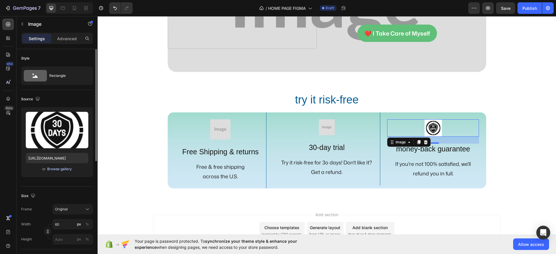
click at [72, 169] on div "or Browse gallery" at bounding box center [57, 169] width 63 height 7
click at [59, 169] on div "Browse gallery" at bounding box center [59, 169] width 25 height 5
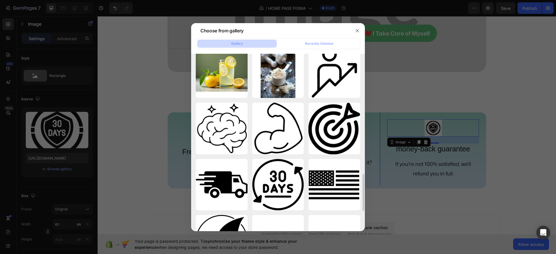
scroll to position [648, 0]
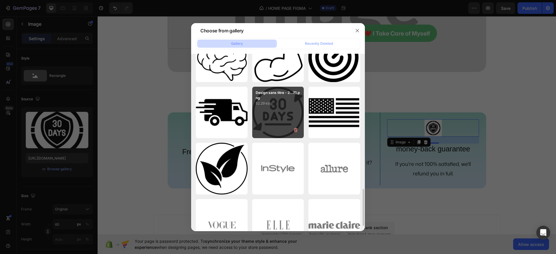
click at [284, 125] on div "Design sans titre - 2...71.png 52.29 kb" at bounding box center [278, 113] width 52 height 52
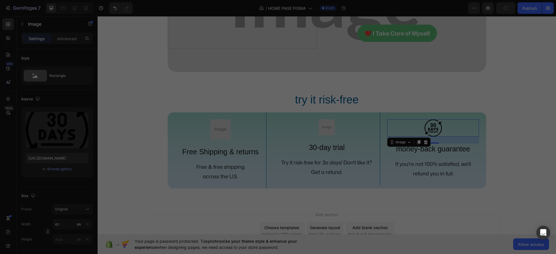
type input "[URL][DOMAIN_NAME]"
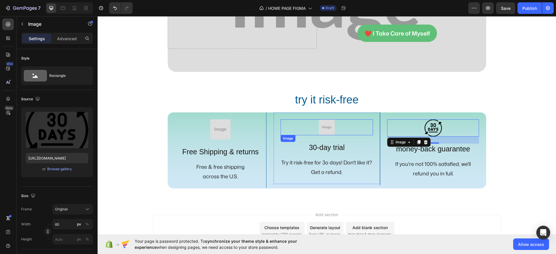
click at [323, 128] on img at bounding box center [327, 128] width 16 height 16
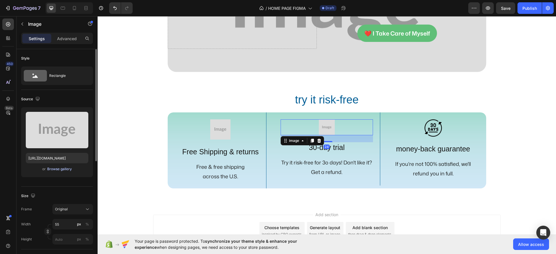
click at [67, 169] on div "Browse gallery" at bounding box center [59, 169] width 25 height 5
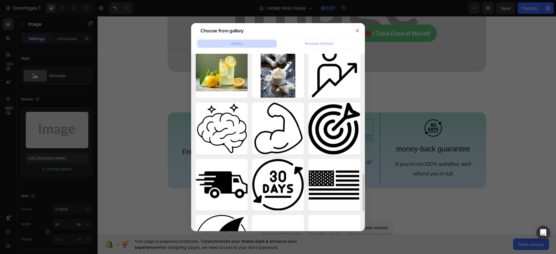
scroll to position [612, 0]
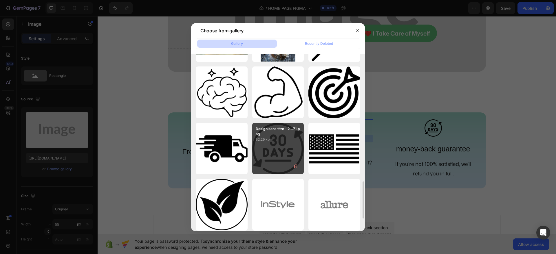
click at [288, 146] on div "Design sans titre - 2...71.png 52.29 kb" at bounding box center [278, 149] width 52 height 52
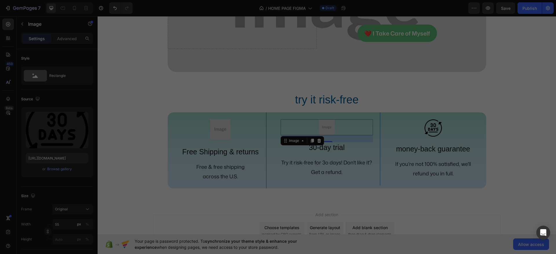
type input "[URL][DOMAIN_NAME]"
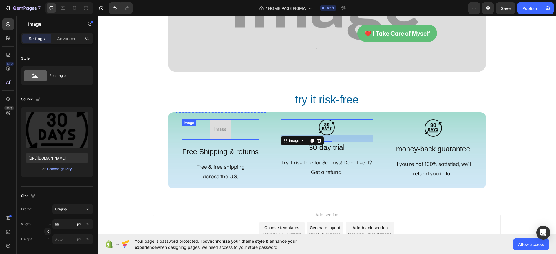
click at [219, 133] on img at bounding box center [220, 130] width 20 height 20
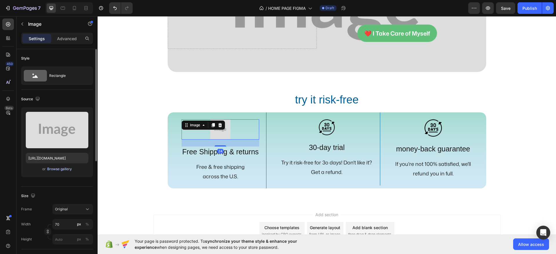
click at [63, 169] on div "Browse gallery" at bounding box center [59, 169] width 25 height 5
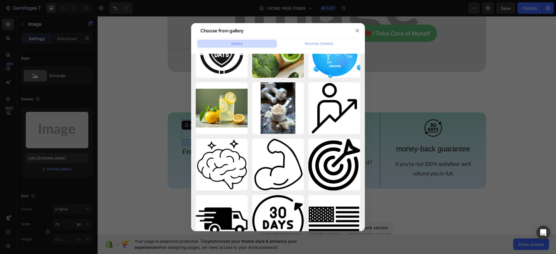
scroll to position [648, 0]
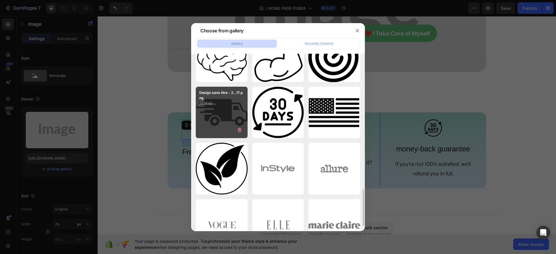
click at [224, 123] on div "Design sans titre - 2...17.png 23.19 kb" at bounding box center [222, 113] width 52 height 52
type input "[URL][DOMAIN_NAME]"
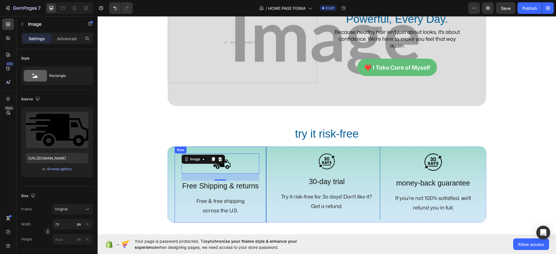
scroll to position [1232, 0]
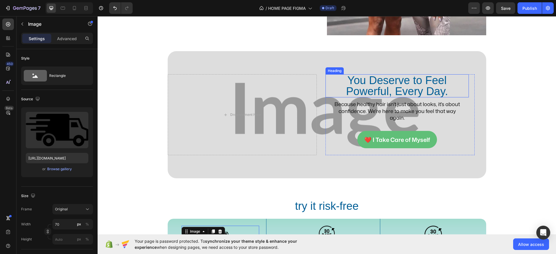
click at [387, 93] on h2 "You Deserve to Feel Powerful, Every Day." at bounding box center [396, 85] width 143 height 23
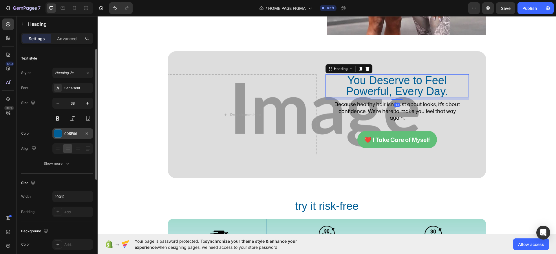
click at [72, 129] on div "005E96" at bounding box center [72, 134] width 41 height 10
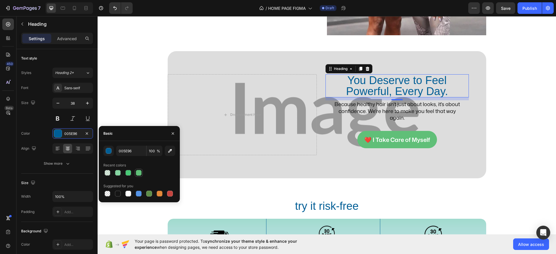
drag, startPoint x: 138, startPoint y: 173, endPoint x: 218, endPoint y: 104, distance: 105.3
click at [138, 173] on div at bounding box center [139, 173] width 6 height 6
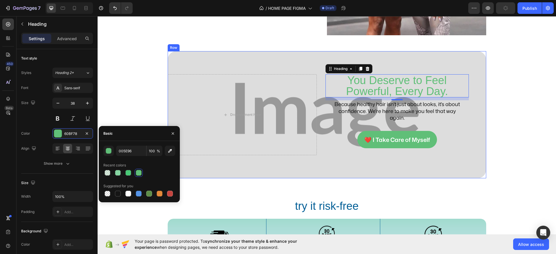
type input "60BF78"
click at [213, 65] on div "You Deserve to Feel Powerful, Every Day. Heading 10 Because healthy hair isn't …" at bounding box center [327, 114] width 318 height 127
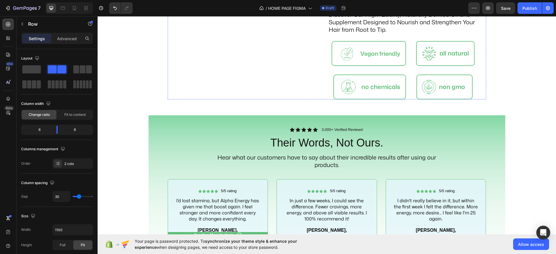
scroll to position [726, 0]
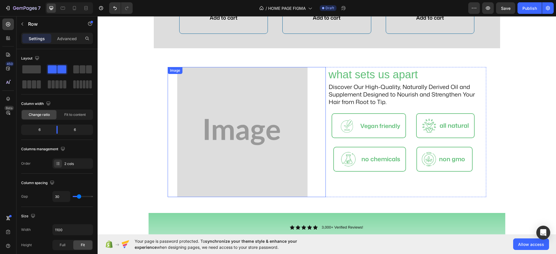
click at [259, 113] on img at bounding box center [242, 132] width 130 height 130
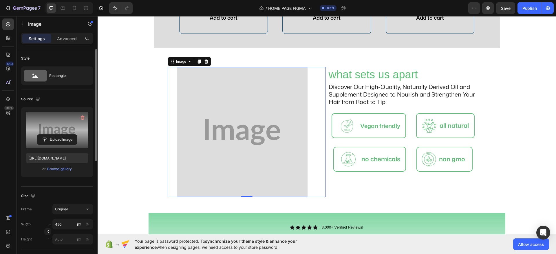
click at [54, 125] on label at bounding box center [57, 130] width 63 height 36
click at [54, 135] on input "file" at bounding box center [57, 140] width 40 height 10
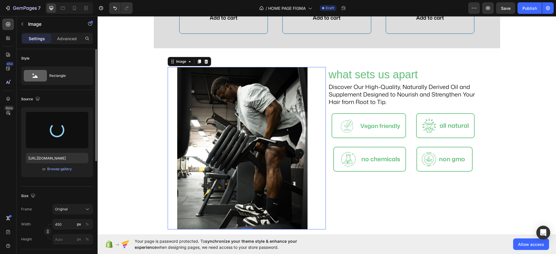
type input "[URL][DOMAIN_NAME]"
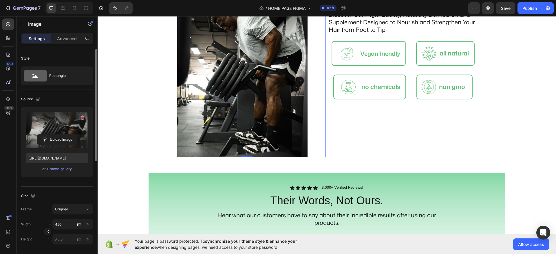
scroll to position [762, 0]
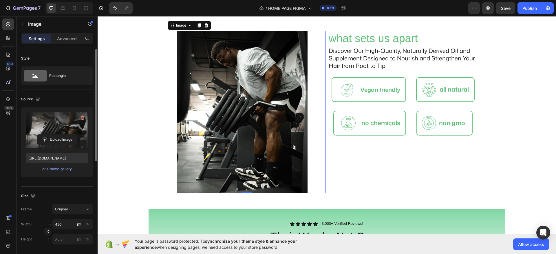
click at [142, 111] on div "Icon Icon Icon Icon Icon Icon List Rated 4.5/8 Based on 3,900+ Reviews Text Blo…" at bounding box center [327, 42] width 458 height 1534
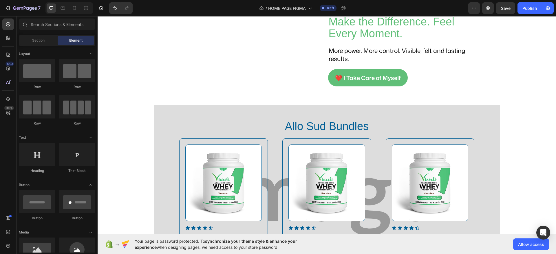
scroll to position [436, 0]
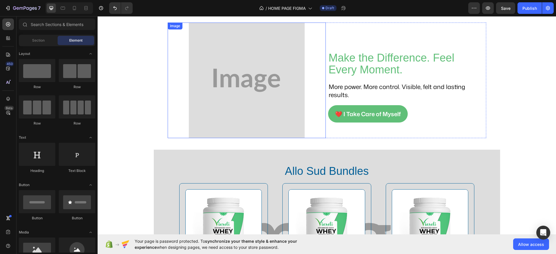
click at [247, 103] on img at bounding box center [247, 81] width 116 height 116
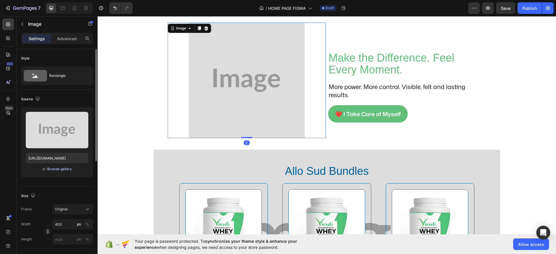
click at [65, 167] on div "Browse gallery" at bounding box center [59, 169] width 25 height 5
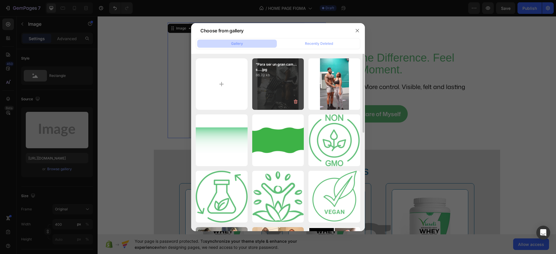
click at [281, 83] on div "“Para ser un gran cam...s….jpg 86.70 kb" at bounding box center [278, 84] width 52 height 52
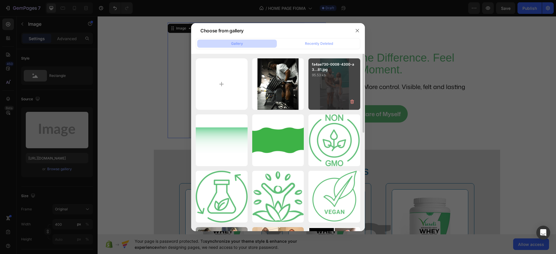
type input "[URL][DOMAIN_NAME]"
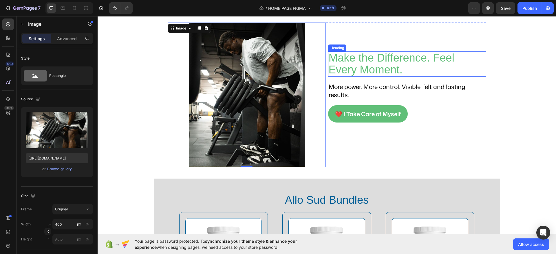
scroll to position [328, 0]
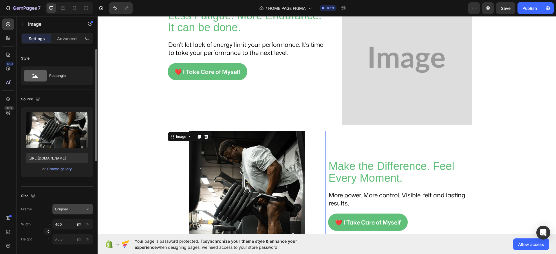
click at [59, 211] on span "Original" at bounding box center [61, 209] width 13 height 5
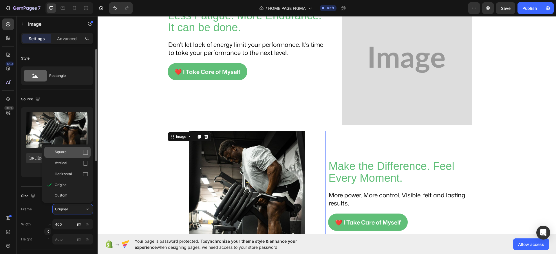
click at [80, 156] on div "Square" at bounding box center [67, 152] width 46 height 11
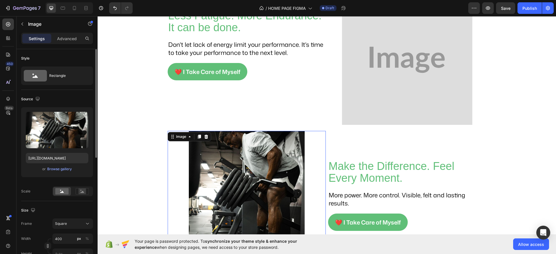
scroll to position [364, 0]
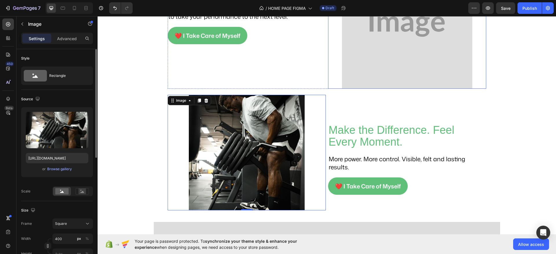
click at [380, 53] on img at bounding box center [407, 24] width 130 height 130
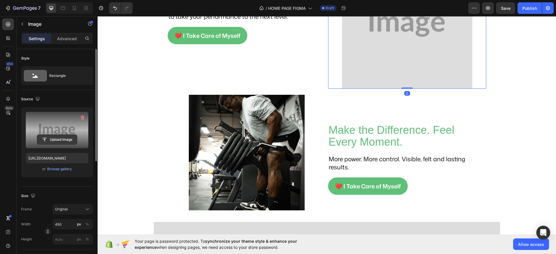
click at [52, 139] on input "file" at bounding box center [57, 140] width 40 height 10
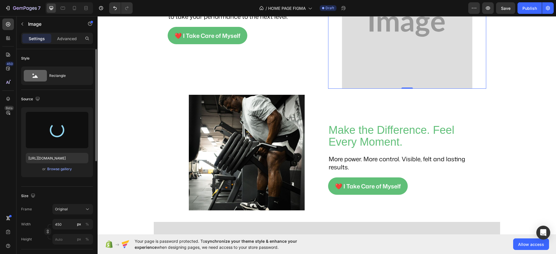
scroll to position [292, 0]
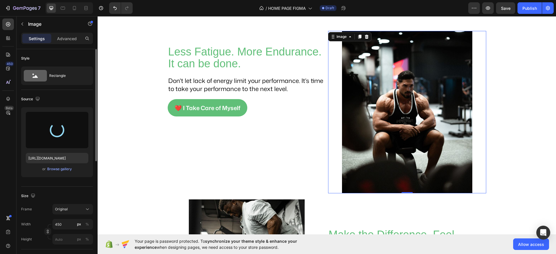
type input "[URL][DOMAIN_NAME]"
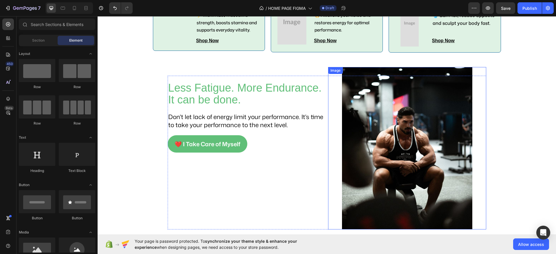
scroll to position [219, 0]
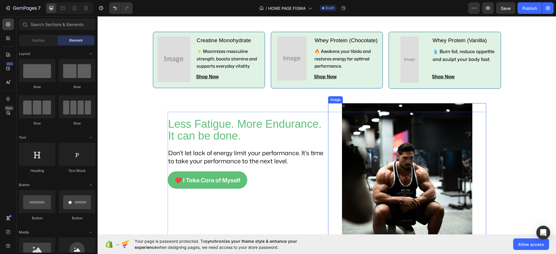
click at [370, 124] on img at bounding box center [407, 184] width 130 height 163
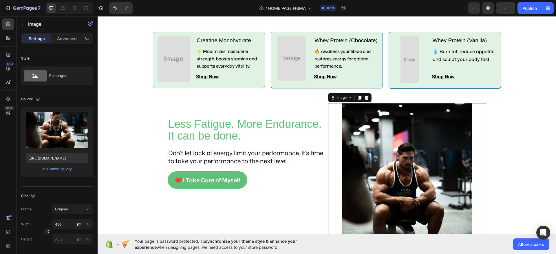
scroll to position [145, 0]
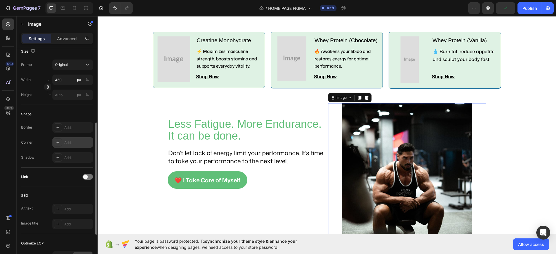
click at [75, 139] on div "Add..." at bounding box center [72, 143] width 41 height 10
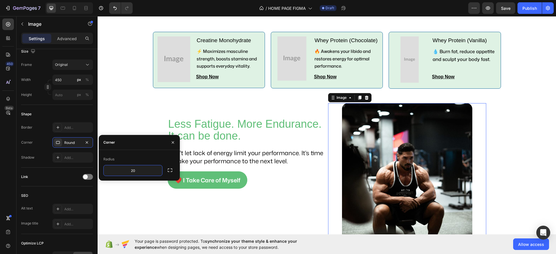
type input "2"
type input "10"
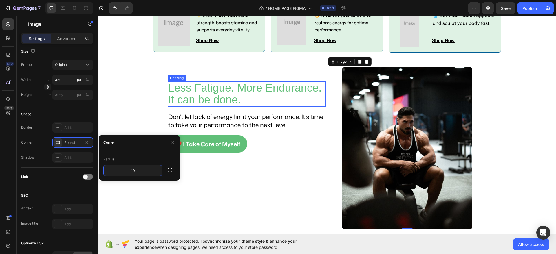
scroll to position [292, 0]
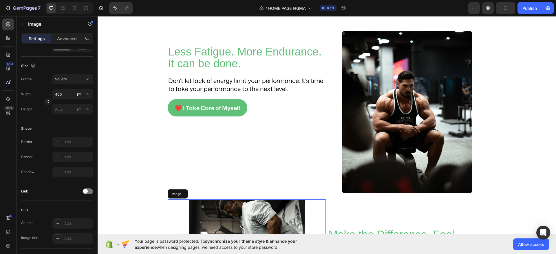
drag, startPoint x: 289, startPoint y: 155, endPoint x: 100, endPoint y: 165, distance: 189.0
click at [289, 200] on img at bounding box center [247, 258] width 116 height 116
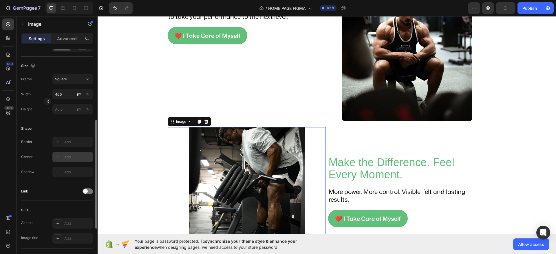
click at [69, 155] on div "Add..." at bounding box center [77, 157] width 27 height 5
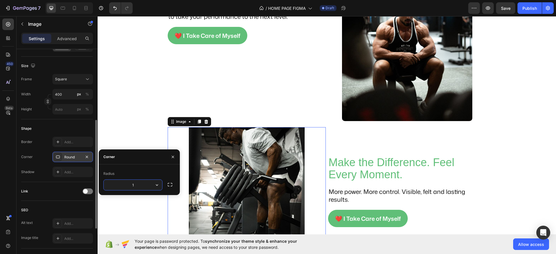
type input "10"
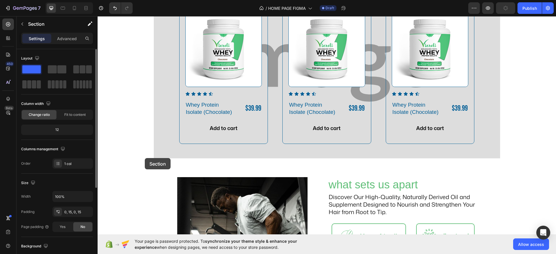
scroll to position [669, 0]
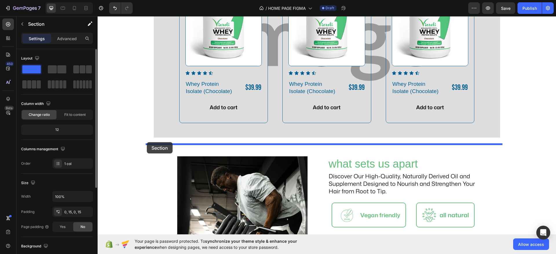
drag, startPoint x: 147, startPoint y: 58, endPoint x: 147, endPoint y: 142, distance: 84.8
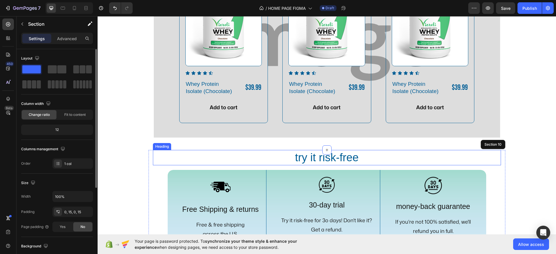
click at [310, 161] on h2 "try it risk-free" at bounding box center [327, 157] width 348 height 15
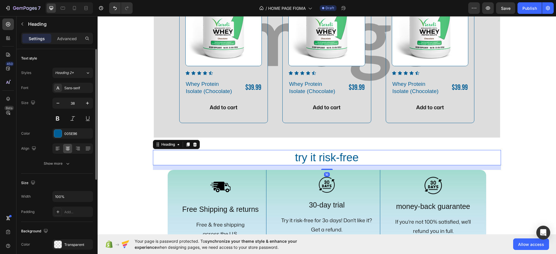
click at [294, 160] on h2 "try it risk-free" at bounding box center [327, 157] width 348 height 15
click at [64, 138] on div "005E96" at bounding box center [72, 134] width 41 height 10
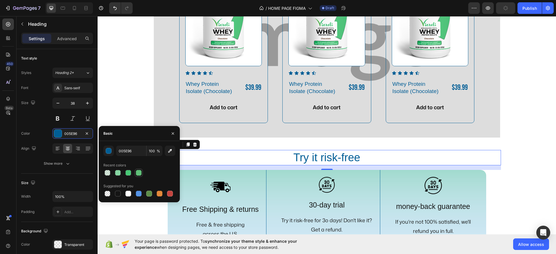
drag, startPoint x: 137, startPoint y: 172, endPoint x: 88, endPoint y: 141, distance: 58.1
click at [137, 172] on div at bounding box center [139, 173] width 6 height 6
click at [115, 193] on div at bounding box center [118, 194] width 6 height 6
click at [140, 174] on div at bounding box center [139, 173] width 6 height 6
type input "60BF78"
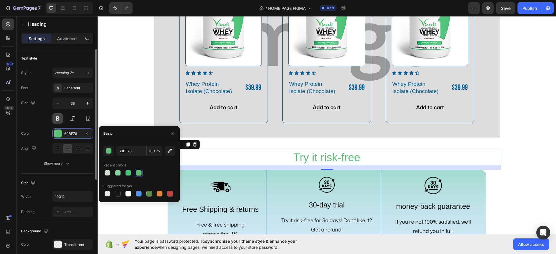
click at [58, 121] on button at bounding box center [57, 118] width 10 height 10
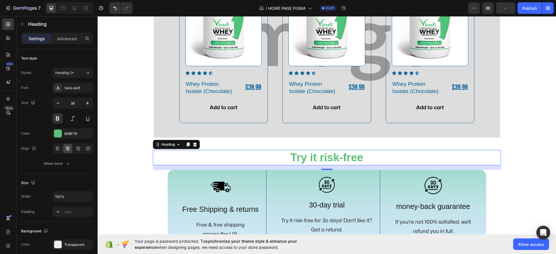
click at [121, 139] on div "Icon Icon Icon Icon Icon Icon List Rated 4.5/8 Based on 3,900+ Reviews Text Blo…" at bounding box center [327, 152] width 458 height 1568
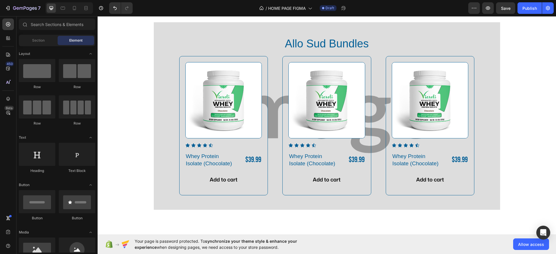
scroll to position [524, 0]
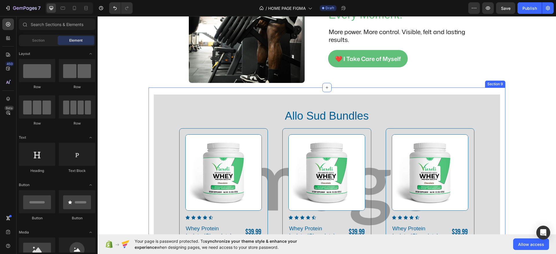
click at [153, 89] on div "Allo Sud Bundles Heading Product Images Icon Icon Icon Icon Icon Icon List Whey…" at bounding box center [327, 189] width 357 height 202
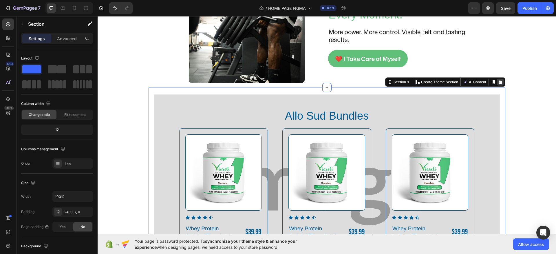
click at [497, 82] on div at bounding box center [500, 82] width 7 height 7
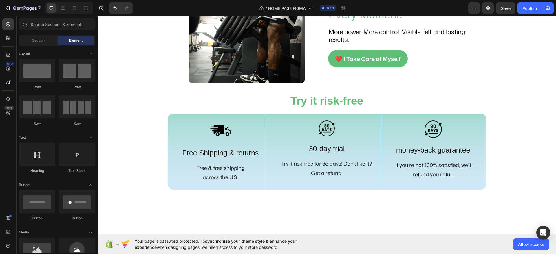
scroll to position [488, 0]
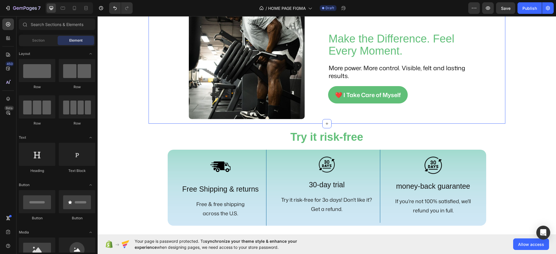
click at [352, 120] on div "Make the Difference. Feel Every Moment. Heading More power. More control. Visib…" at bounding box center [327, 63] width 357 height 120
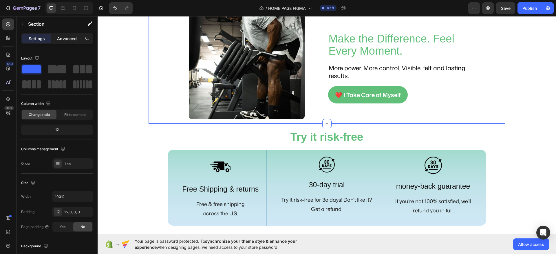
click at [74, 39] on p "Advanced" at bounding box center [67, 39] width 20 height 6
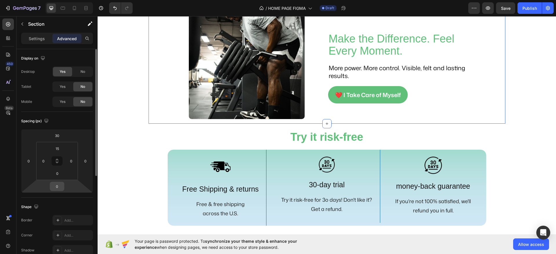
click at [56, 186] on input "0" at bounding box center [57, 186] width 12 height 9
type input "50"
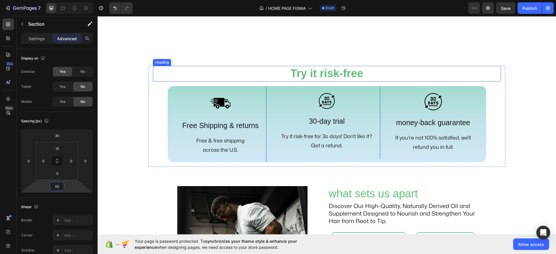
scroll to position [633, 0]
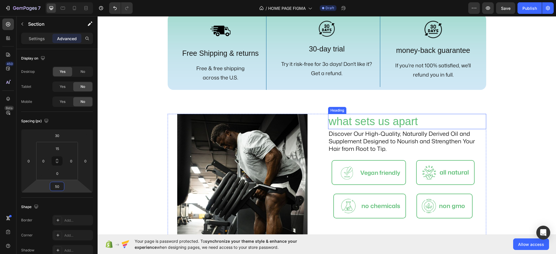
click at [331, 123] on h2 "what sets us apart" at bounding box center [407, 121] width 158 height 15
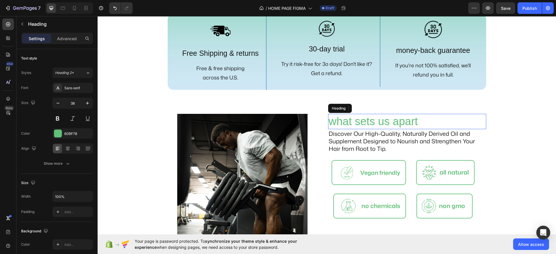
click at [331, 123] on h2 "what sets us apart" at bounding box center [407, 121] width 158 height 15
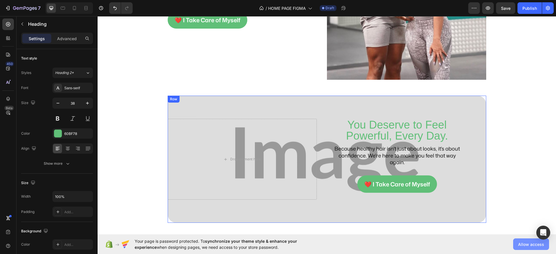
scroll to position [1066, 0]
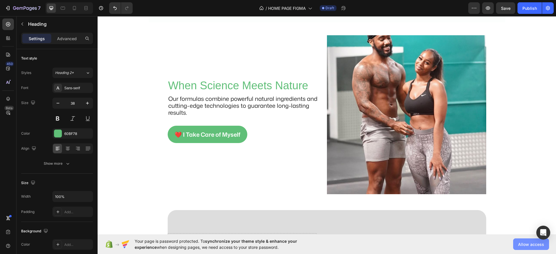
click at [530, 246] on span "Allow access" at bounding box center [531, 245] width 26 height 6
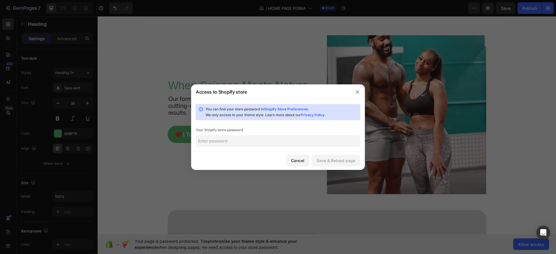
click at [295, 142] on input "text" at bounding box center [278, 141] width 164 height 12
type input "0000"
click at [346, 158] on div "Save & Reload page" at bounding box center [335, 161] width 39 height 6
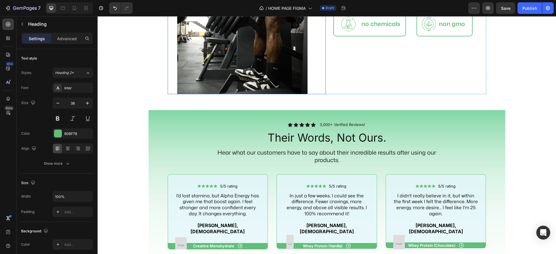
scroll to position [768, 0]
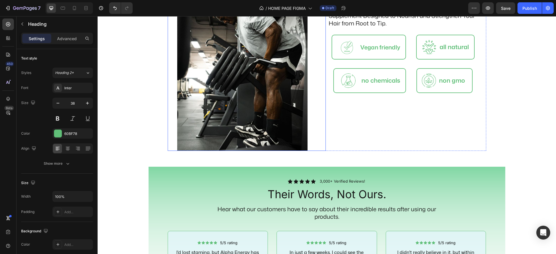
click at [267, 94] on img at bounding box center [242, 69] width 130 height 163
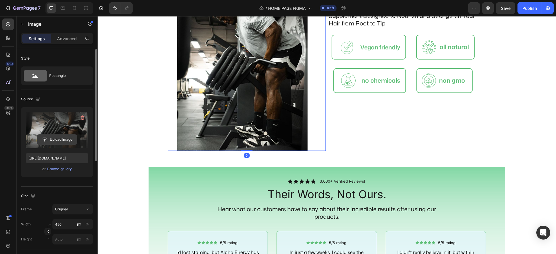
click at [59, 138] on input "file" at bounding box center [57, 140] width 40 height 10
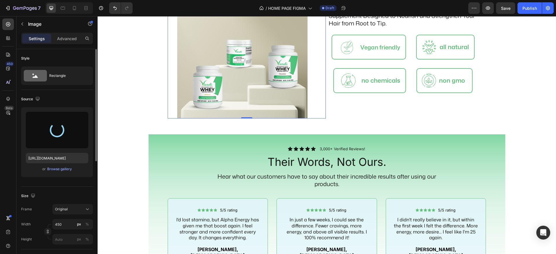
type input "[URL][DOMAIN_NAME]"
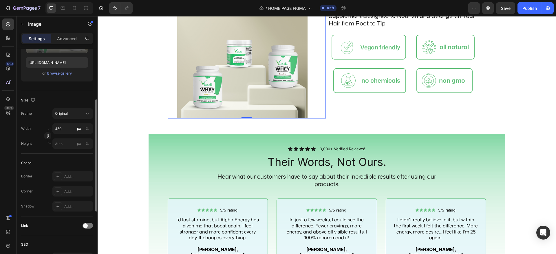
scroll to position [97, 0]
click at [70, 192] on div "Add..." at bounding box center [77, 190] width 27 height 5
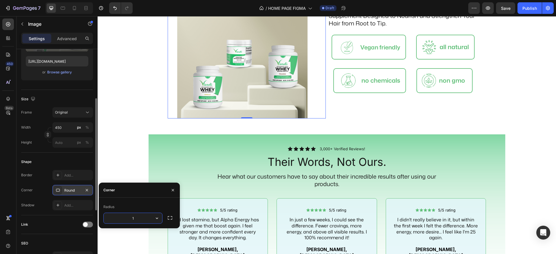
type input "10"
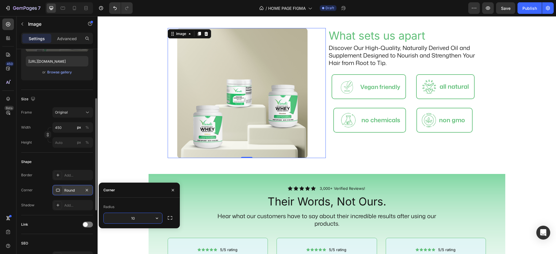
scroll to position [709, 0]
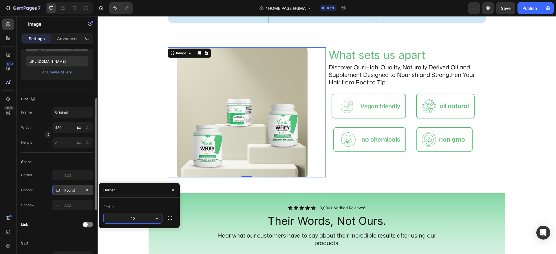
click at [489, 39] on div "Icon Icon Icon Icon Icon Icon List Rated 4.5/8 Based on 3,900+ Reviews Text Blo…" at bounding box center [327, 6] width 458 height 1359
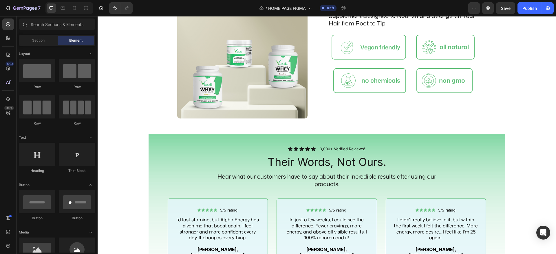
scroll to position [869, 0]
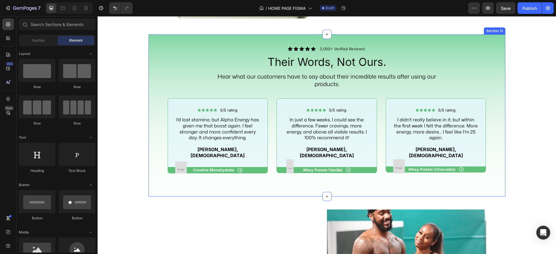
click at [459, 42] on div "Icon Icon Icon Icon Icon Icon List 3,000+ Verified Reviews! Text Block Row Thei…" at bounding box center [327, 115] width 357 height 163
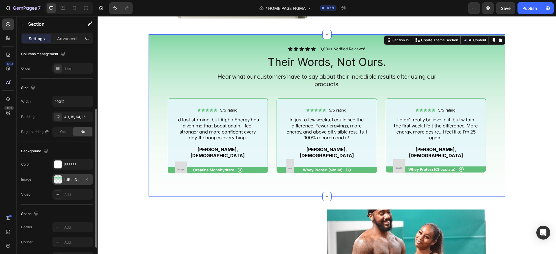
scroll to position [131, 0]
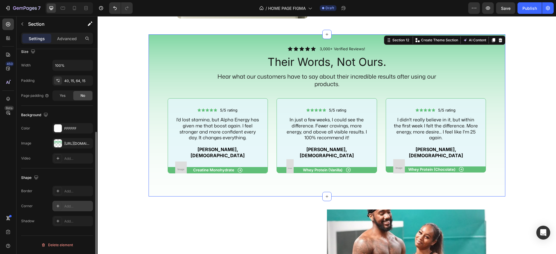
click at [72, 204] on div "Add..." at bounding box center [77, 206] width 27 height 5
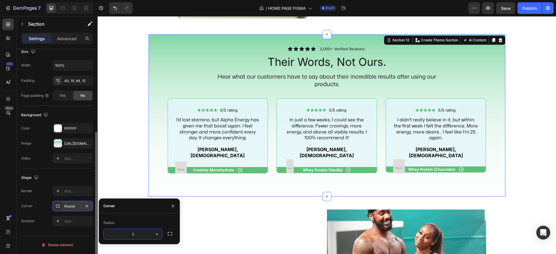
type input "20"
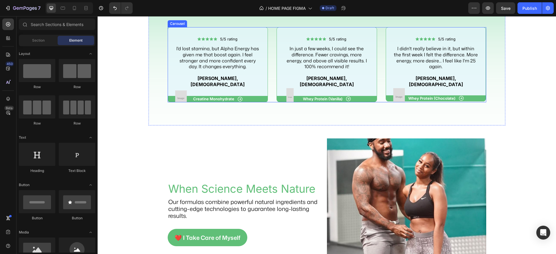
scroll to position [998, 0]
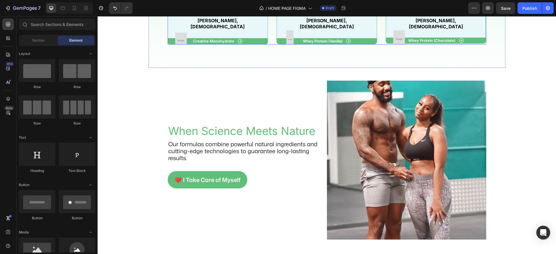
click at [382, 113] on img at bounding box center [406, 160] width 159 height 159
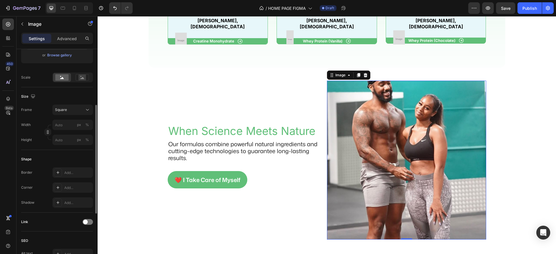
scroll to position [115, 0]
click at [67, 188] on div "Add..." at bounding box center [77, 186] width 27 height 5
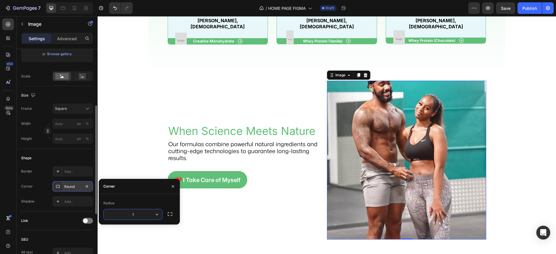
type input "10"
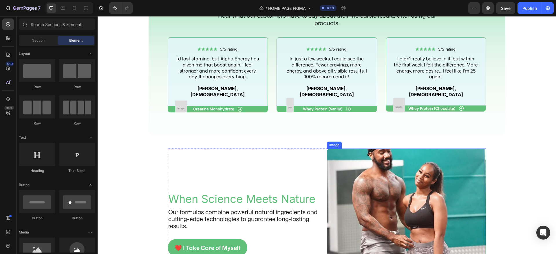
scroll to position [837, 0]
